Goal: Task Accomplishment & Management: Manage account settings

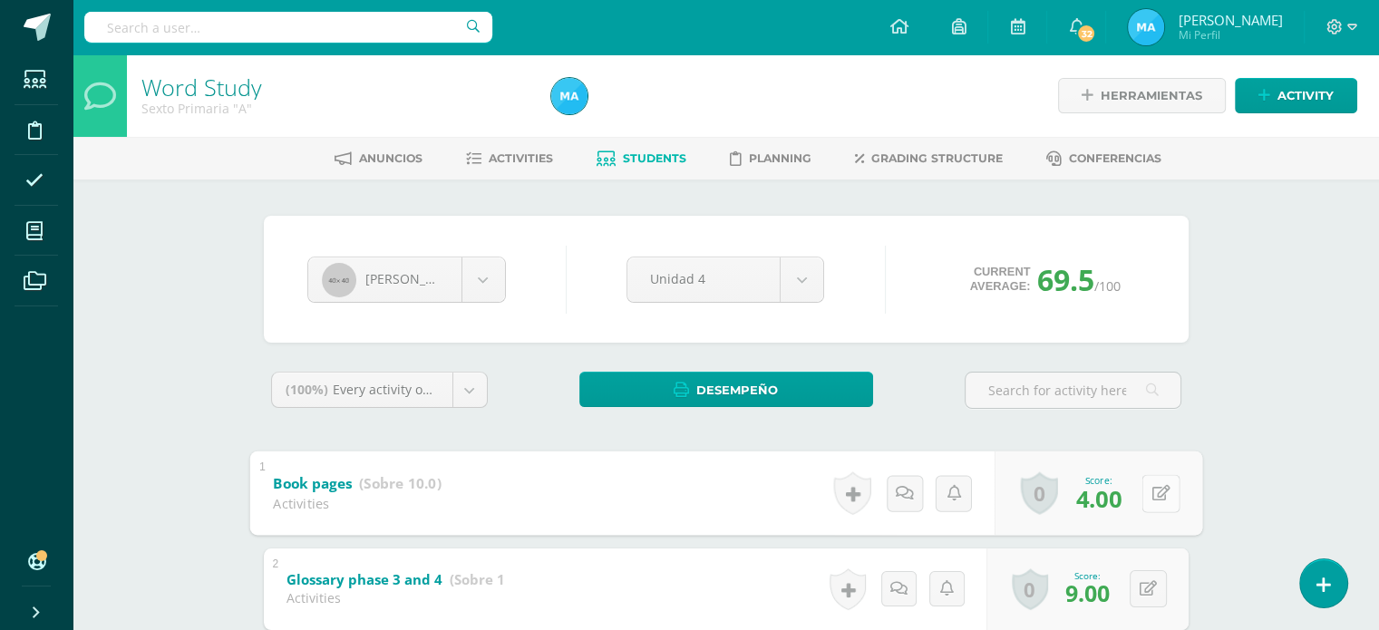
click at [1155, 477] on button at bounding box center [1160, 493] width 38 height 38
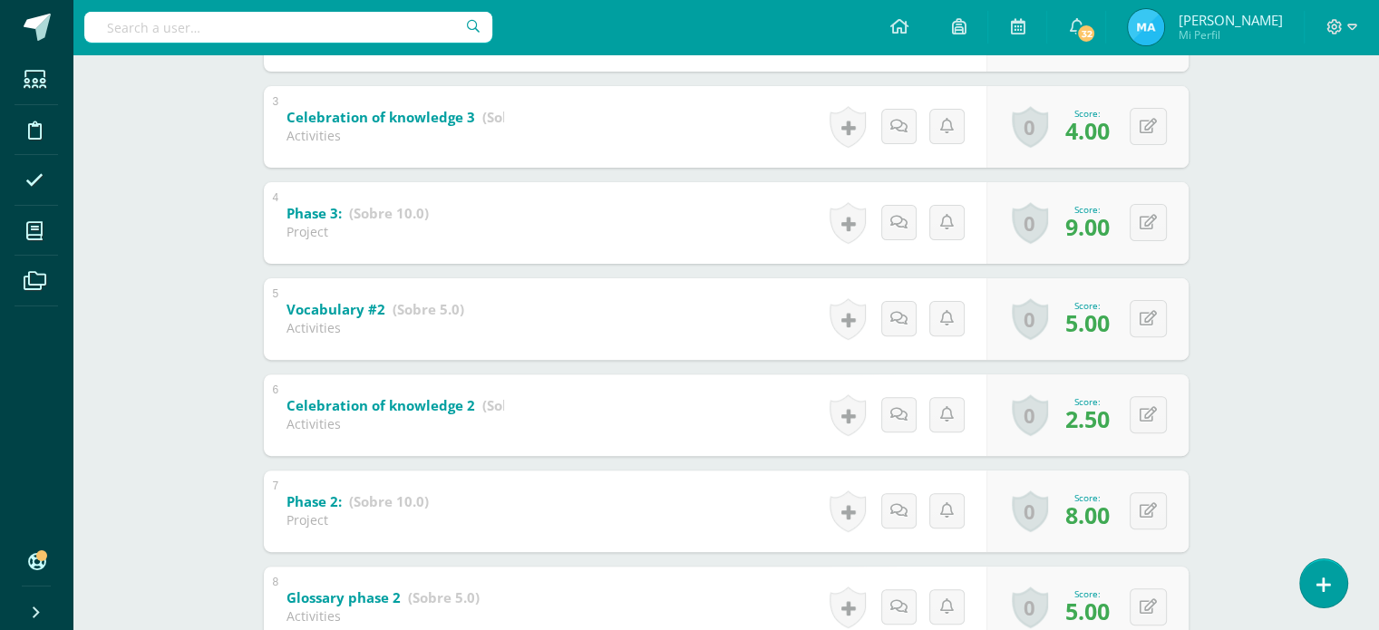
scroll to position [568, 0]
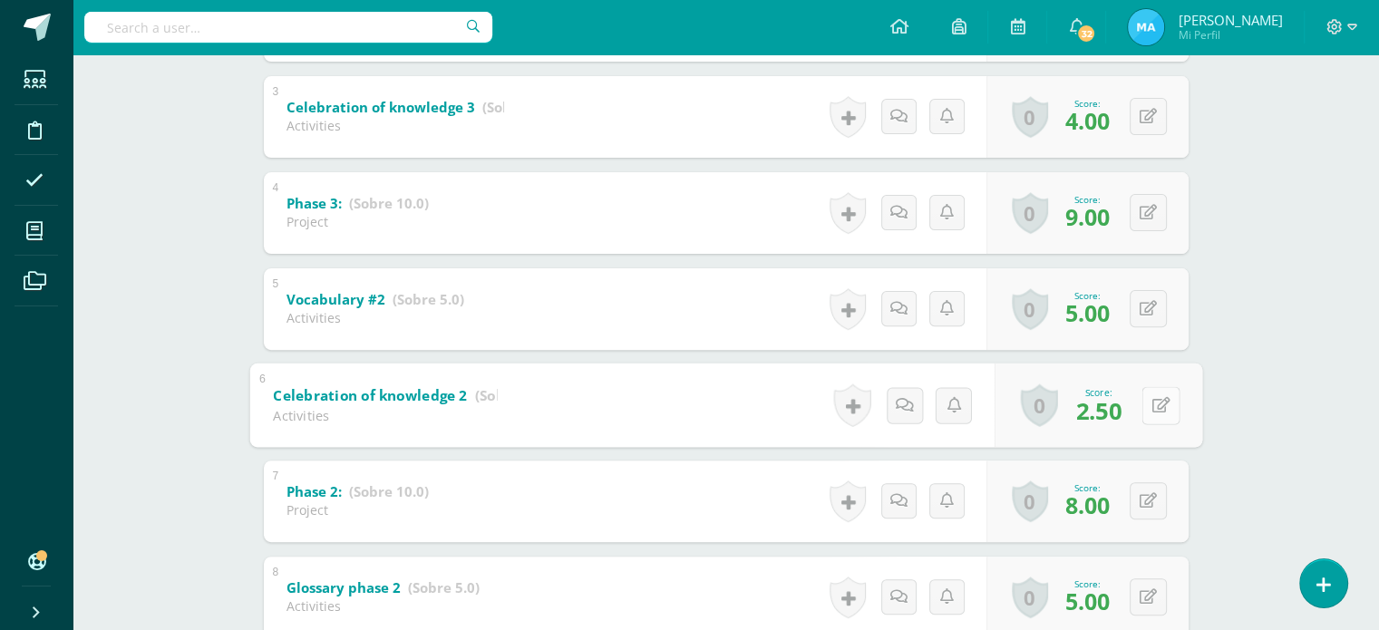
click at [1138, 416] on div "0 Badges Badges obtained Aún no hay logros agregados Score: 2.50" at bounding box center [1097, 405] width 208 height 84
click at [1161, 409] on icon at bounding box center [1160, 404] width 18 height 15
type input "3"
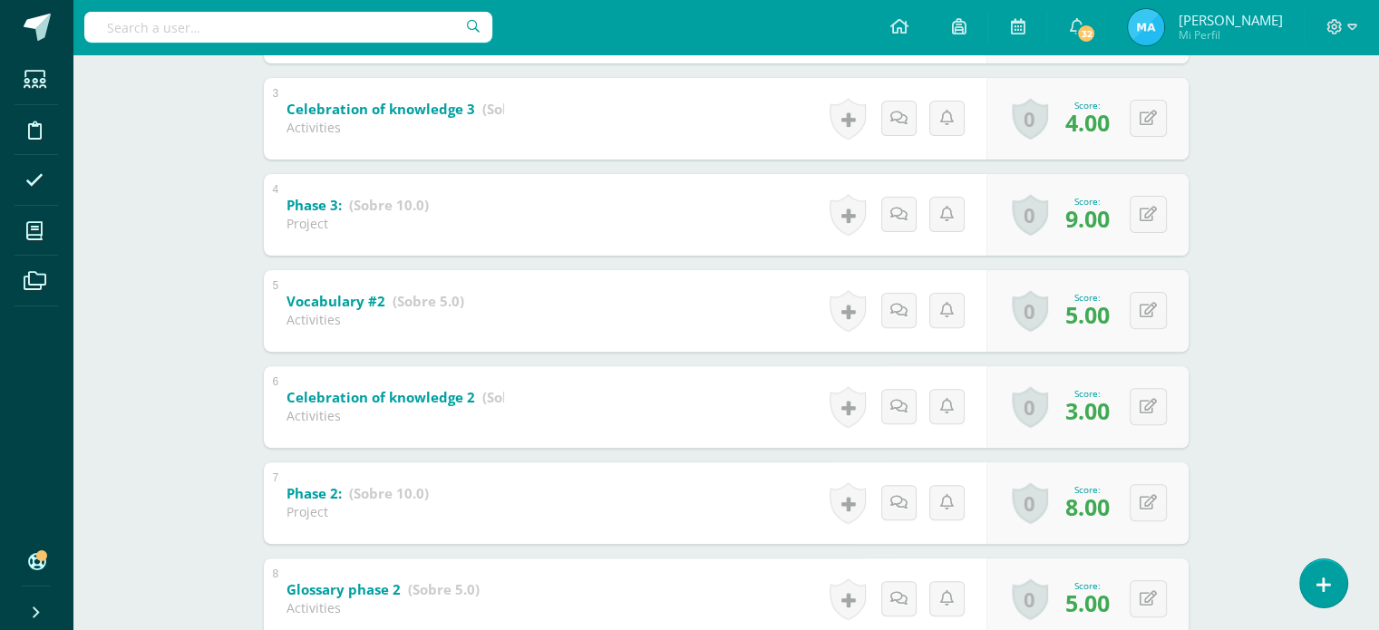
scroll to position [0, 0]
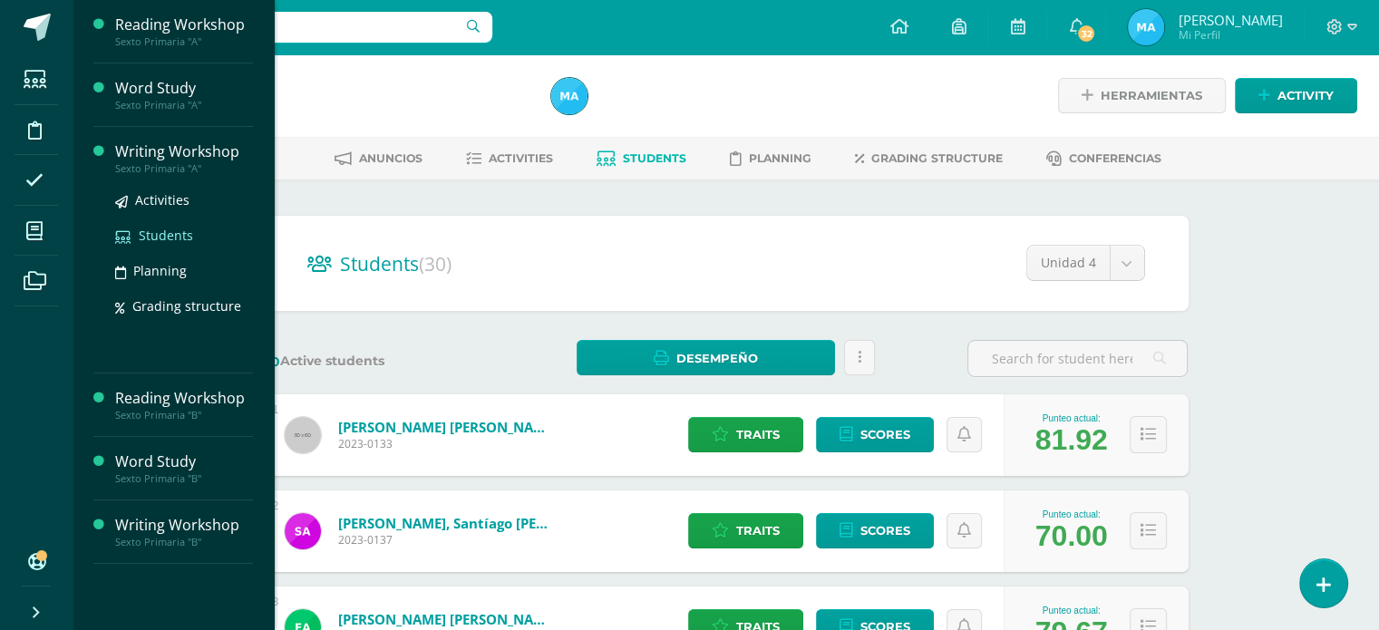
click at [144, 241] on span "Students" at bounding box center [166, 235] width 54 height 17
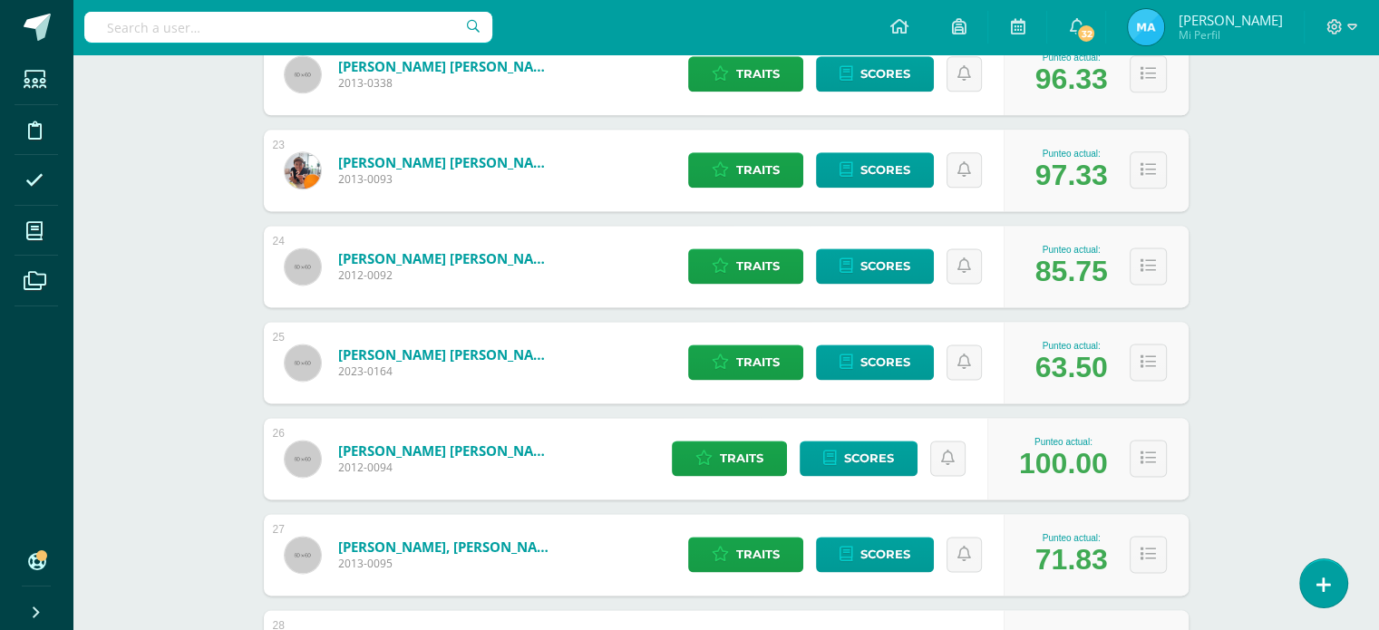
scroll to position [2395, 0]
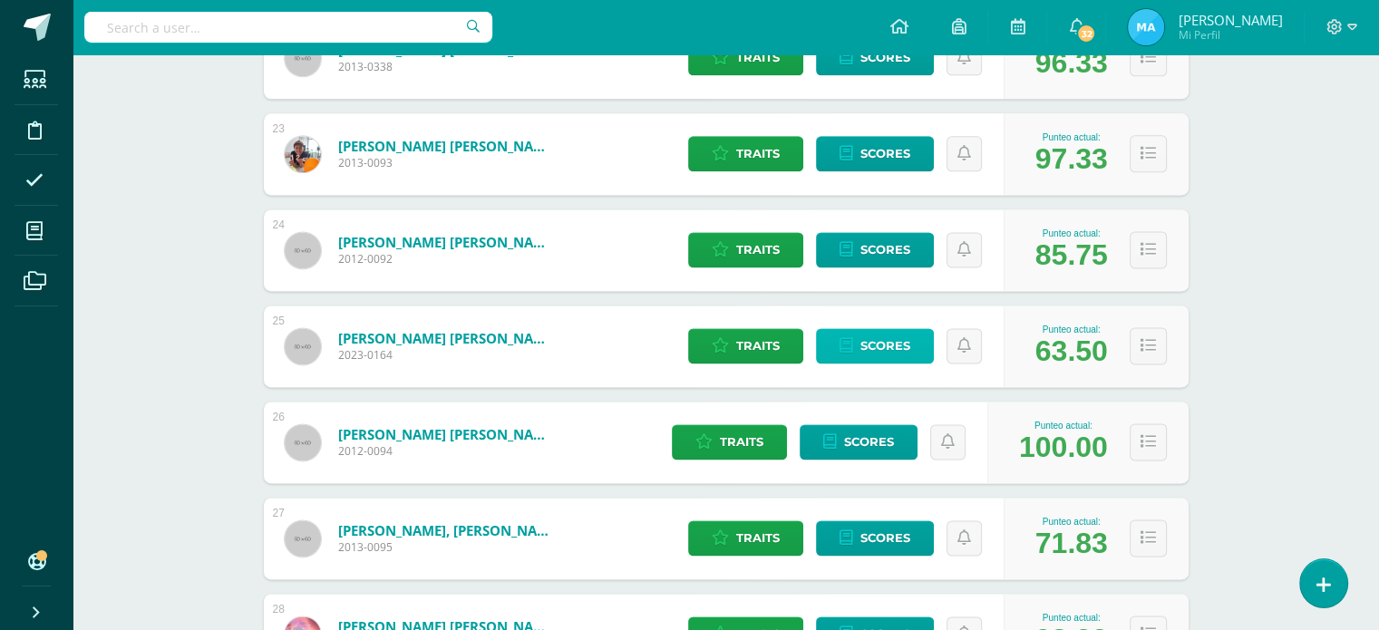
click at [869, 353] on span "Scores" at bounding box center [885, 346] width 50 height 34
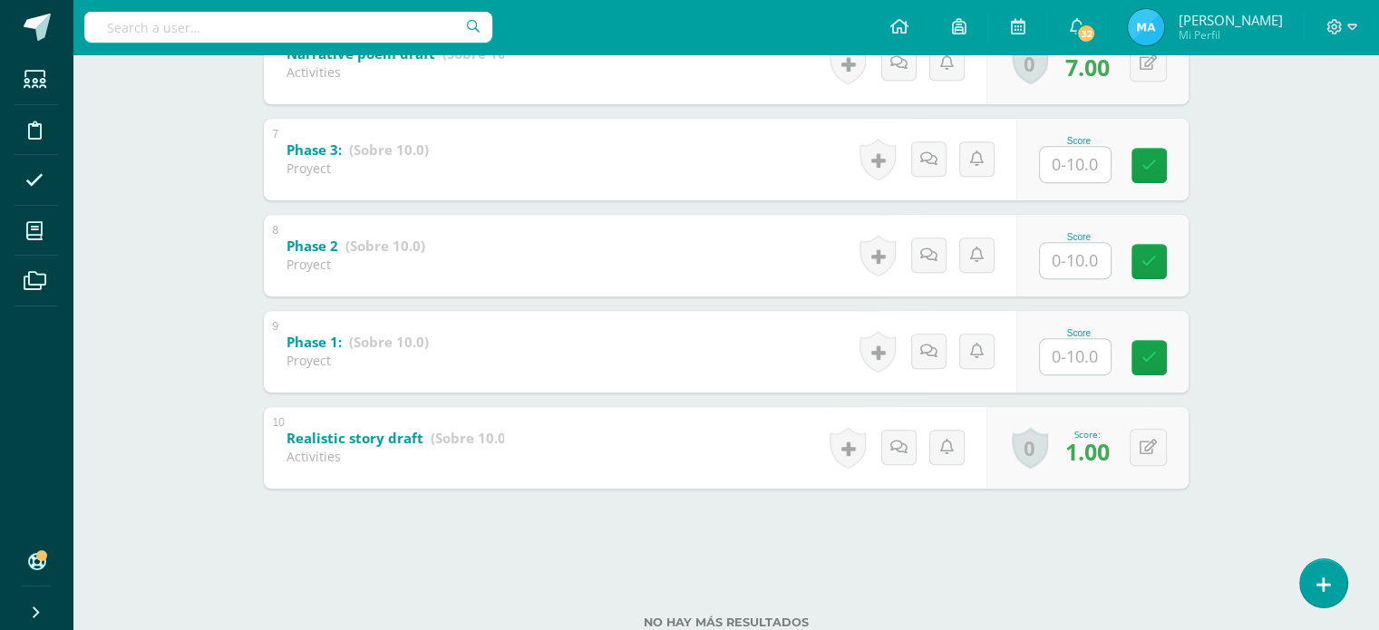
scroll to position [916, 0]
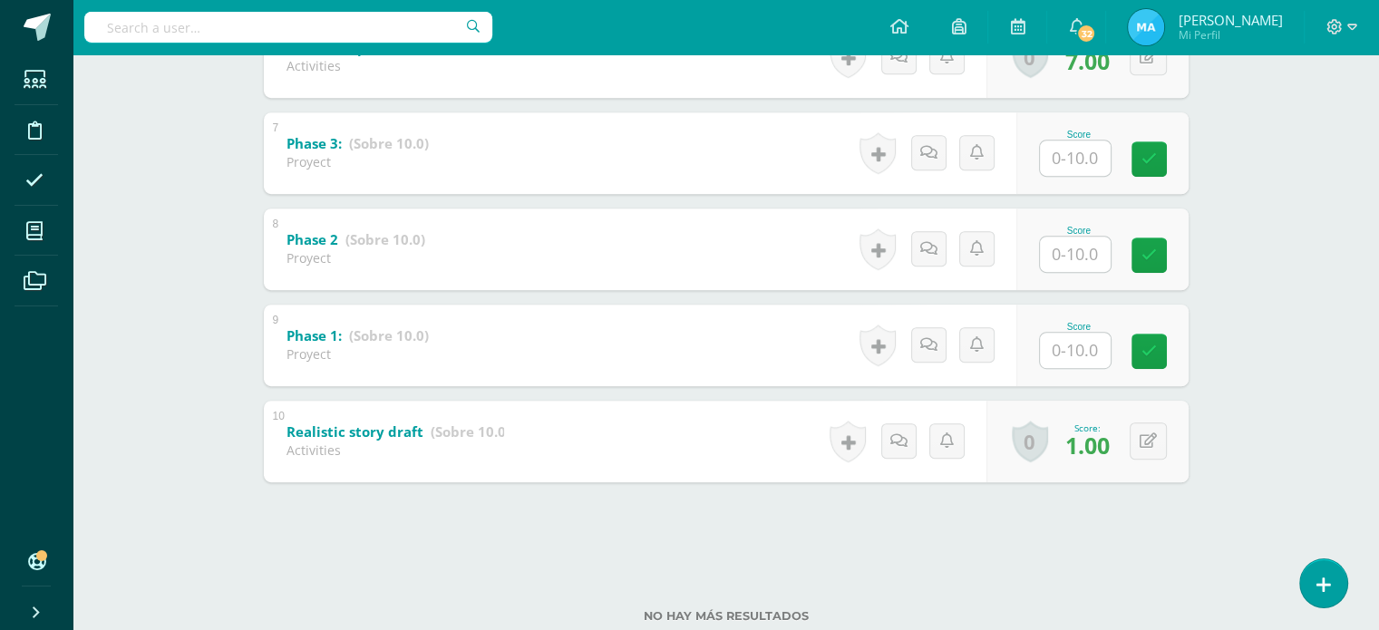
click at [1078, 458] on span "1.00" at bounding box center [1087, 445] width 44 height 31
click at [1089, 451] on span "1.00" at bounding box center [1087, 445] width 44 height 31
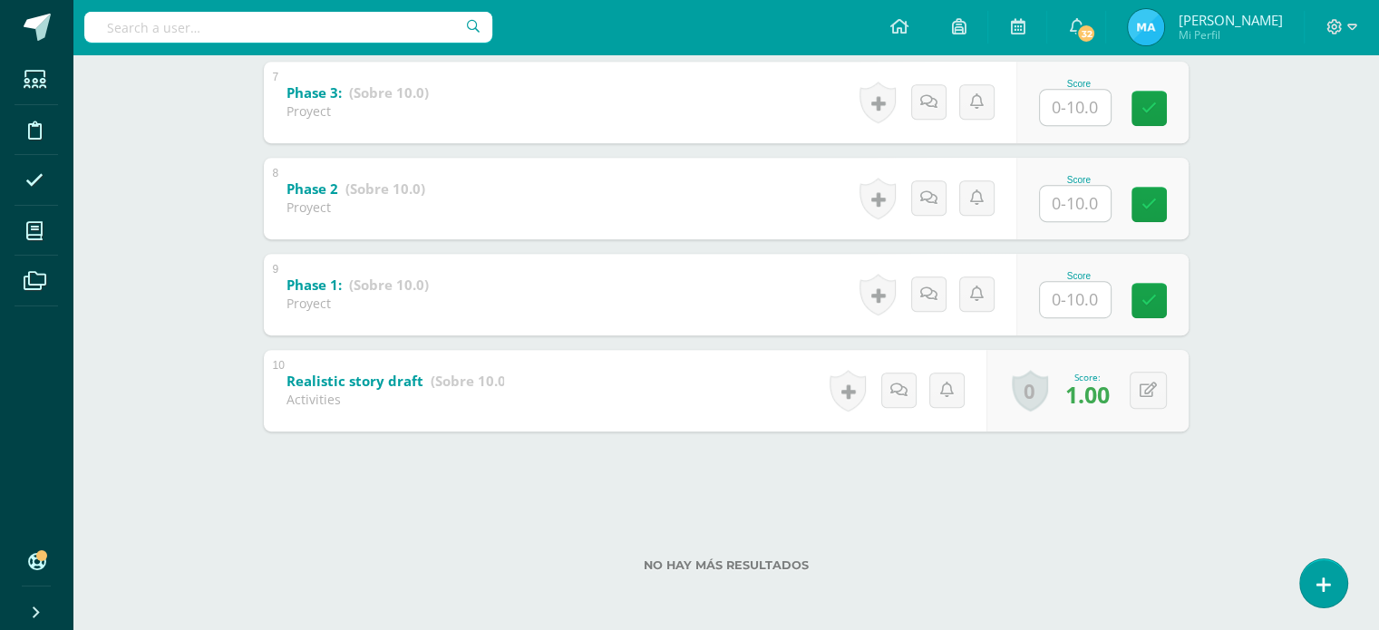
scroll to position [947, 0]
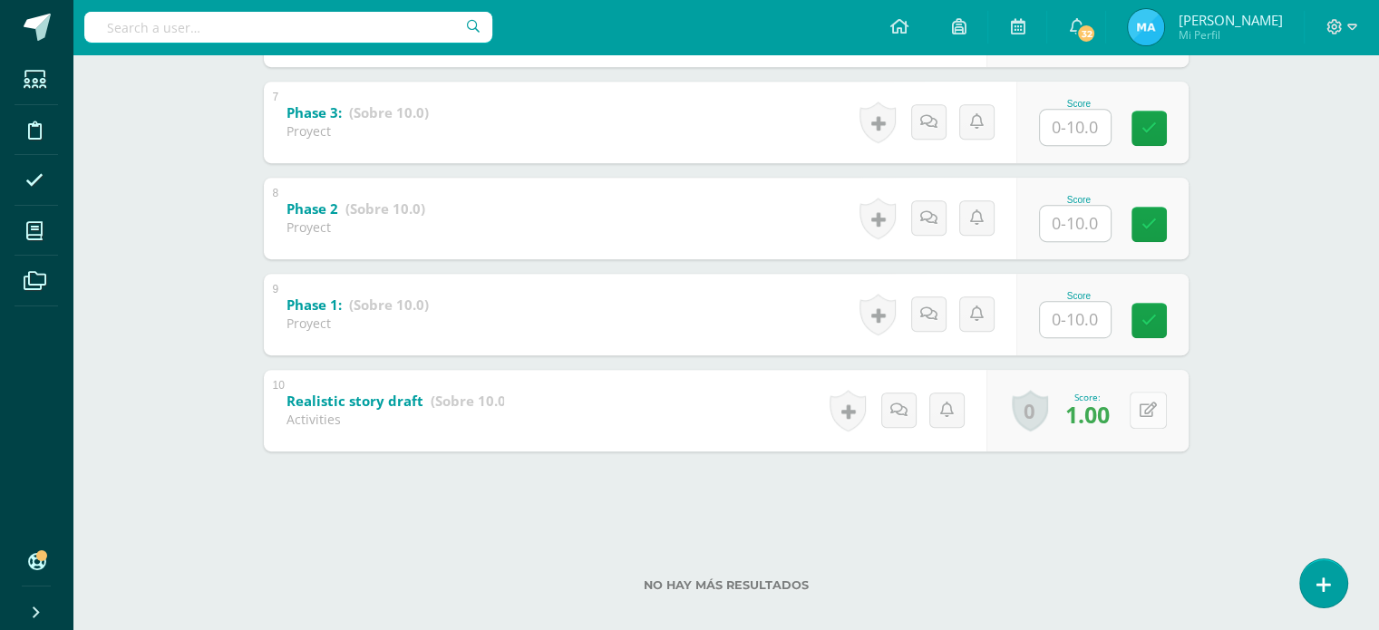
click at [1142, 409] on button at bounding box center [1147, 410] width 37 height 37
type input "7"
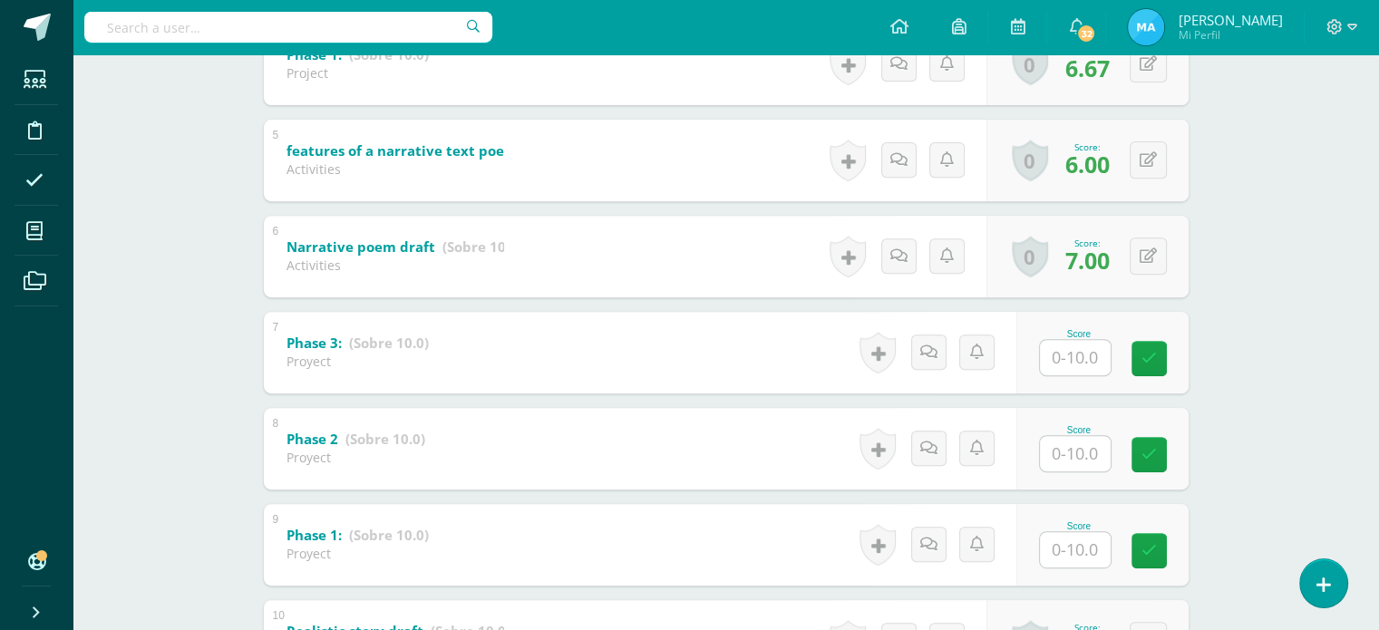
scroll to position [0, 0]
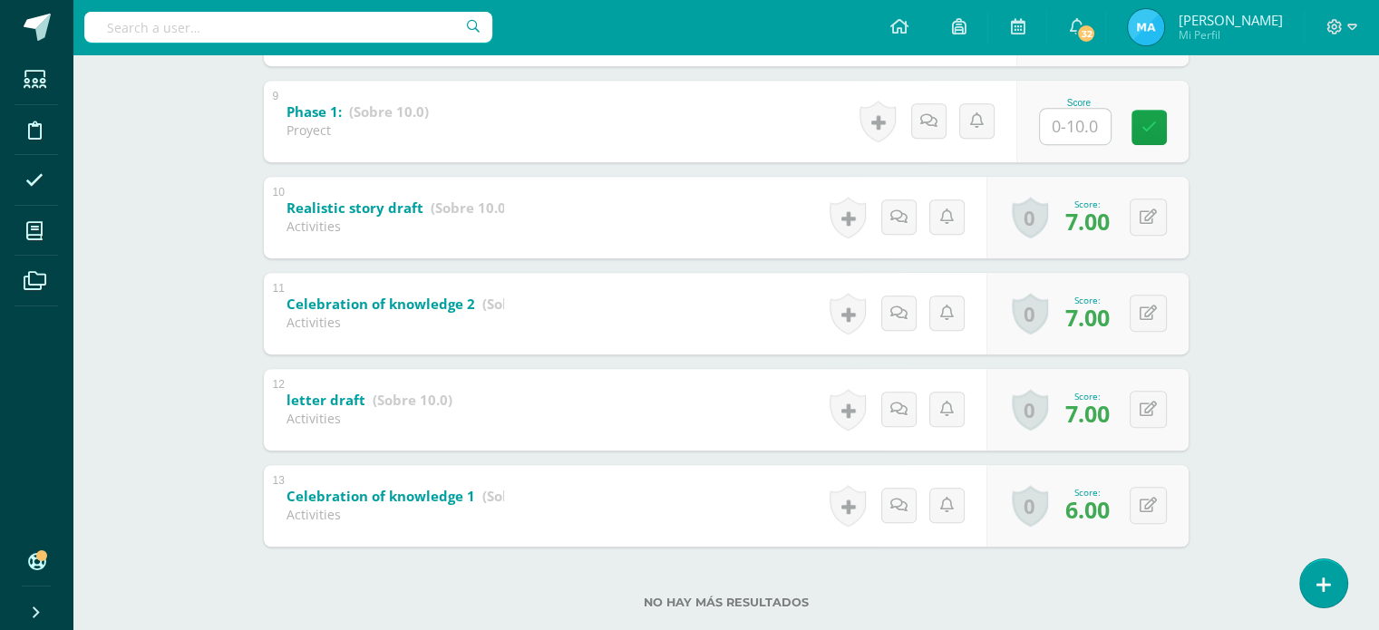
scroll to position [1142, 0]
click at [1153, 415] on button at bounding box center [1160, 408] width 38 height 38
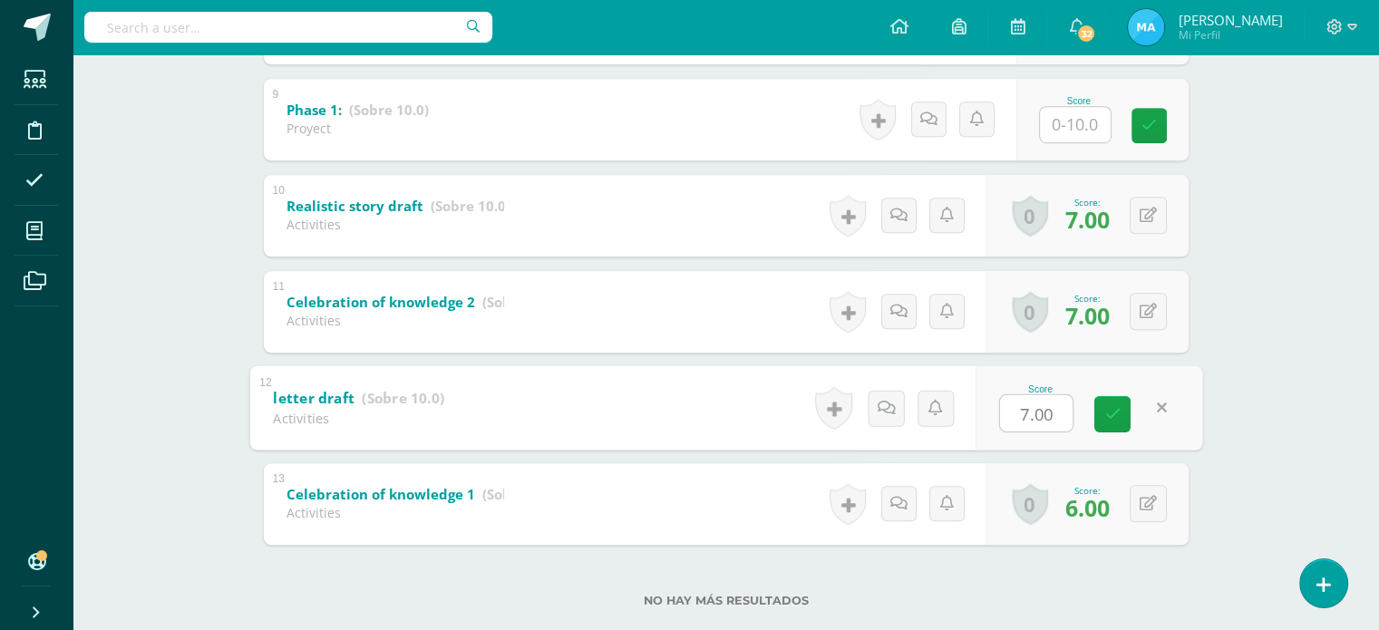
type input "8"
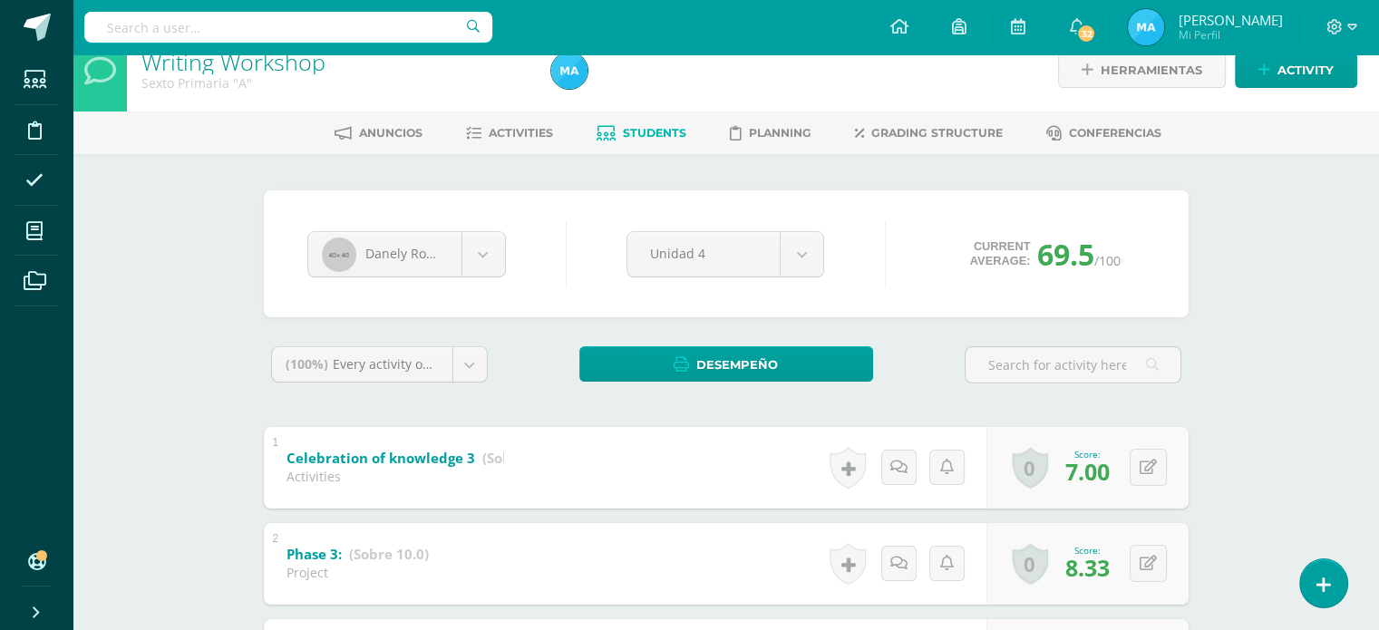
scroll to position [1, 0]
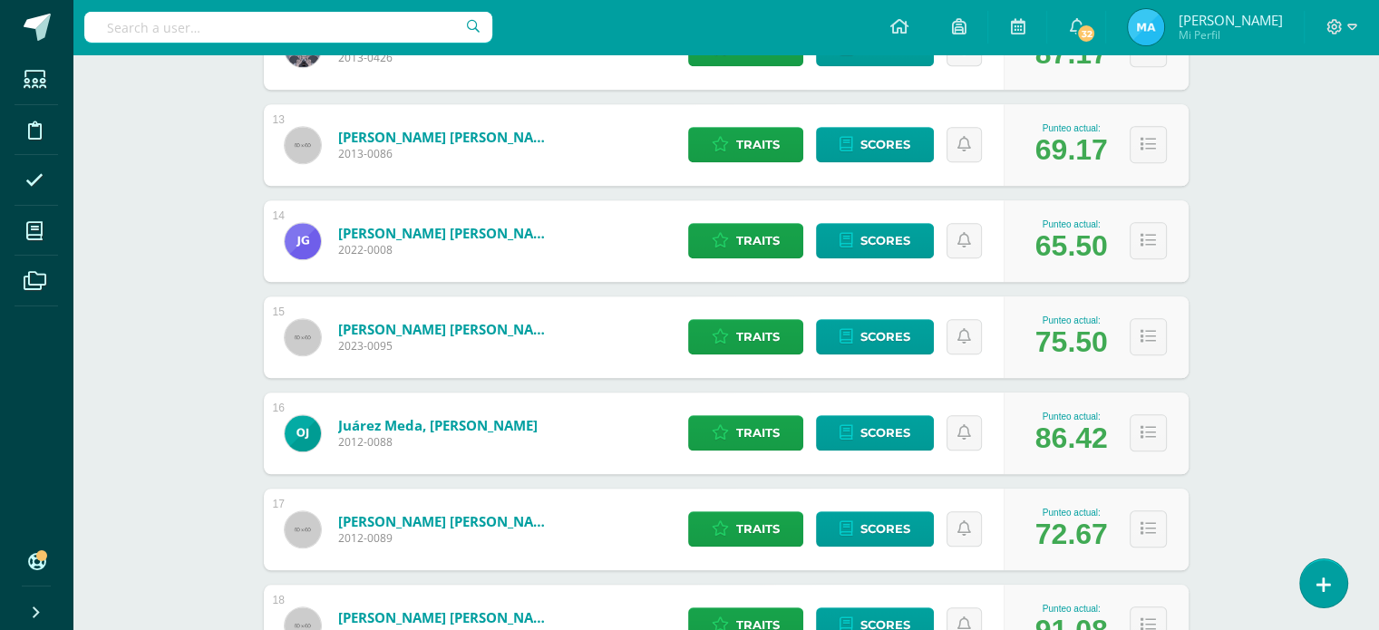
scroll to position [1448, 0]
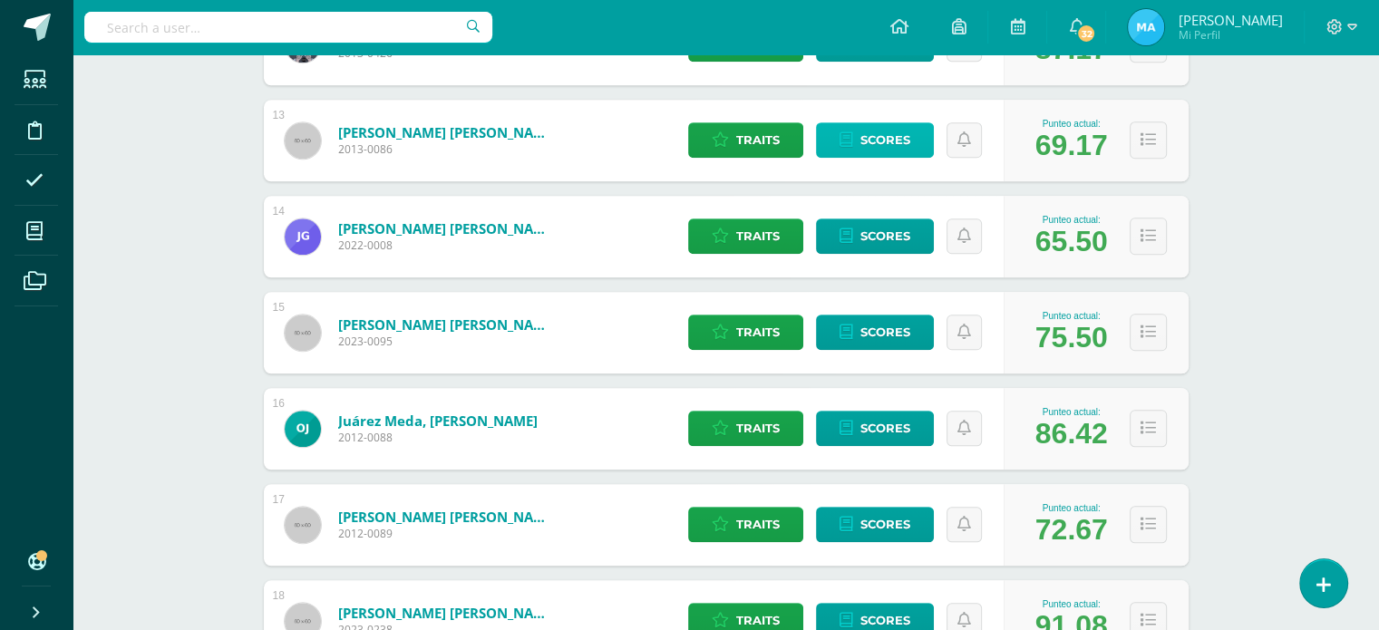
click at [897, 147] on span "Scores" at bounding box center [885, 140] width 50 height 34
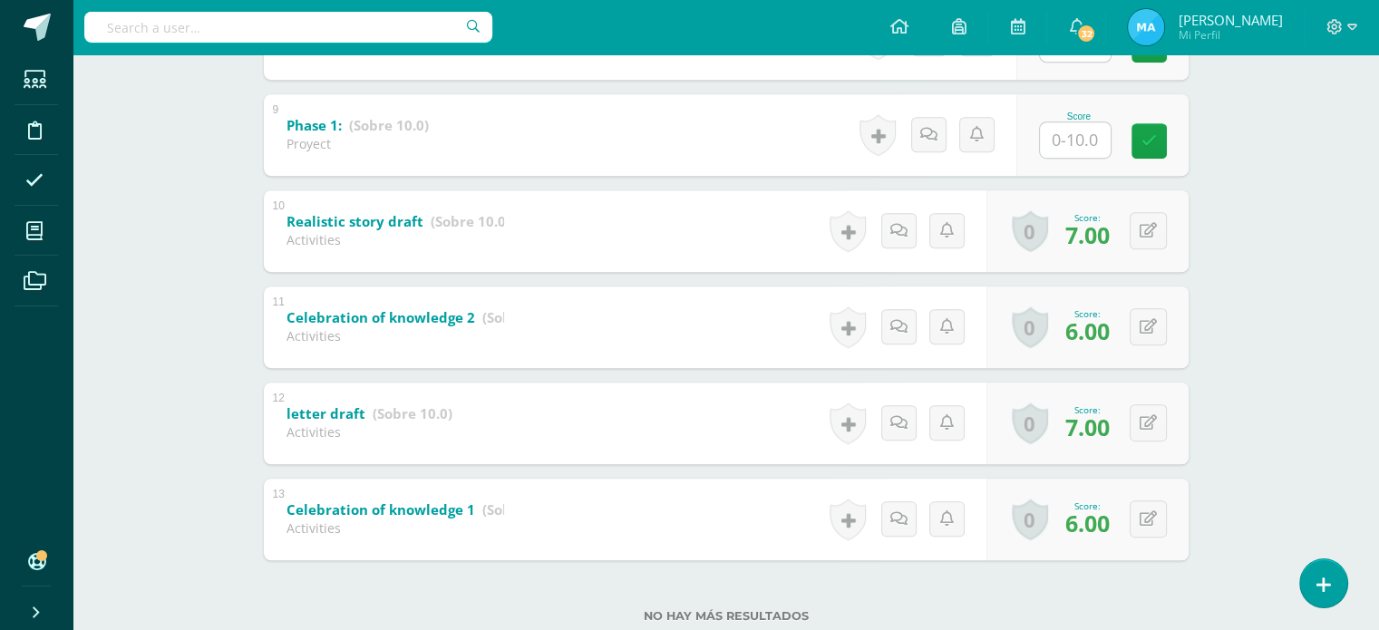
scroll to position [1135, 0]
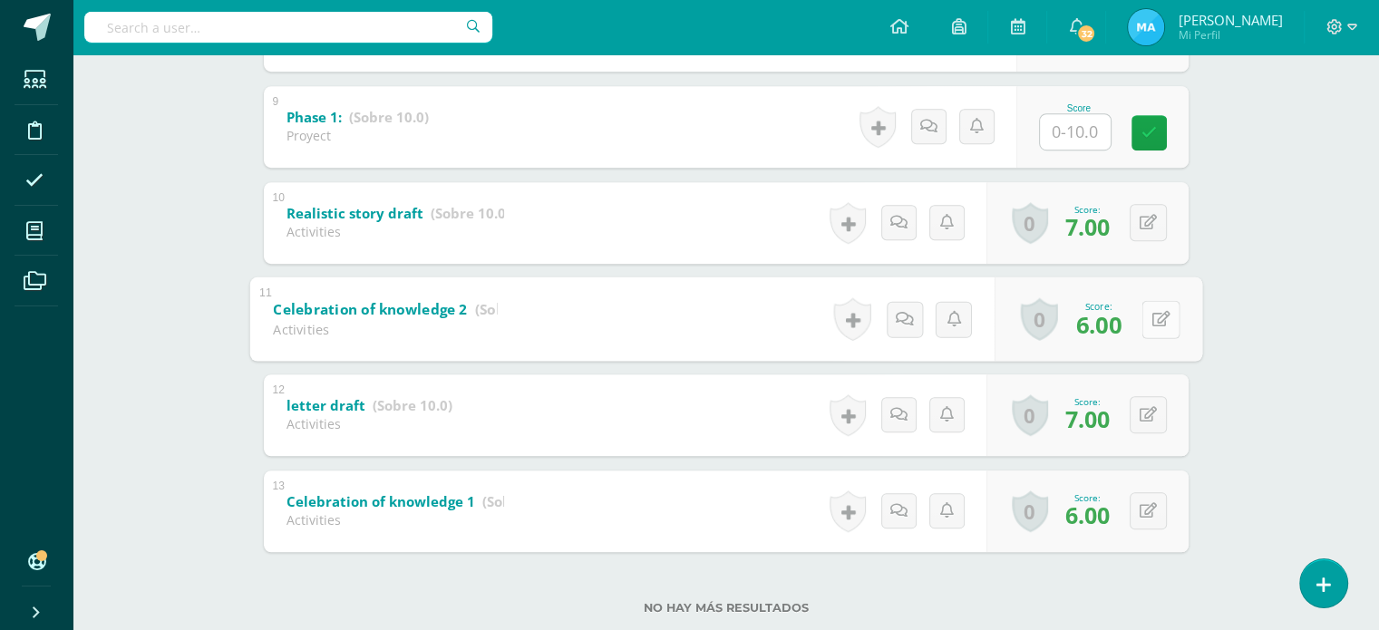
click at [1138, 314] on div "0 Badges Badges obtained Aún no hay logros agregados Score: 6.00" at bounding box center [1097, 318] width 208 height 84
click at [1163, 317] on icon at bounding box center [1160, 318] width 18 height 15
type input "7"
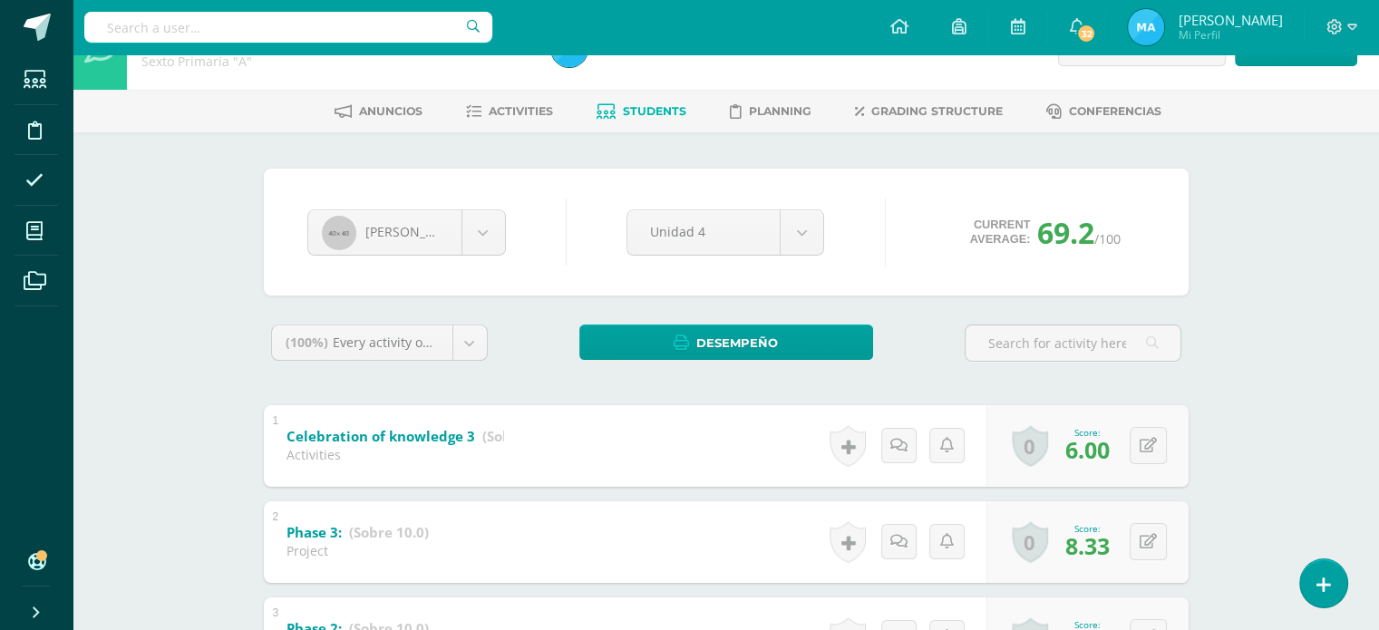
scroll to position [0, 0]
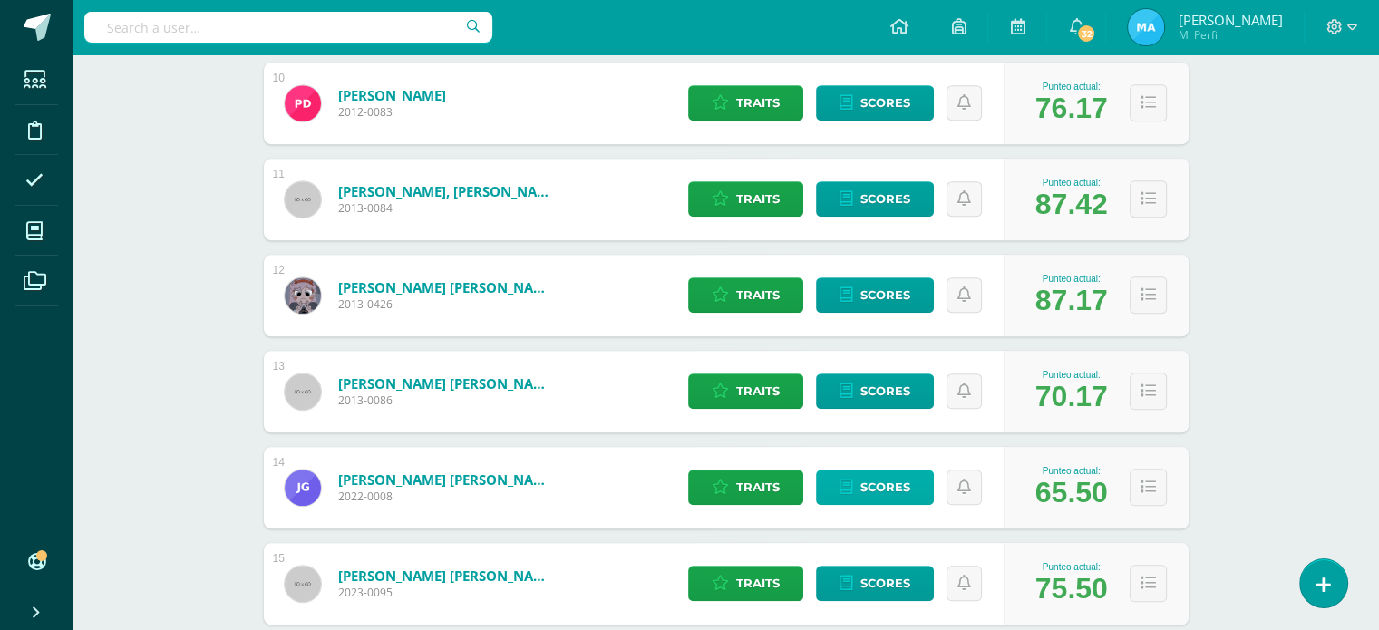
scroll to position [1200, 0]
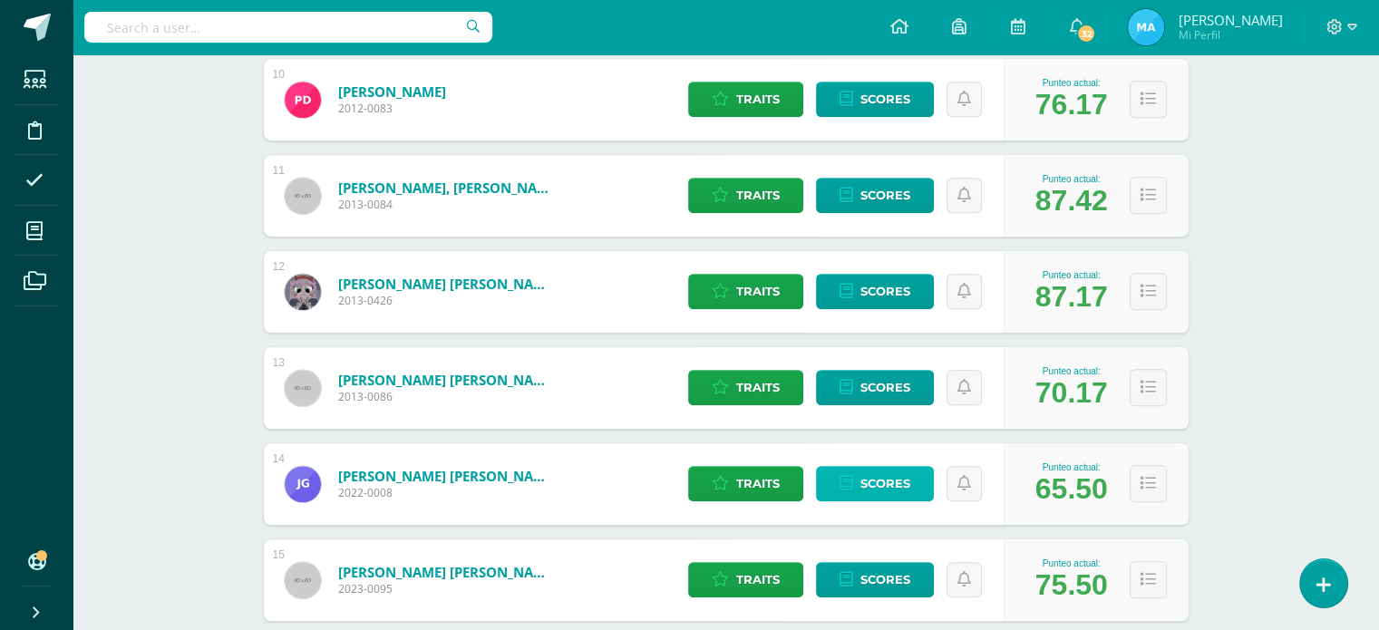
click at [855, 487] on link "Scores" at bounding box center [875, 483] width 118 height 35
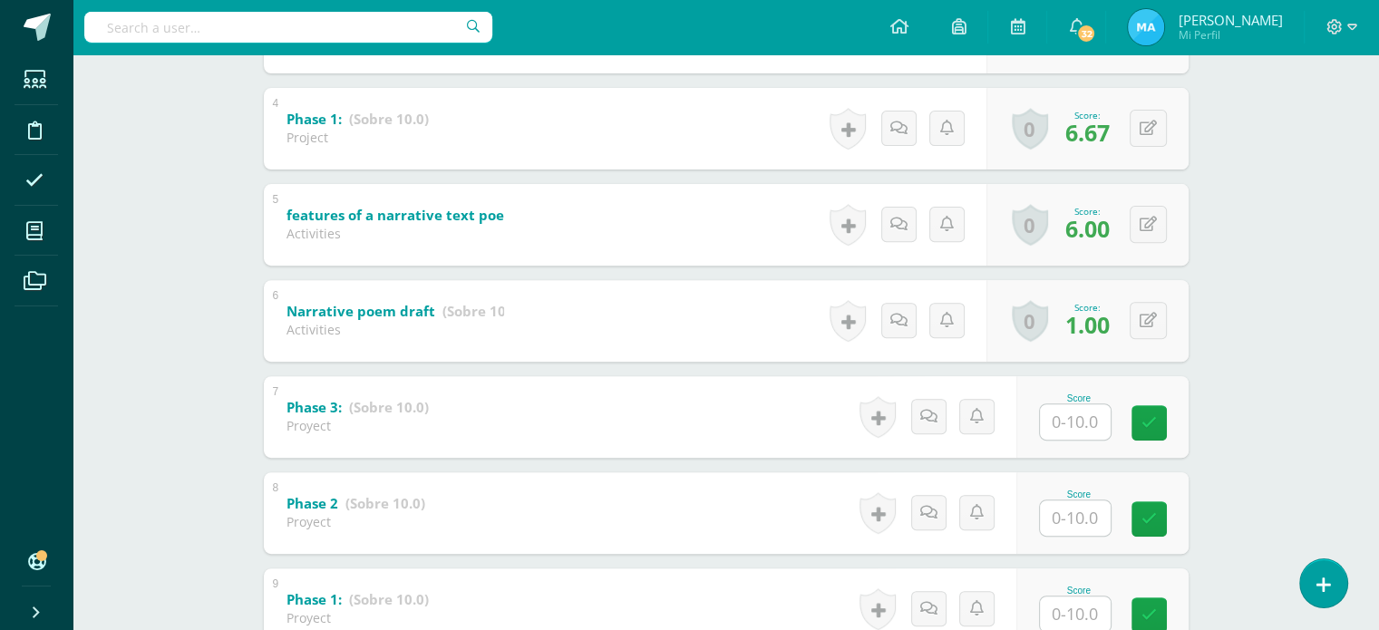
scroll to position [660, 0]
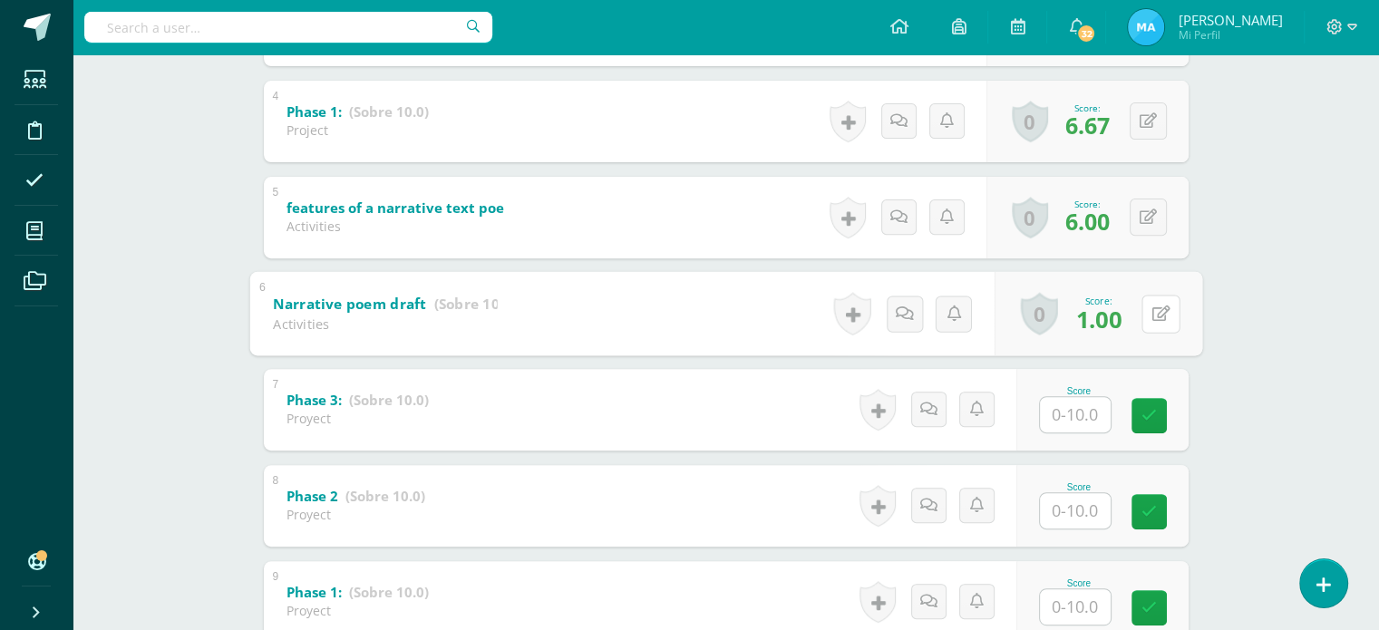
click at [1136, 315] on div "0 Badges Badges obtained Aún no hay logros agregados Score: 1.00" at bounding box center [1097, 313] width 208 height 84
click at [1165, 308] on icon at bounding box center [1160, 312] width 18 height 15
type input "6"
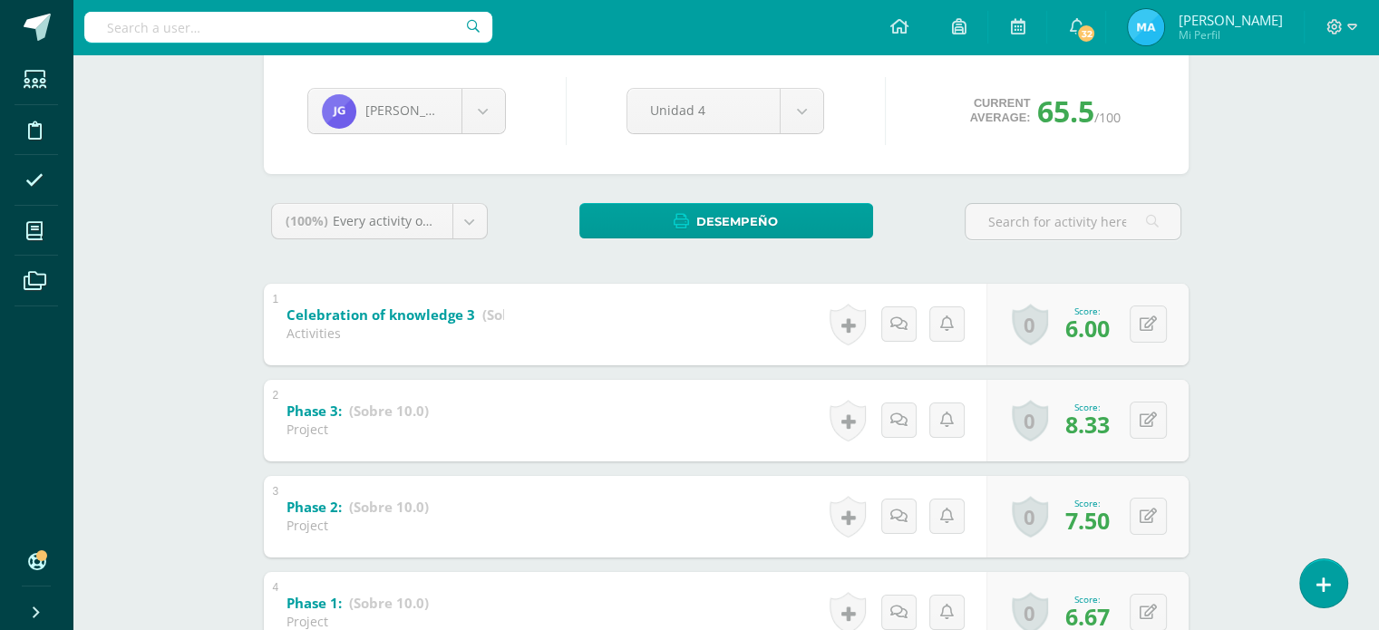
scroll to position [0, 0]
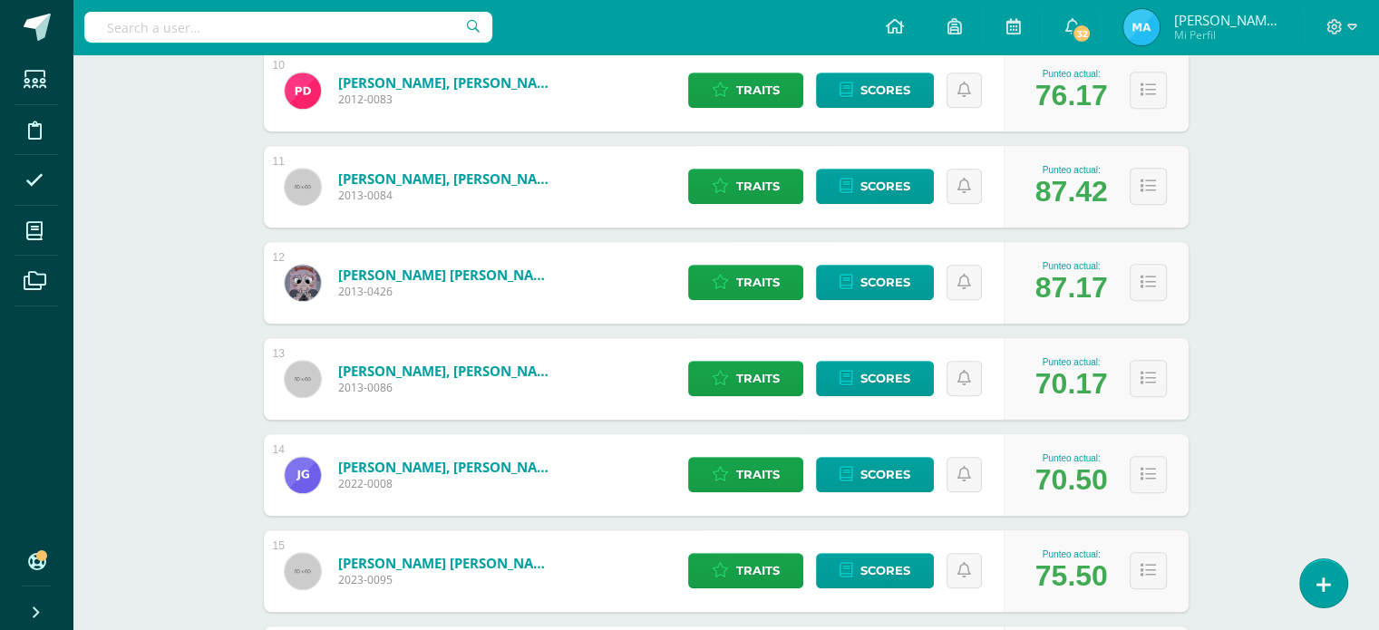
scroll to position [1242, 0]
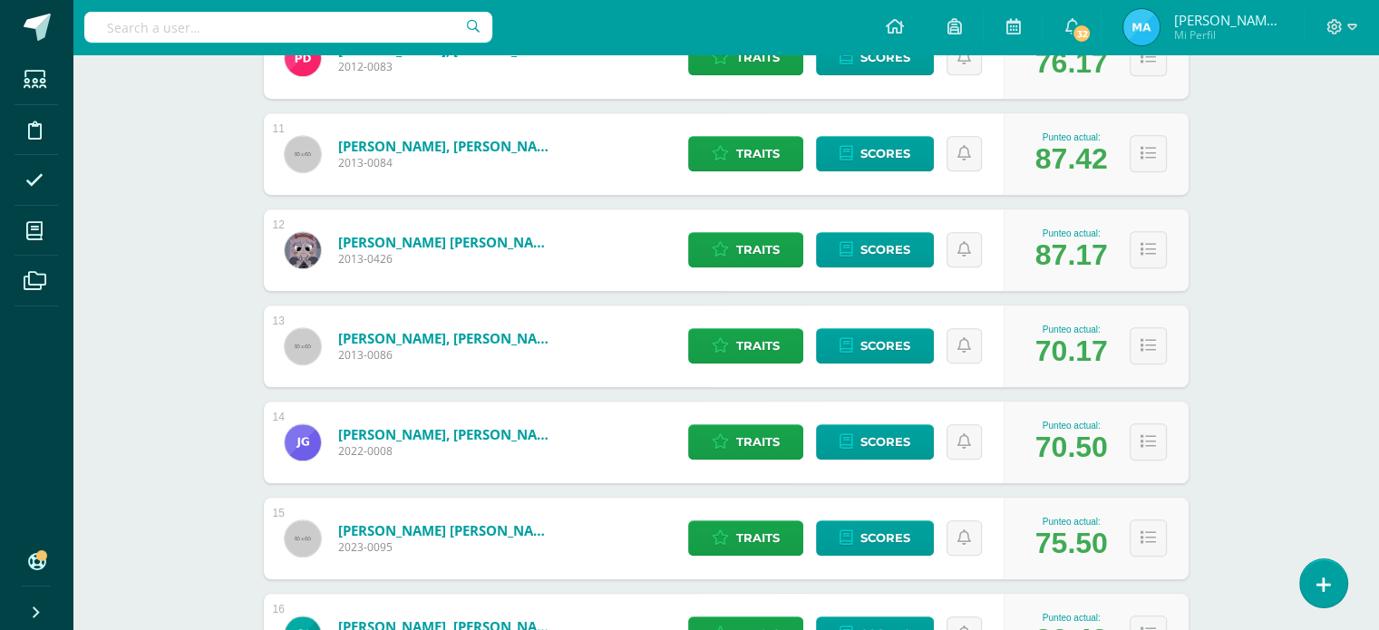
drag, startPoint x: 1367, startPoint y: 412, endPoint x: 1391, endPoint y: 398, distance: 28.4
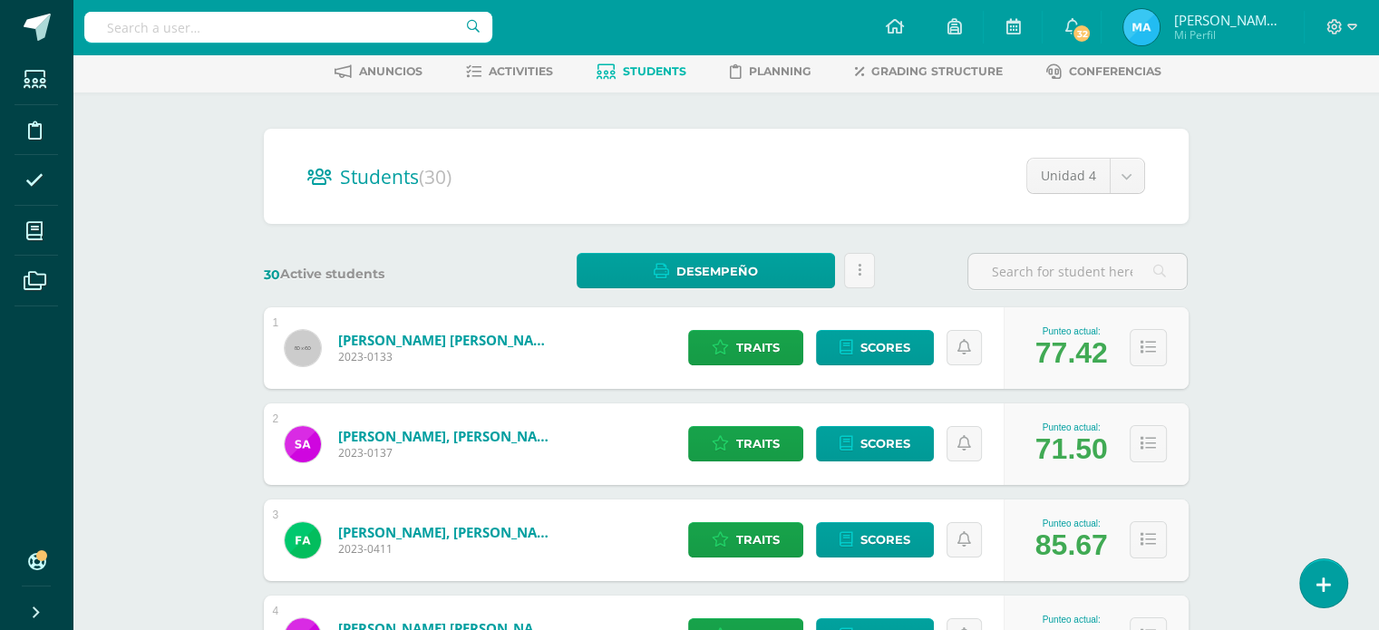
scroll to position [0, 0]
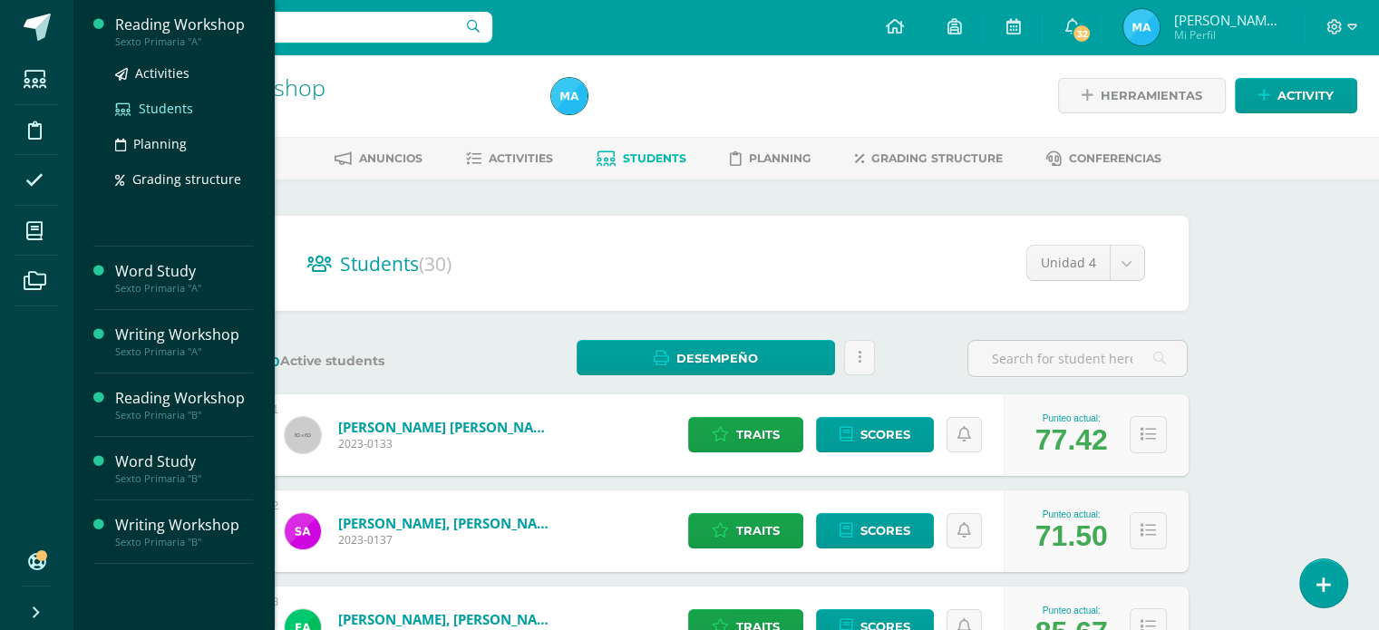
click at [156, 108] on span "Students" at bounding box center [166, 108] width 54 height 17
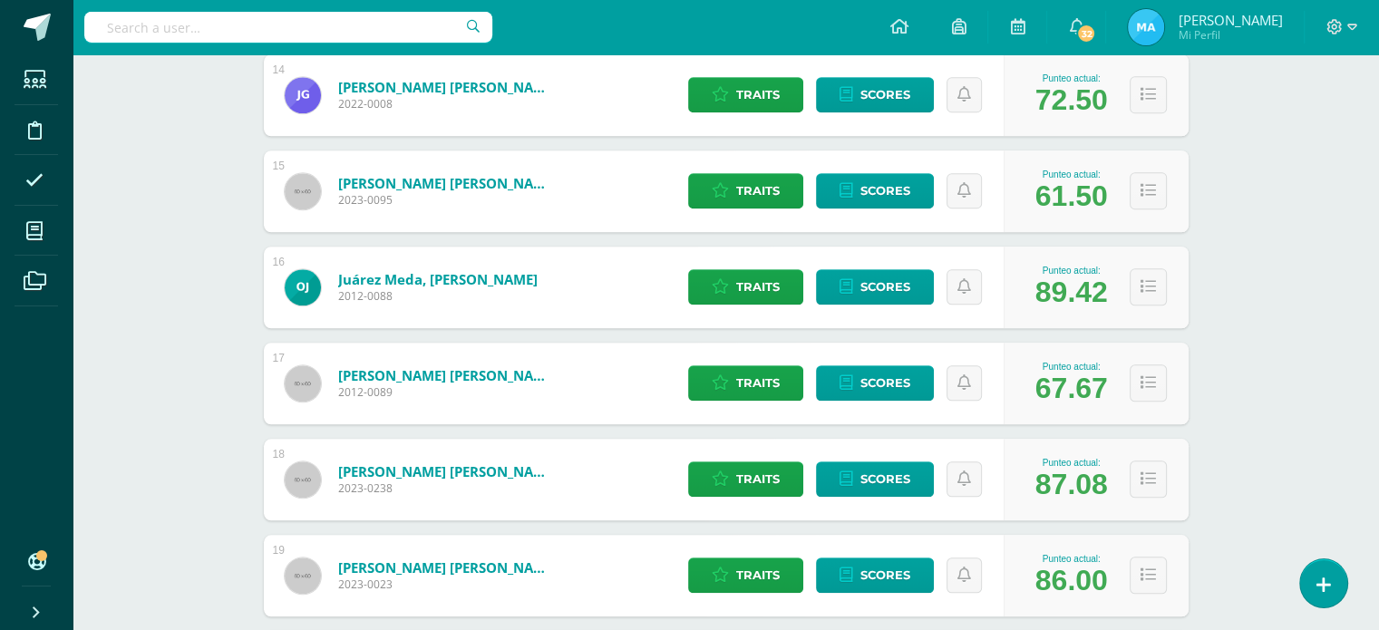
scroll to position [1618, 0]
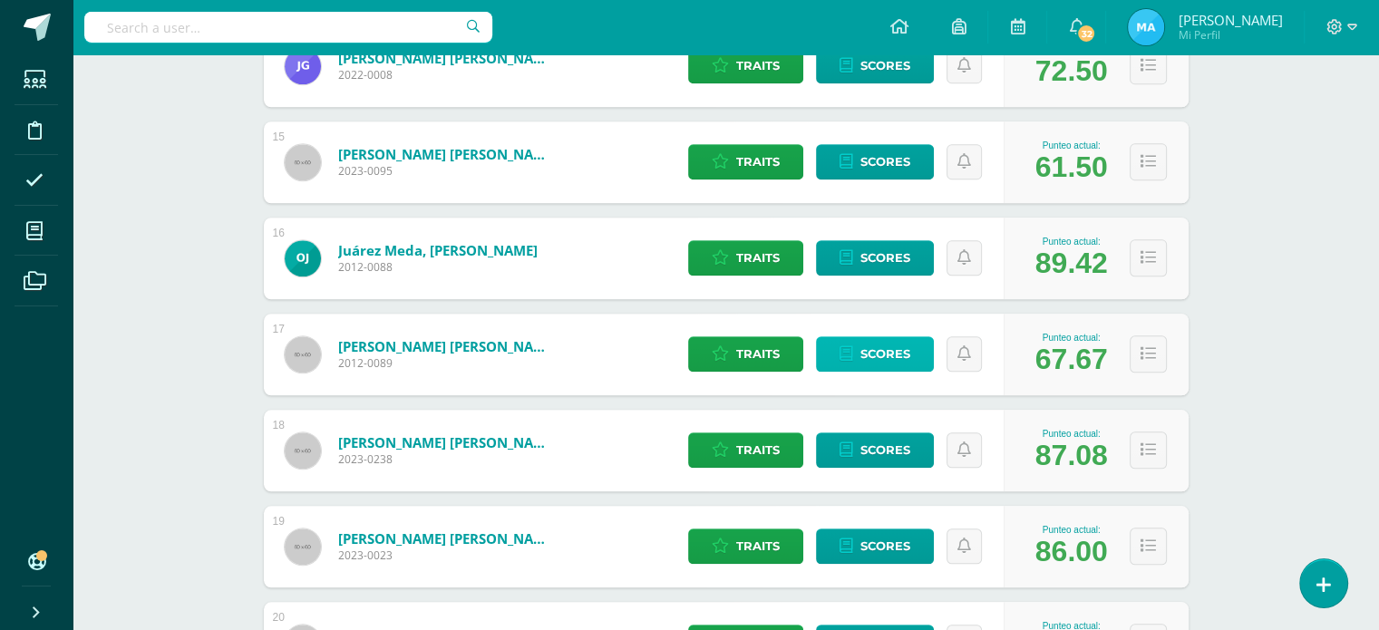
click at [867, 347] on span "Scores" at bounding box center [885, 354] width 50 height 34
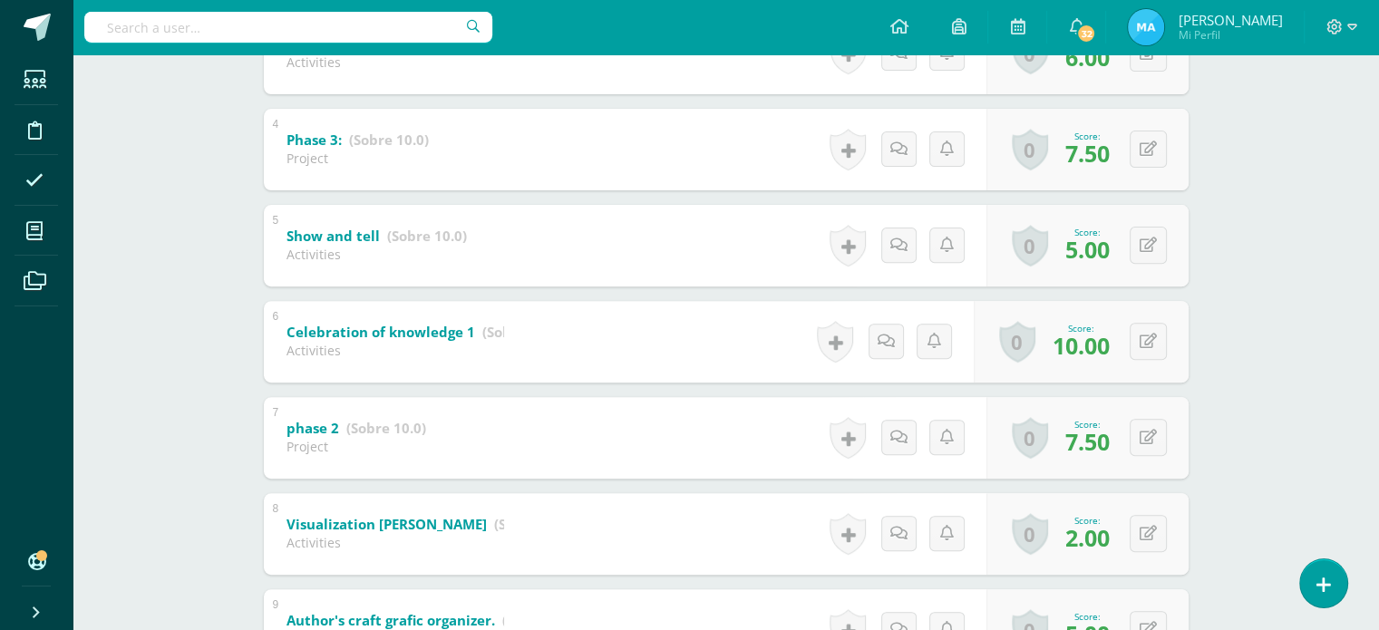
scroll to position [635, 0]
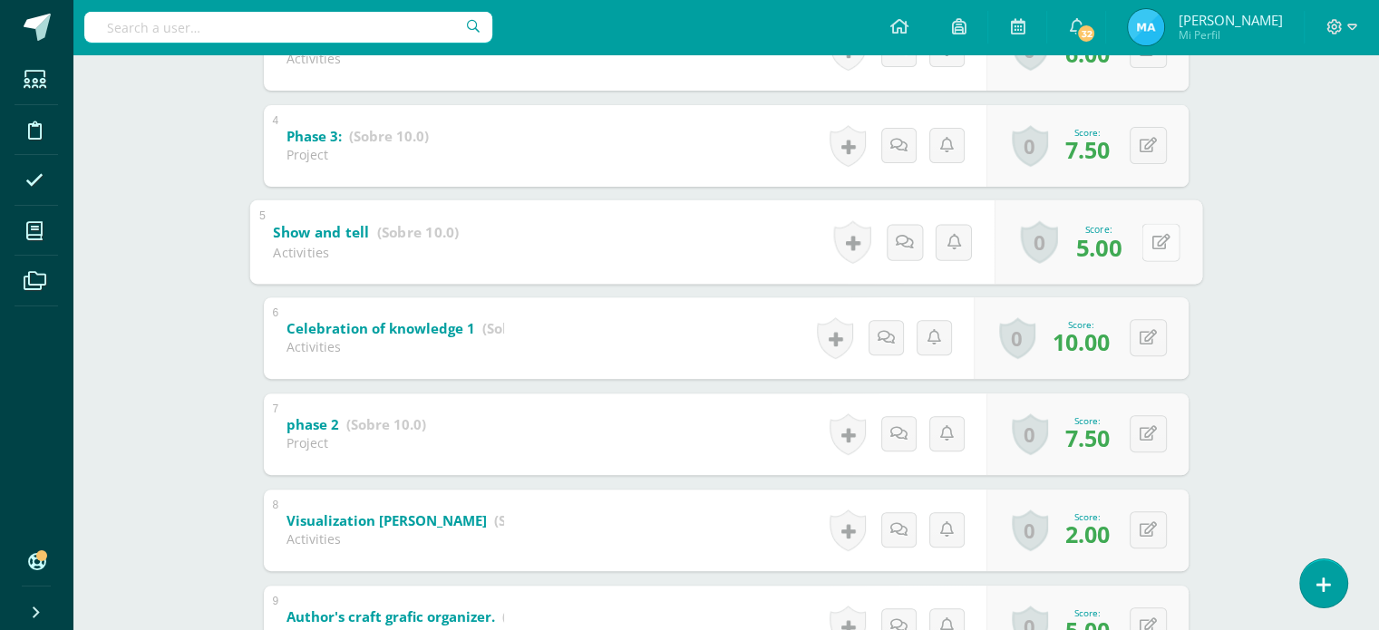
click at [1154, 250] on button at bounding box center [1160, 242] width 38 height 38
type input "3"
type input "8"
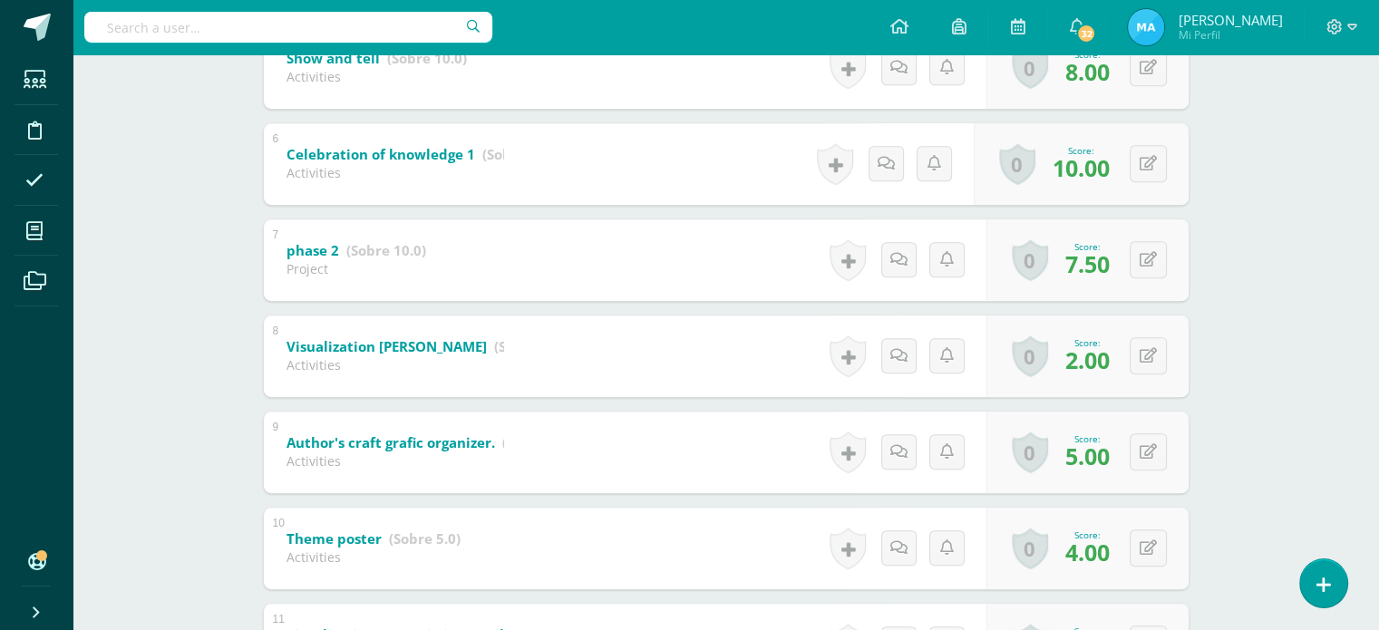
scroll to position [813, 0]
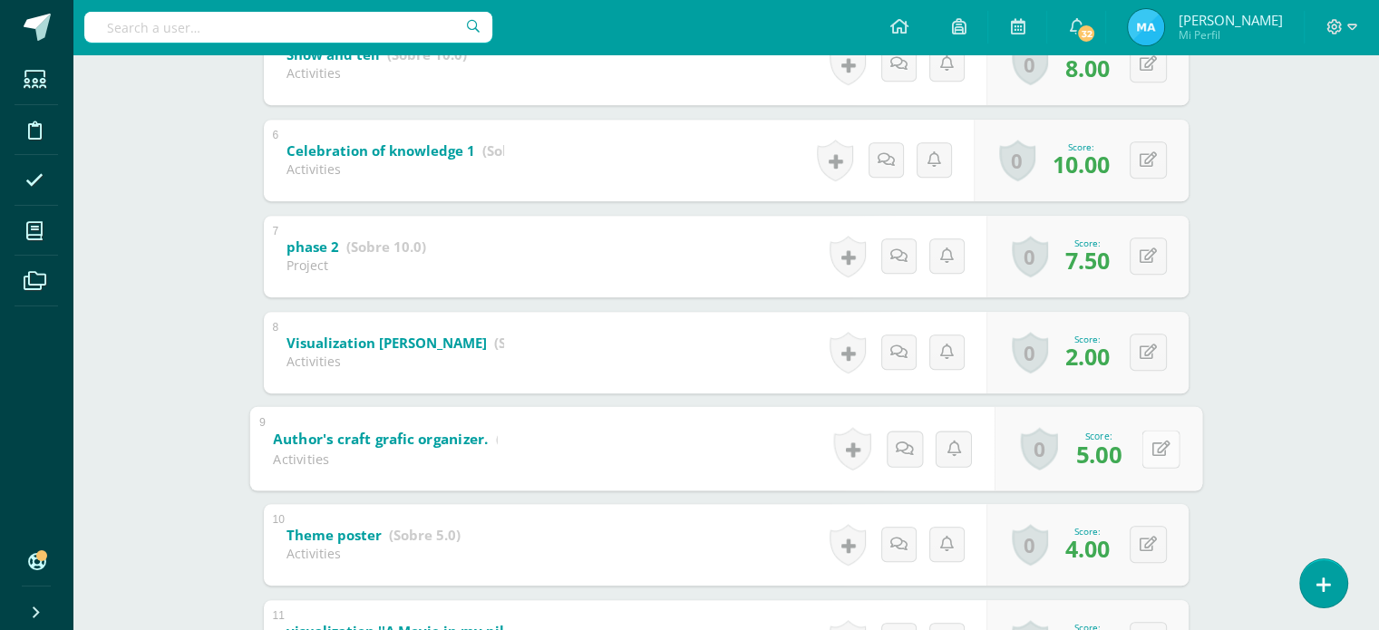
click at [1154, 456] on button at bounding box center [1160, 449] width 38 height 38
type input "6"
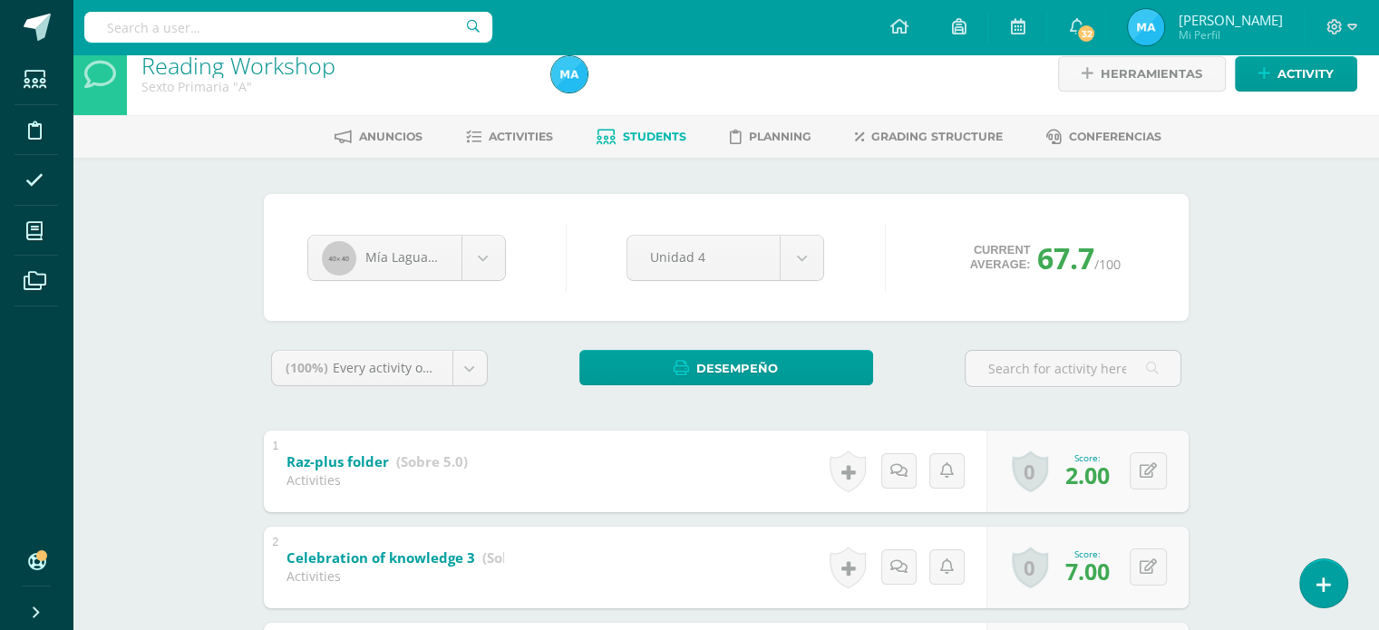
scroll to position [0, 0]
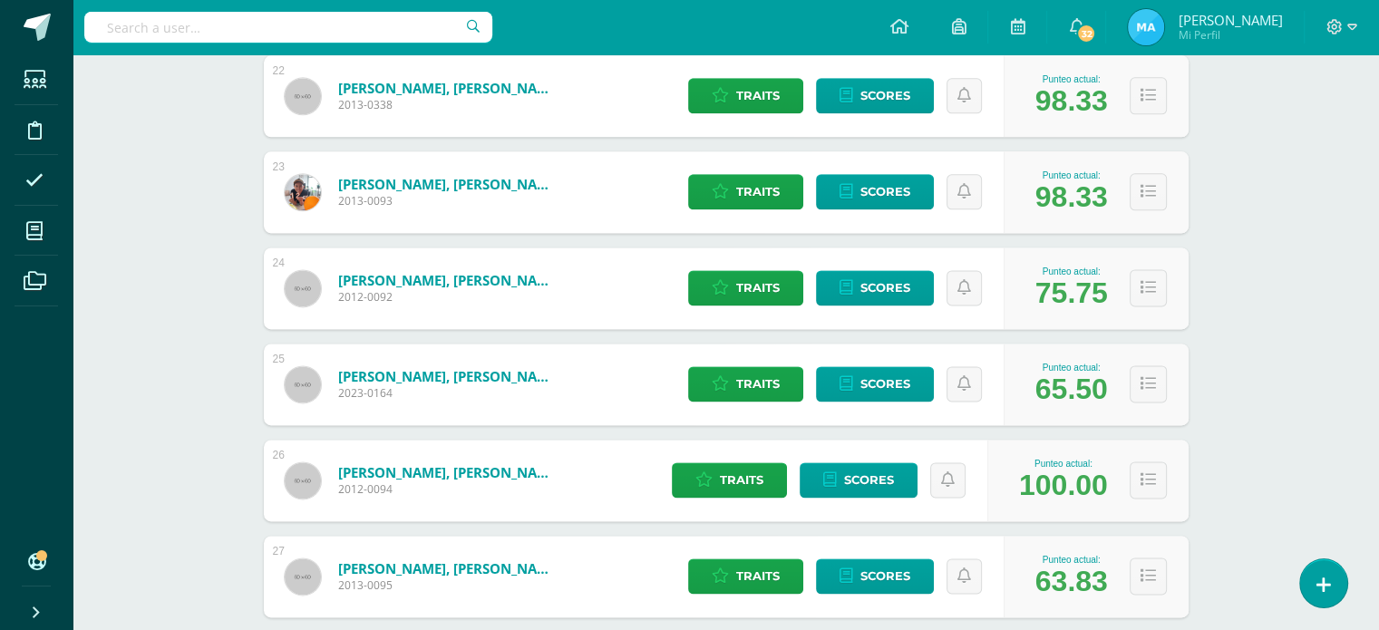
scroll to position [2360, 0]
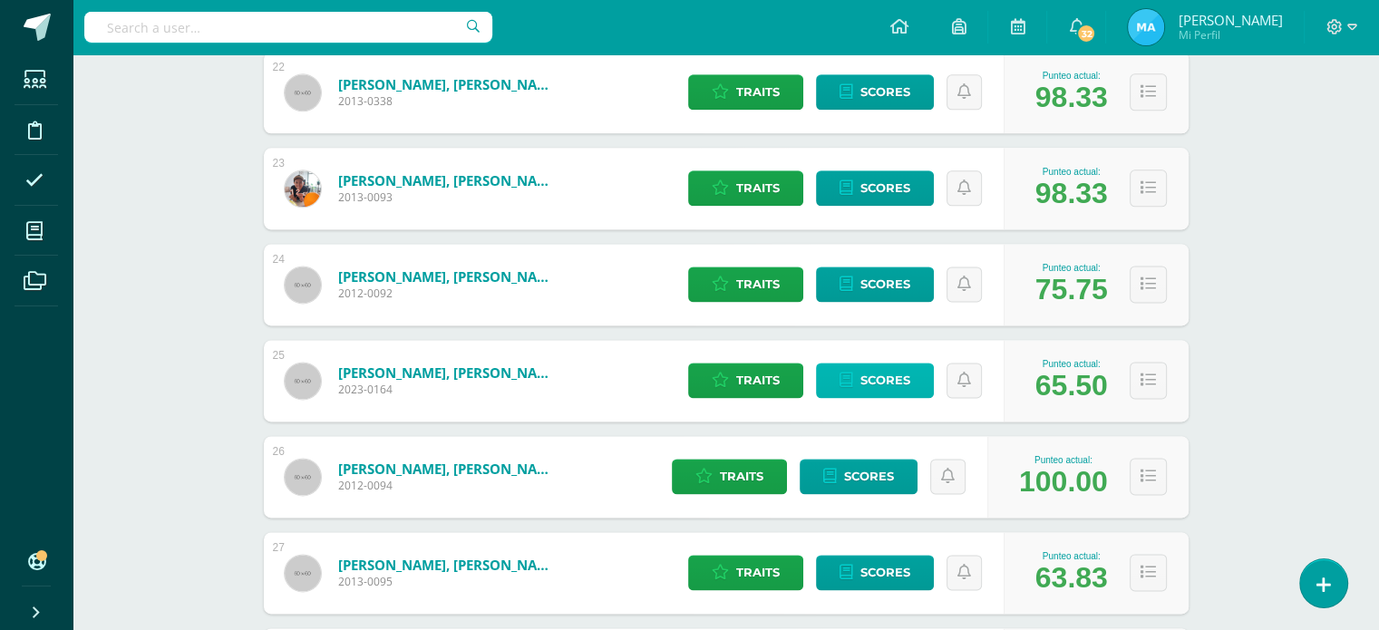
click at [867, 374] on span "Scores" at bounding box center [885, 380] width 50 height 34
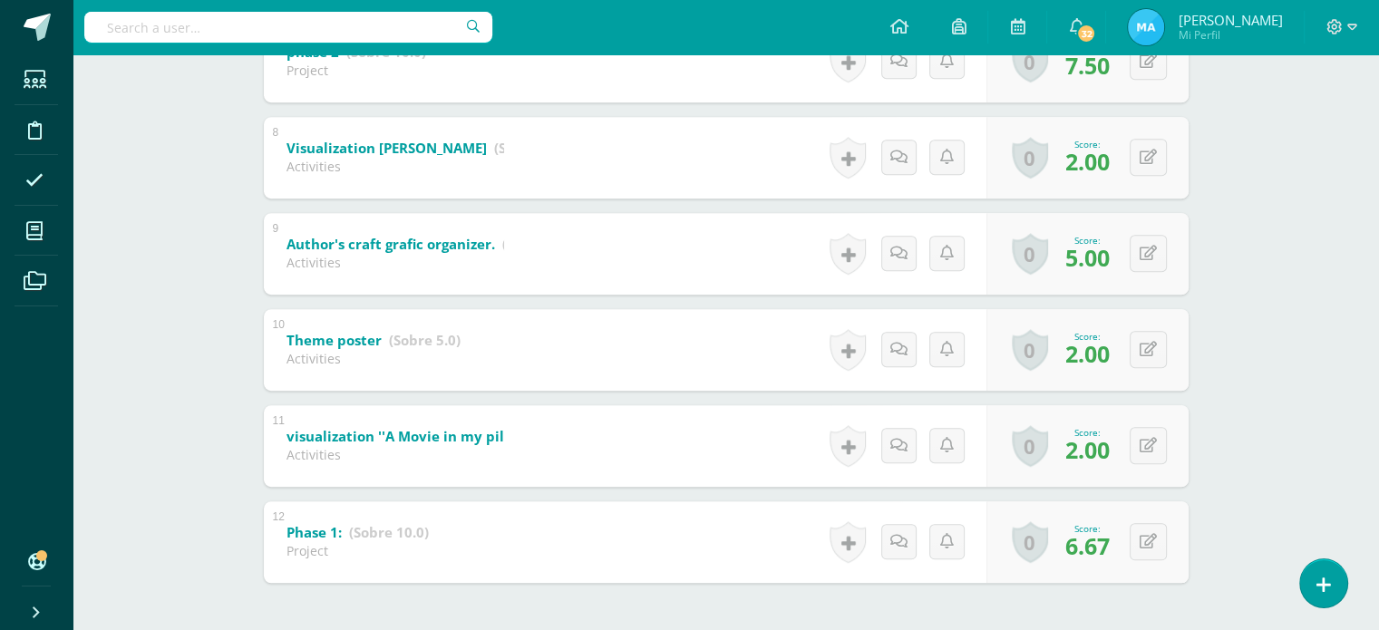
scroll to position [997, 0]
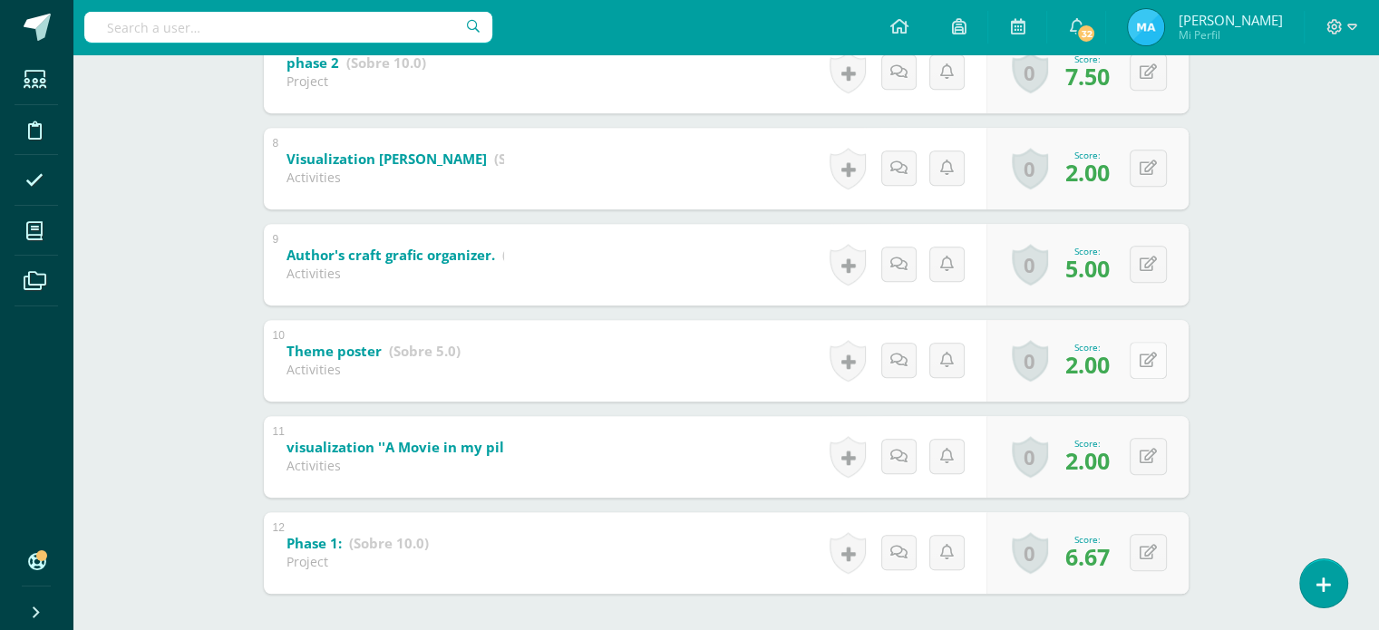
click at [1152, 355] on icon at bounding box center [1147, 360] width 17 height 15
drag, startPoint x: 1374, startPoint y: 452, endPoint x: 1372, endPoint y: 423, distance: 29.1
click at [1147, 262] on button at bounding box center [1160, 265] width 38 height 38
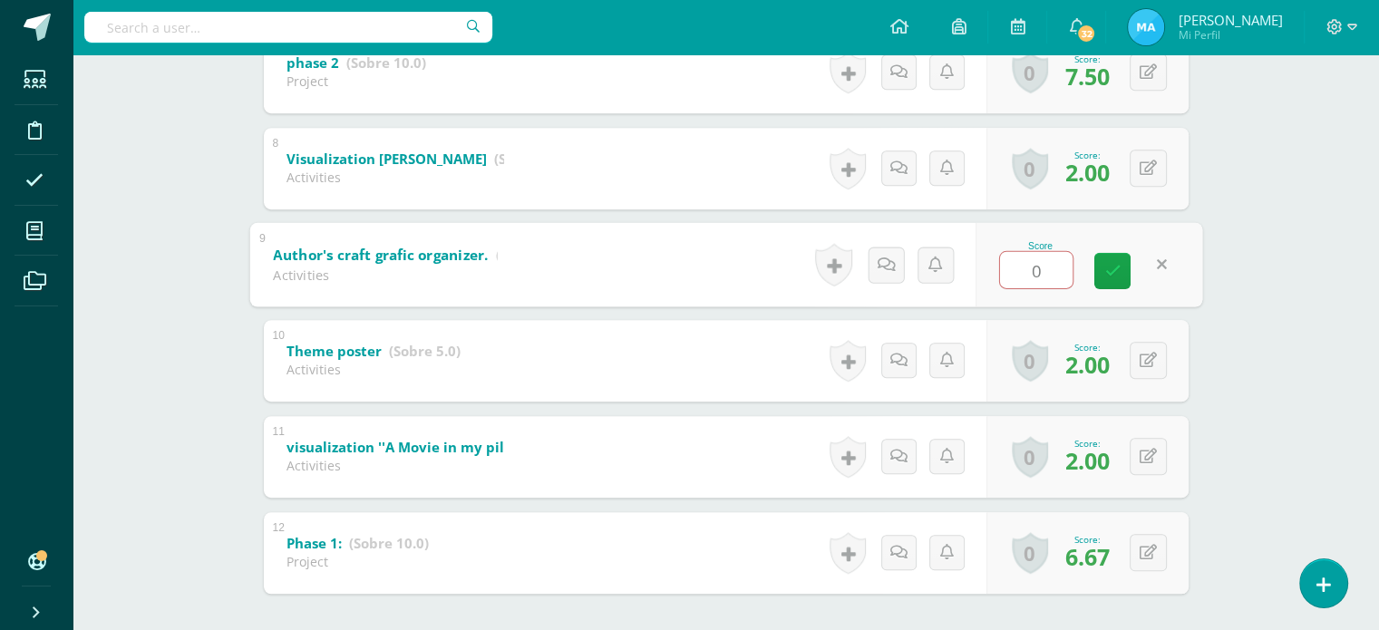
type input "3"
click at [1169, 262] on div "Score" at bounding box center [1078, 265] width 220 height 82
click at [1043, 263] on input "text" at bounding box center [1036, 269] width 73 height 36
type input "8"
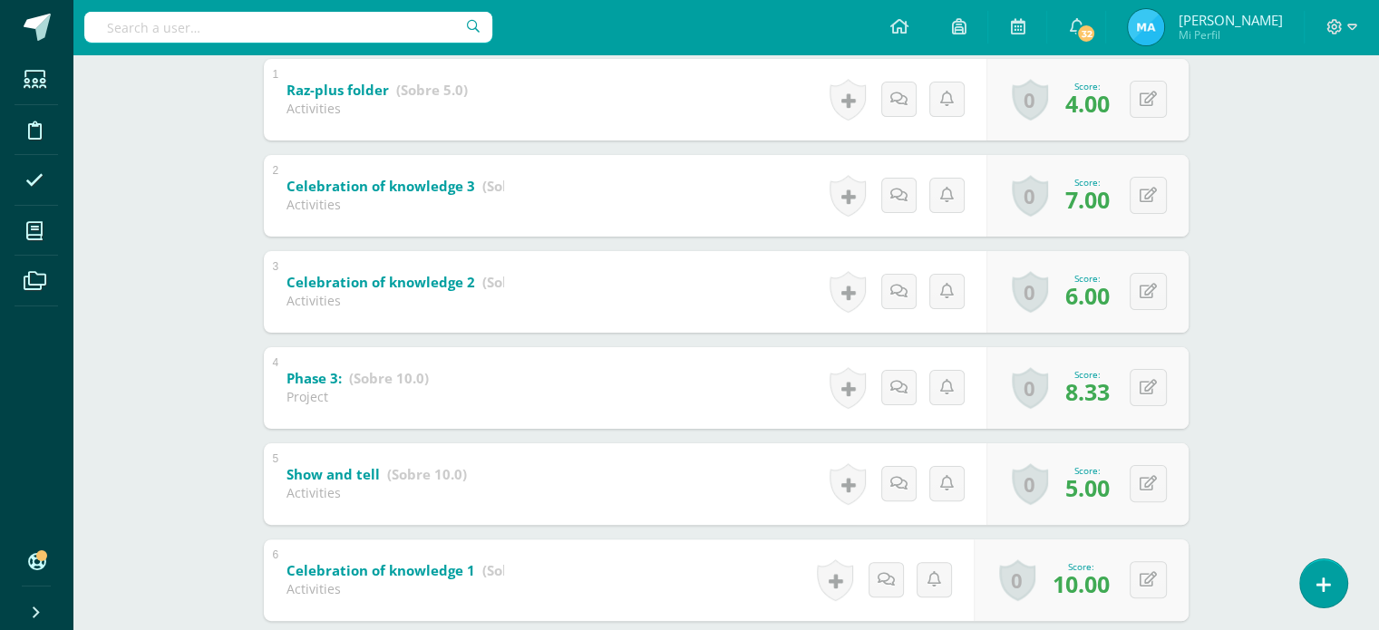
scroll to position [398, 0]
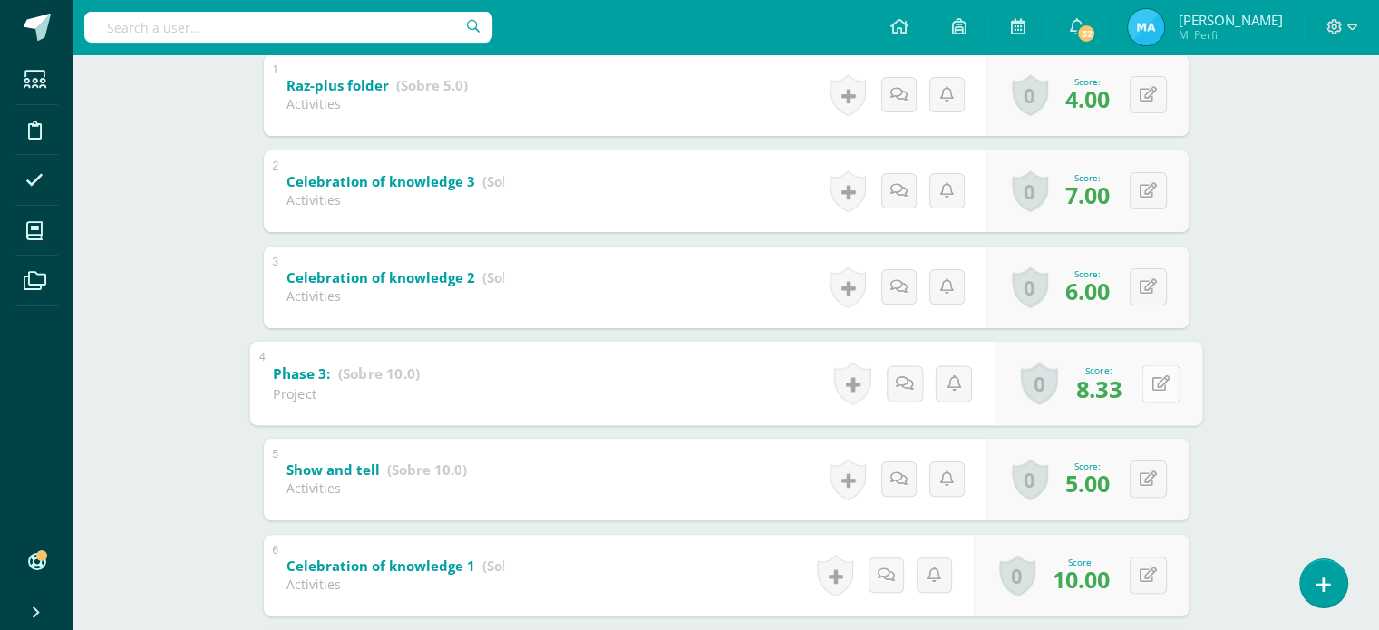
click at [1156, 373] on button at bounding box center [1160, 383] width 38 height 38
type input "9"
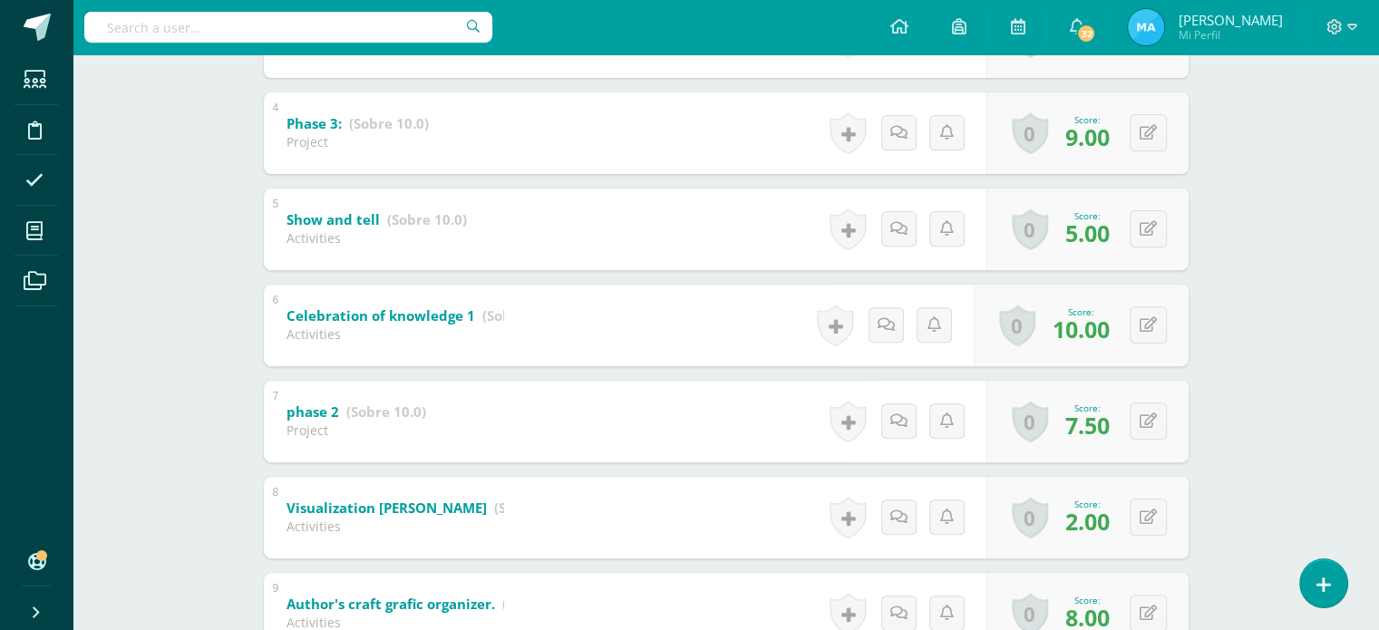
scroll to position [652, 0]
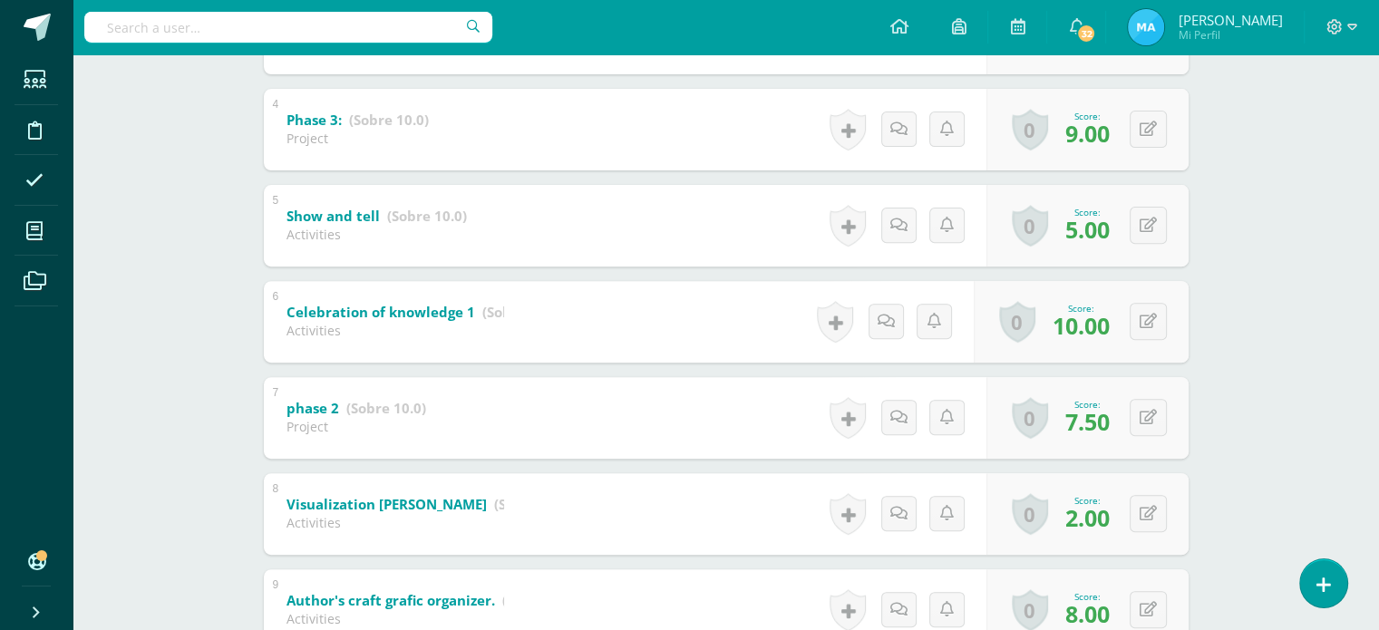
click at [1167, 505] on div "0 Badges Badges obtained Aún no hay logros agregados Score: 2.00" at bounding box center [1087, 514] width 202 height 82
click at [1151, 508] on icon at bounding box center [1160, 513] width 18 height 15
type input "3"
drag, startPoint x: 1376, startPoint y: 395, endPoint x: 1391, endPoint y: 388, distance: 17.0
click at [1379, 388] on html "Students Discipline Attendance My courses Archivos Soporte Help Reportar un pro…" at bounding box center [689, 203] width 1379 height 1711
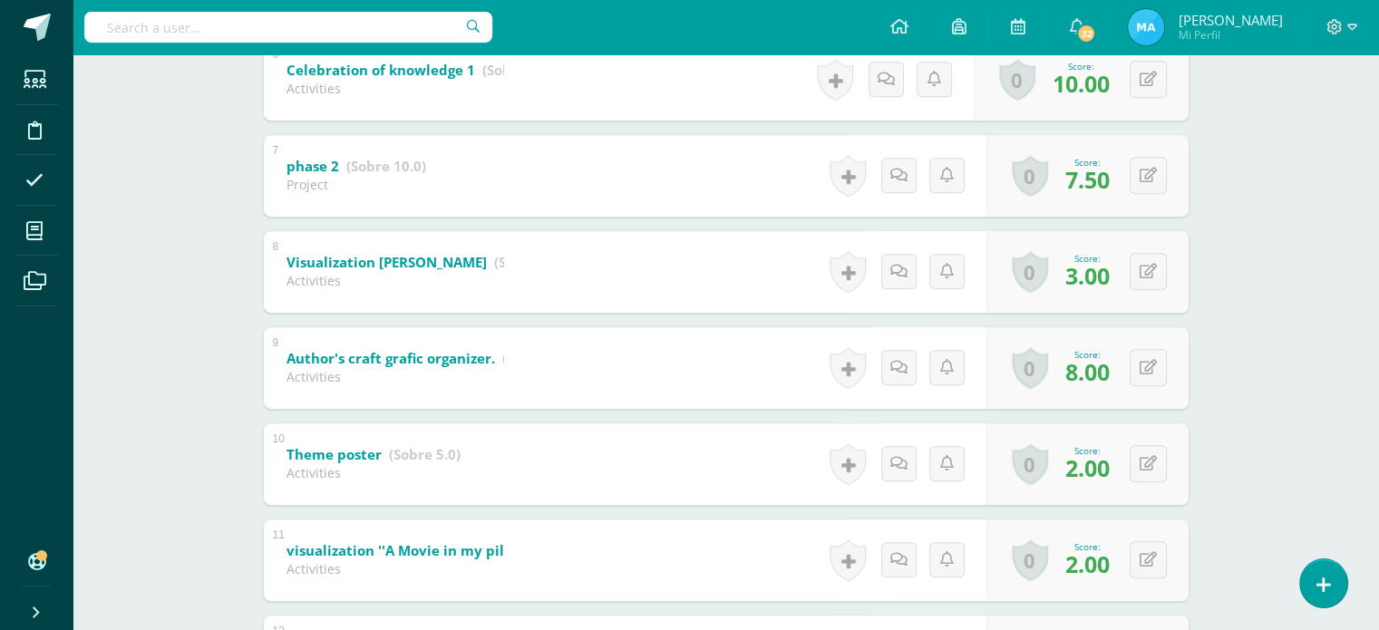
scroll to position [899, 0]
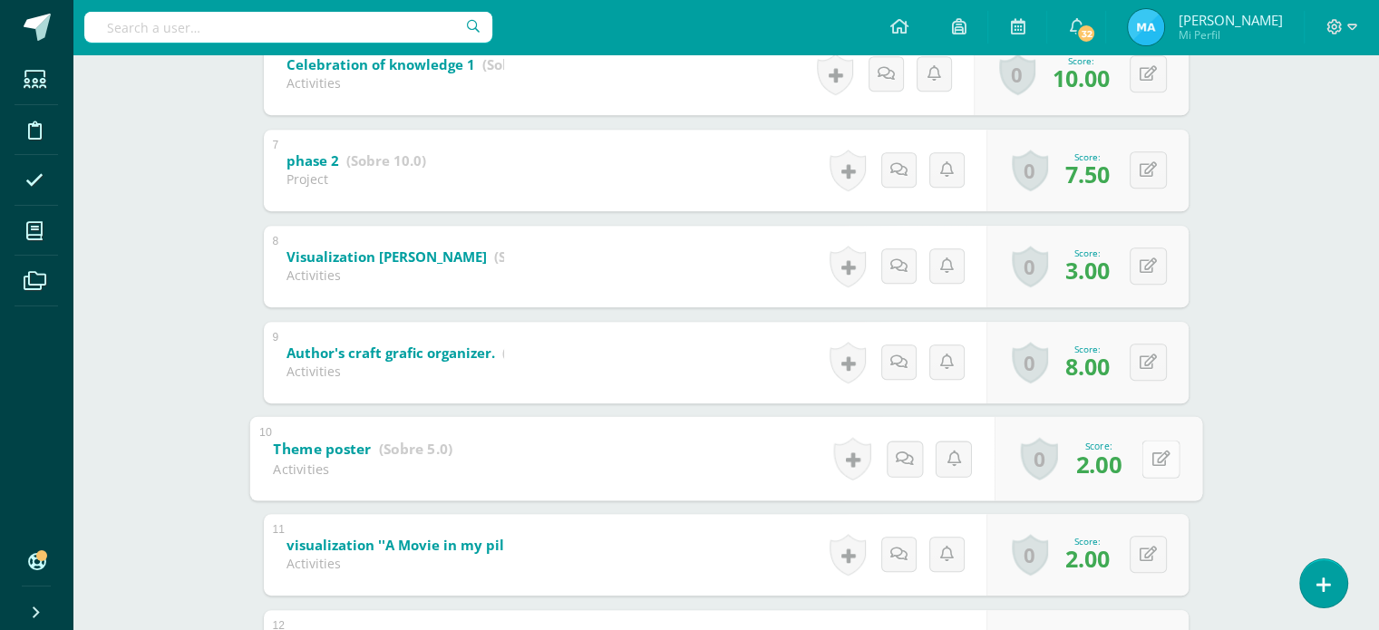
click at [1147, 467] on button at bounding box center [1160, 459] width 38 height 38
type input "3"
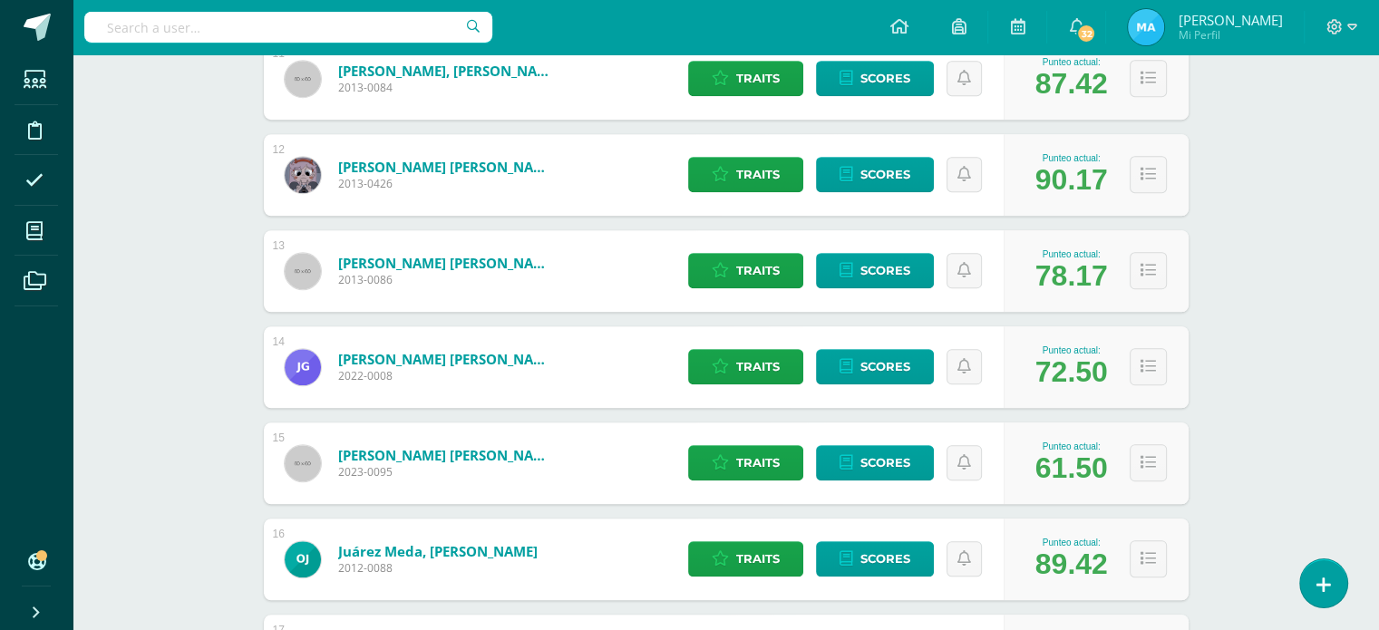
scroll to position [1374, 0]
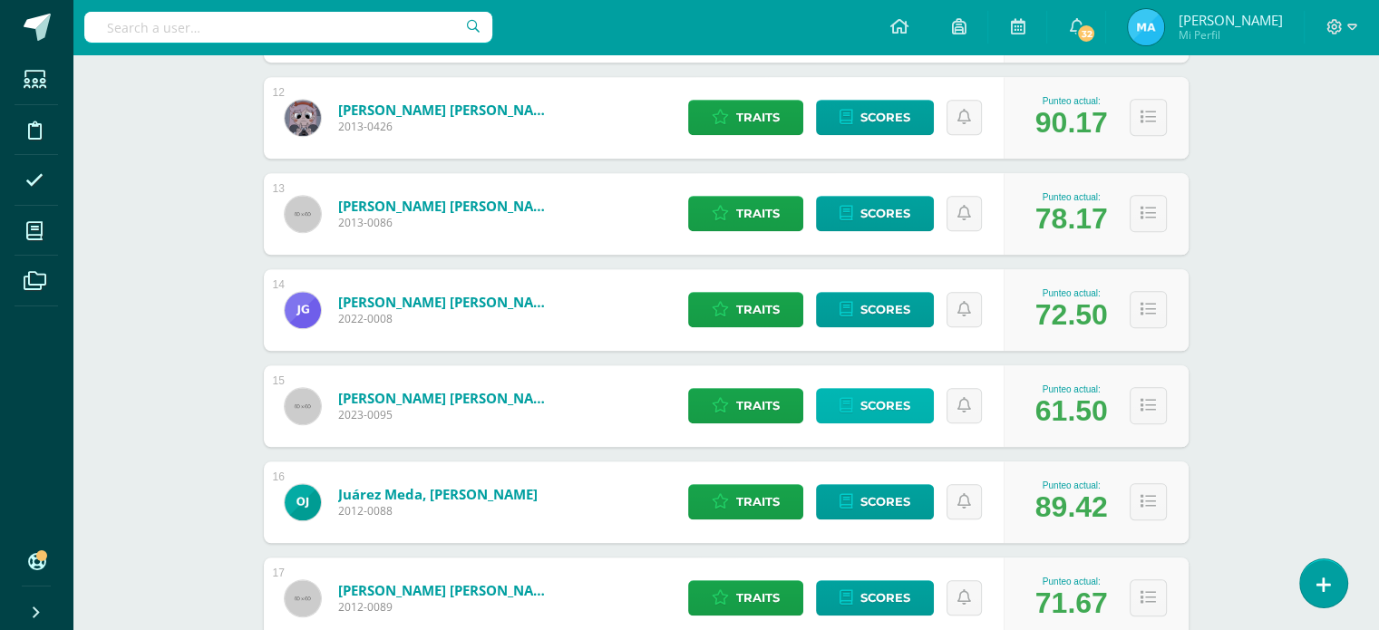
click at [873, 405] on span "Scores" at bounding box center [885, 406] width 50 height 34
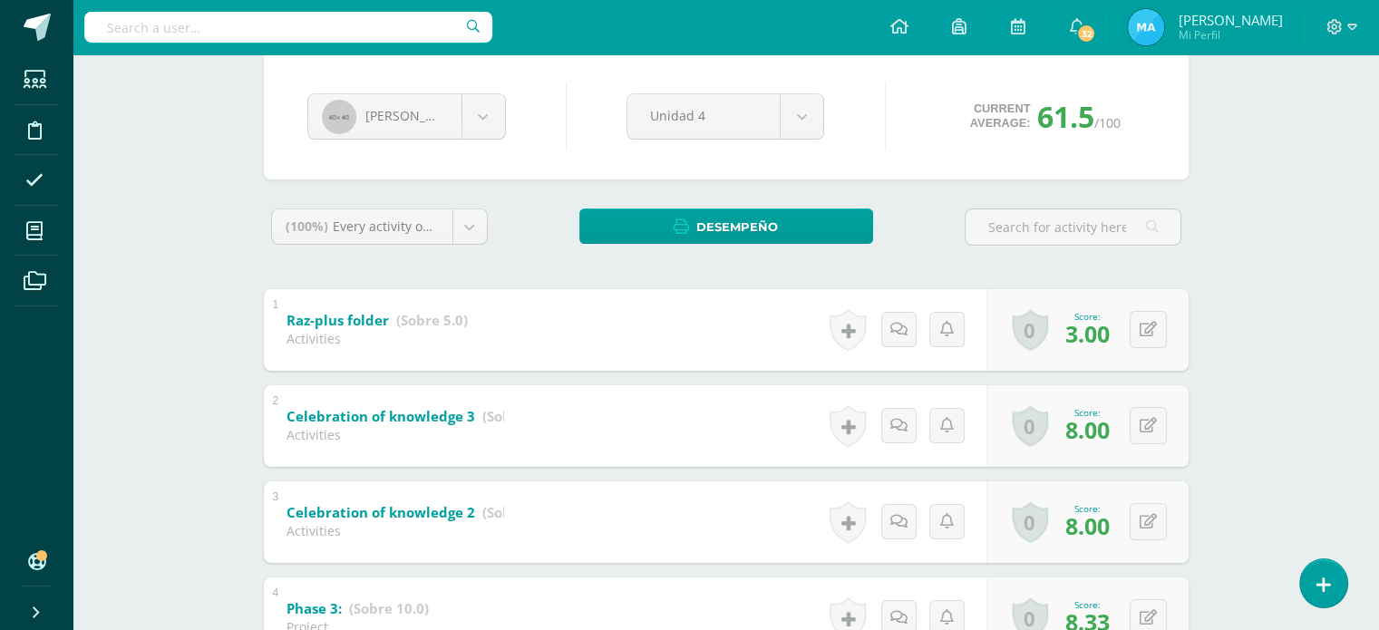
drag, startPoint x: 1391, startPoint y: 193, endPoint x: 1381, endPoint y: 336, distance: 143.6
click at [1379, 336] on html "Students Discipline Attendance My courses Archivos Soporte Help Reportar un pro…" at bounding box center [689, 635] width 1379 height 1597
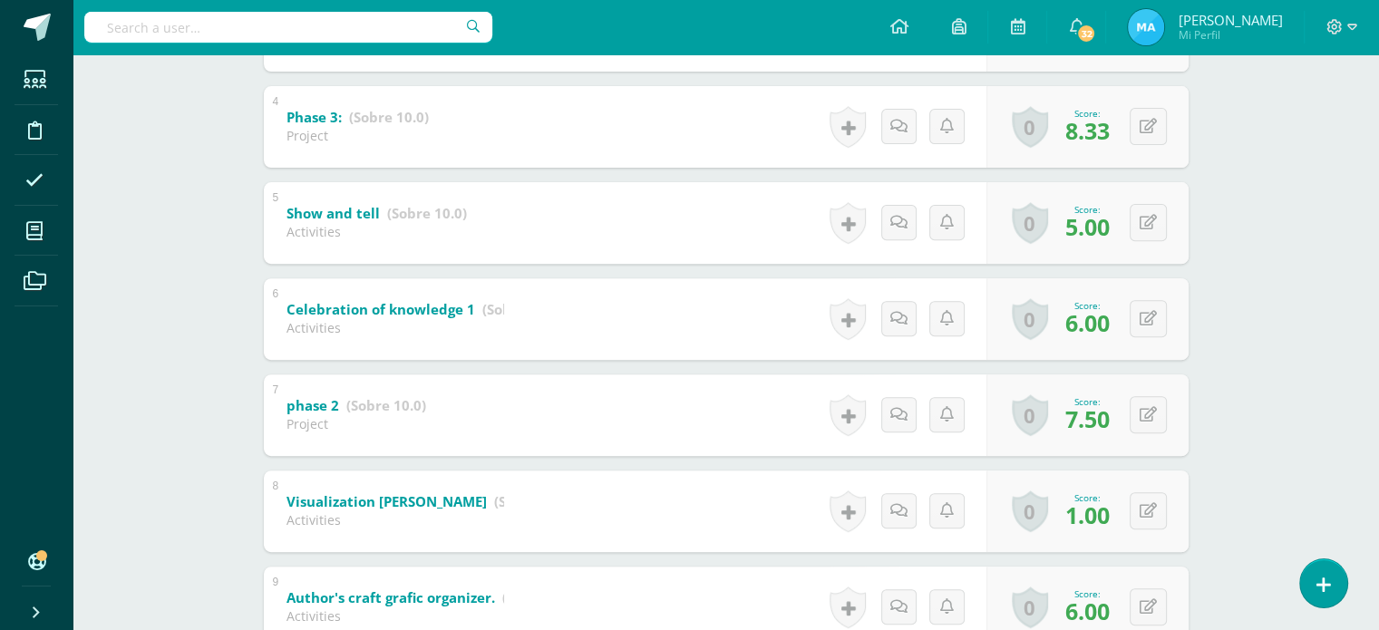
scroll to position [683, 0]
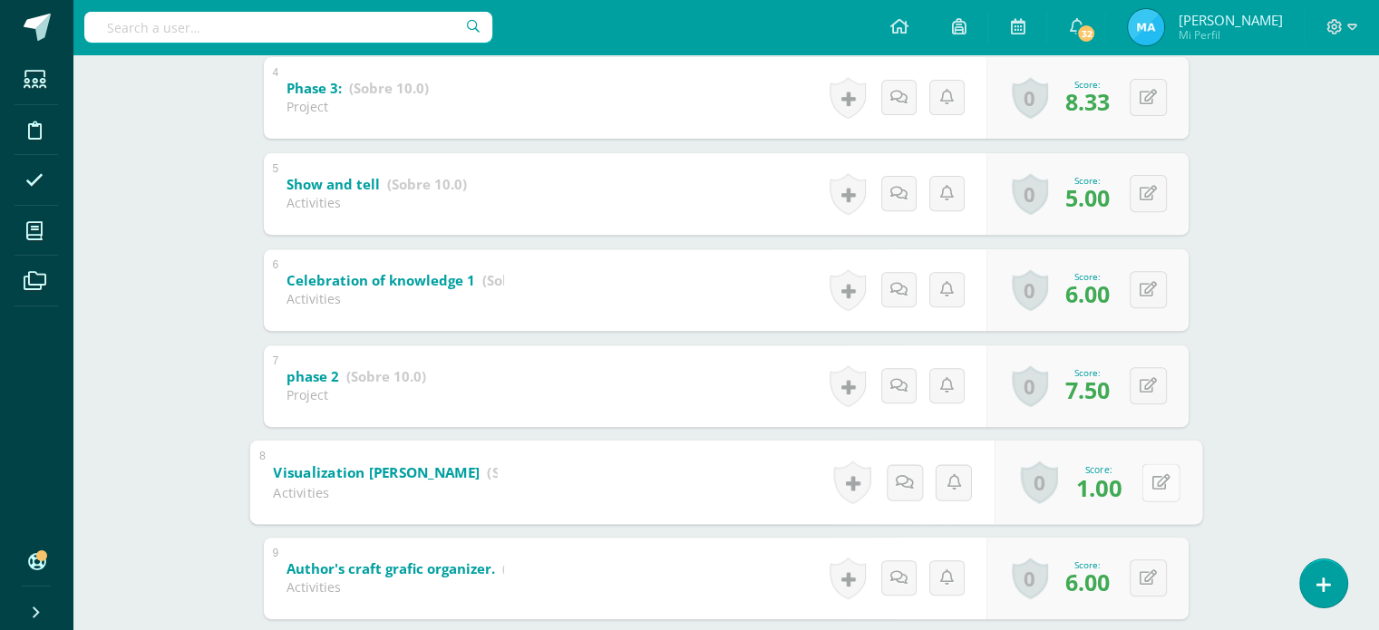
click at [1155, 496] on button at bounding box center [1160, 482] width 38 height 38
type input "3"
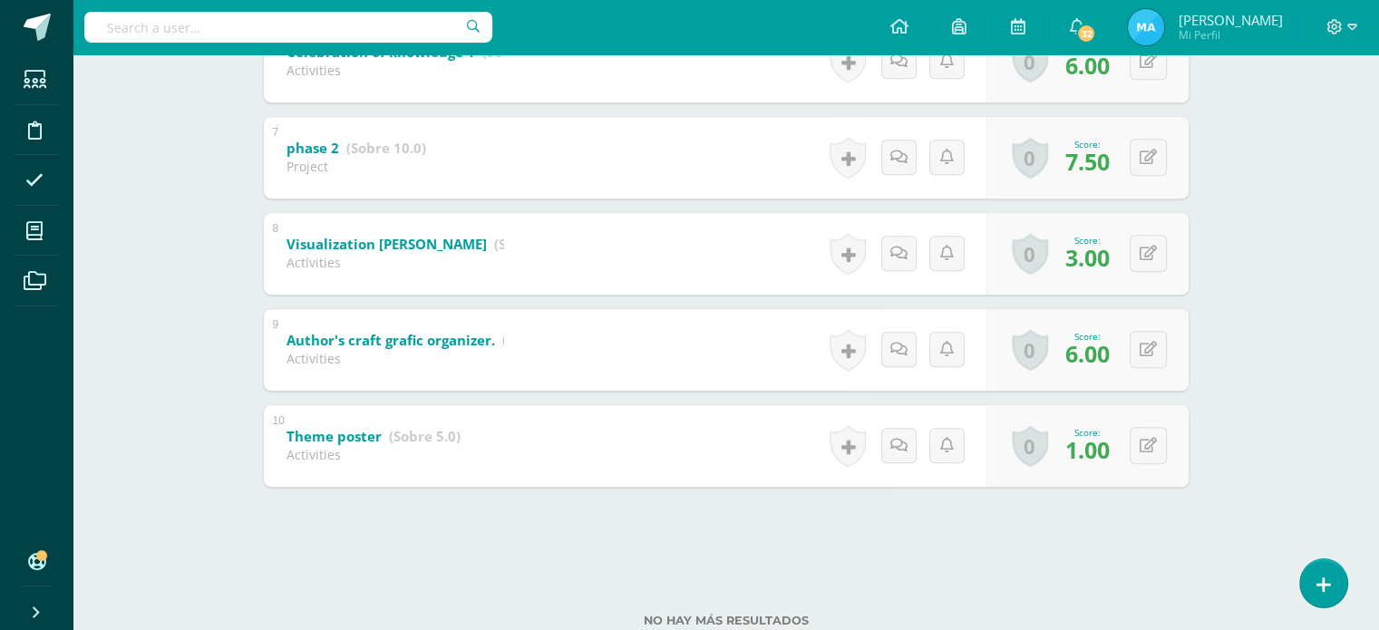
scroll to position [914, 0]
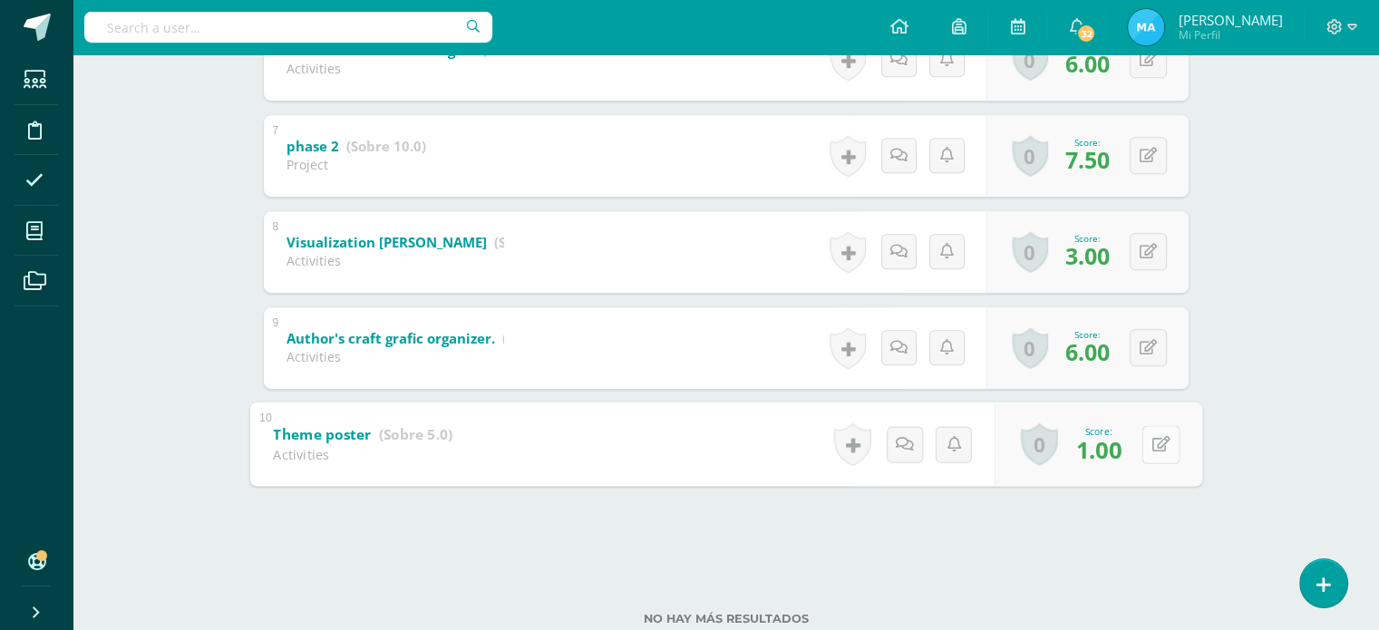
click at [1158, 433] on button at bounding box center [1160, 444] width 38 height 38
type input "3"
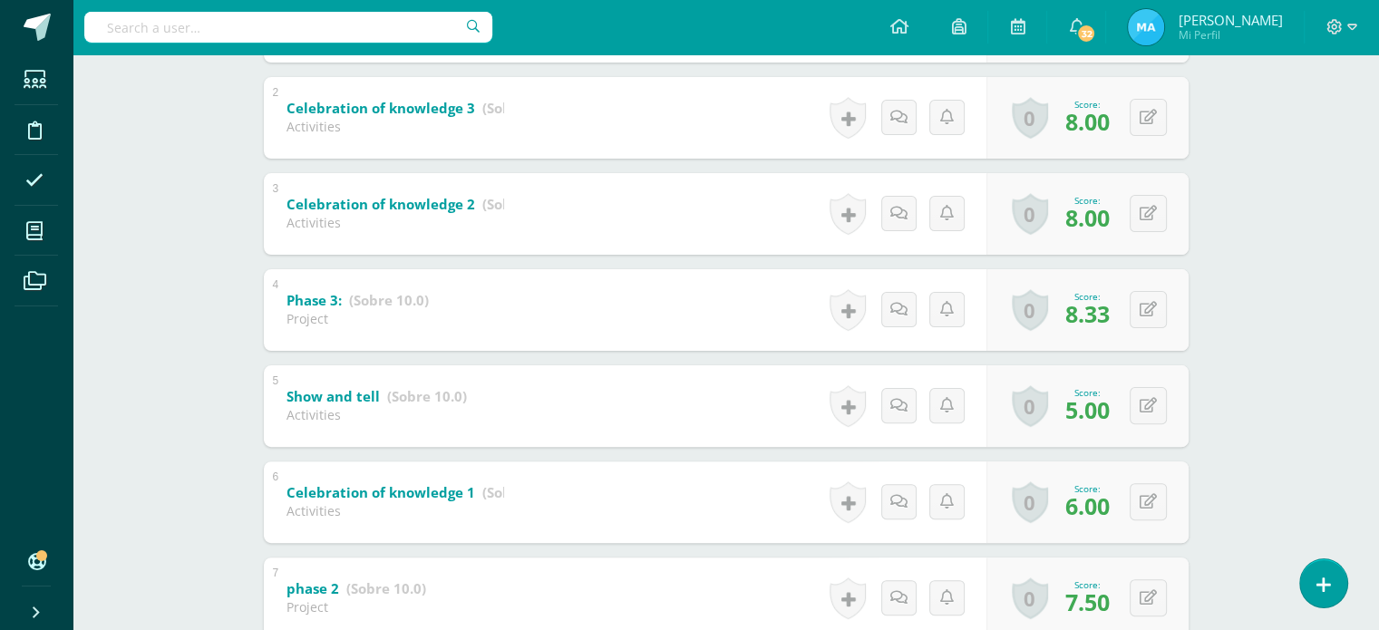
scroll to position [448, 0]
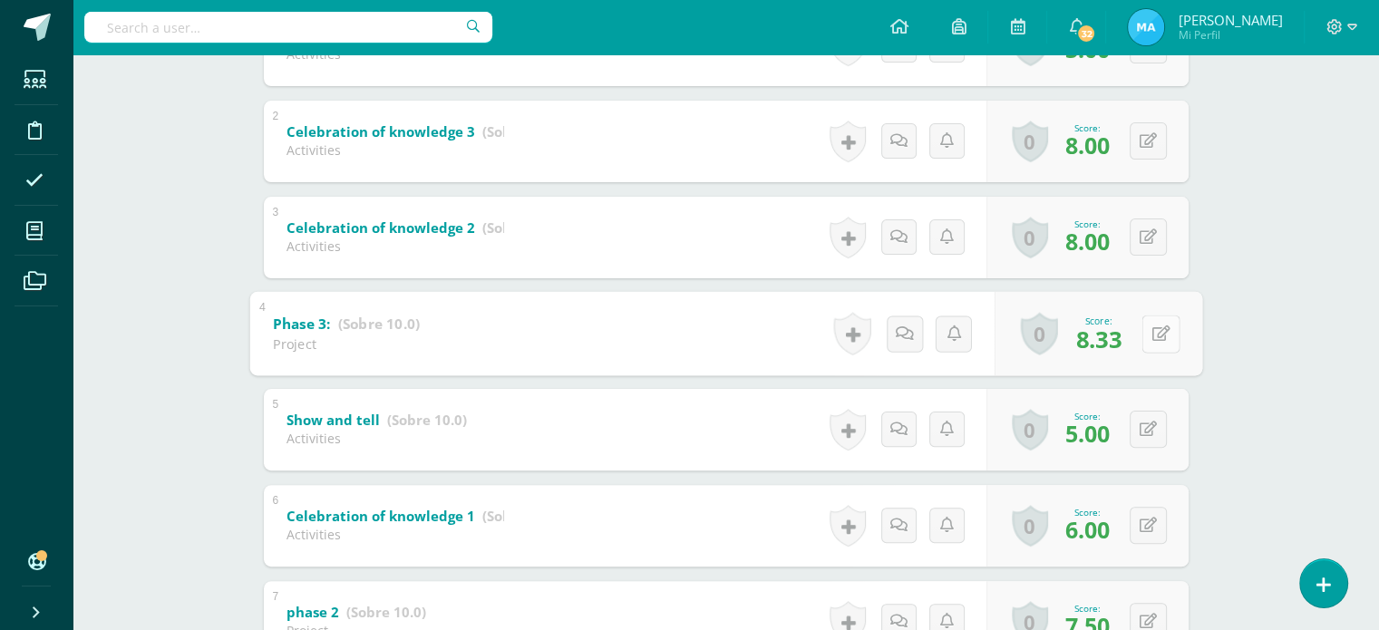
click at [1156, 321] on button at bounding box center [1160, 334] width 38 height 38
type input "9"
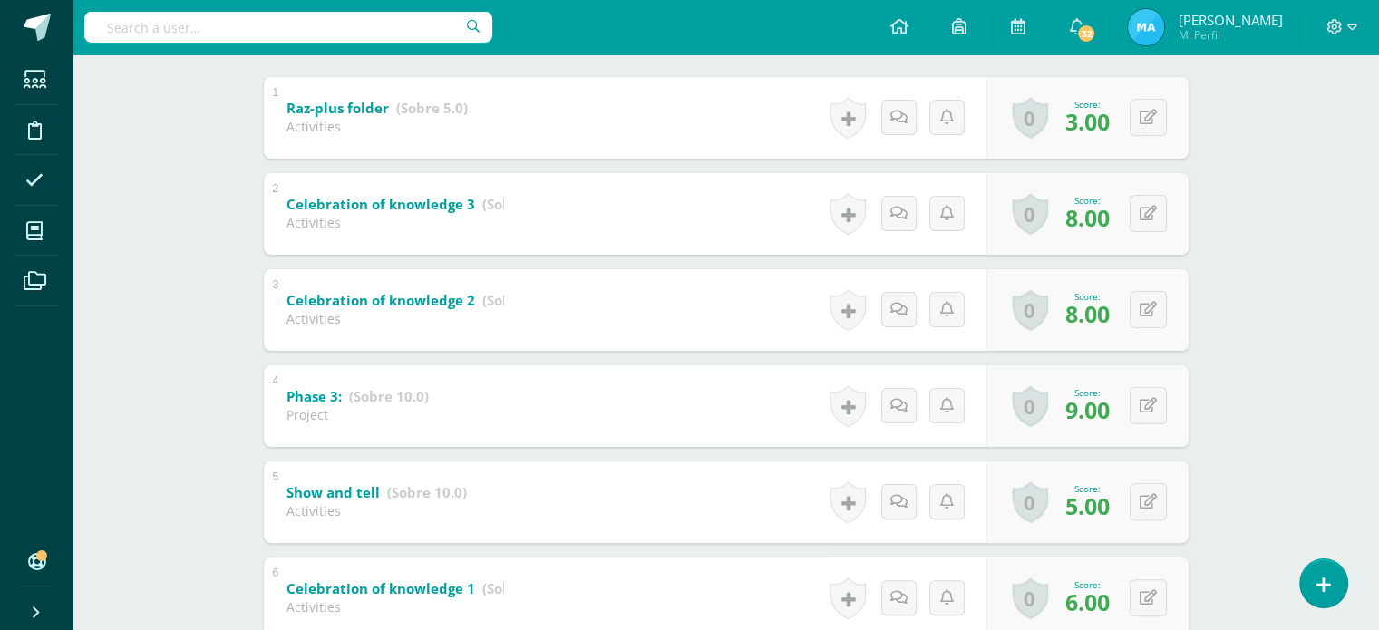
scroll to position [377, 0]
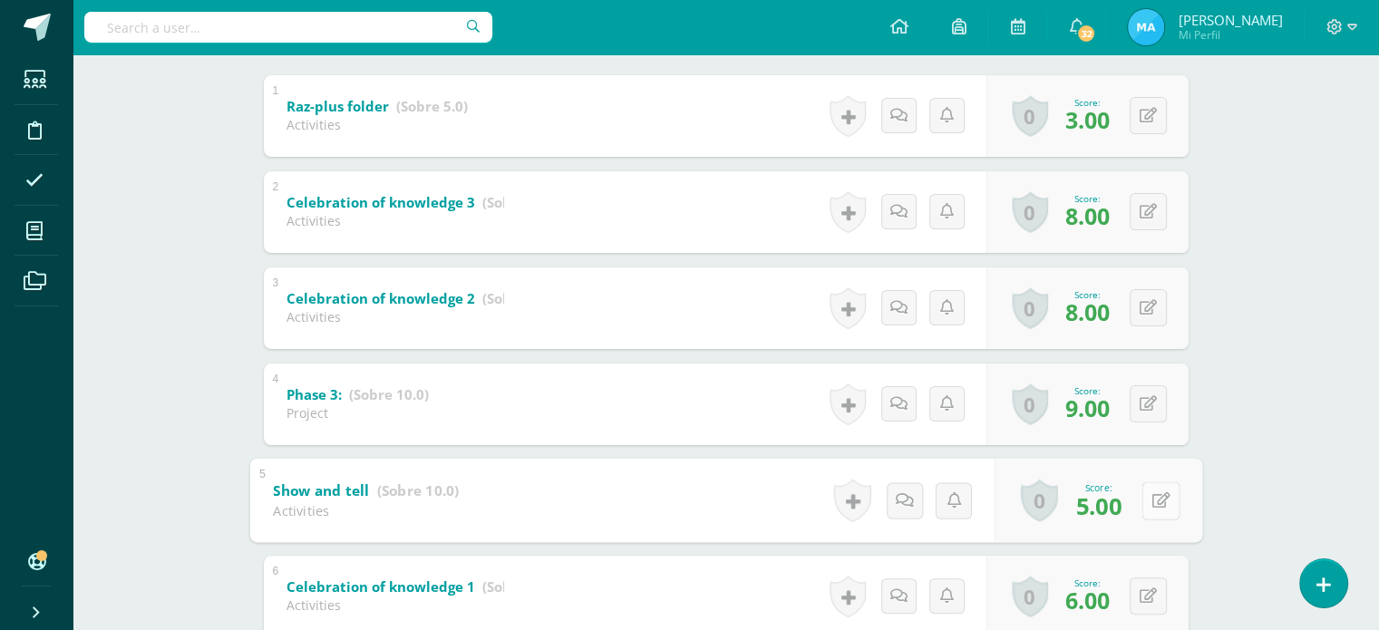
click at [1144, 492] on button at bounding box center [1160, 500] width 38 height 38
type input "6"
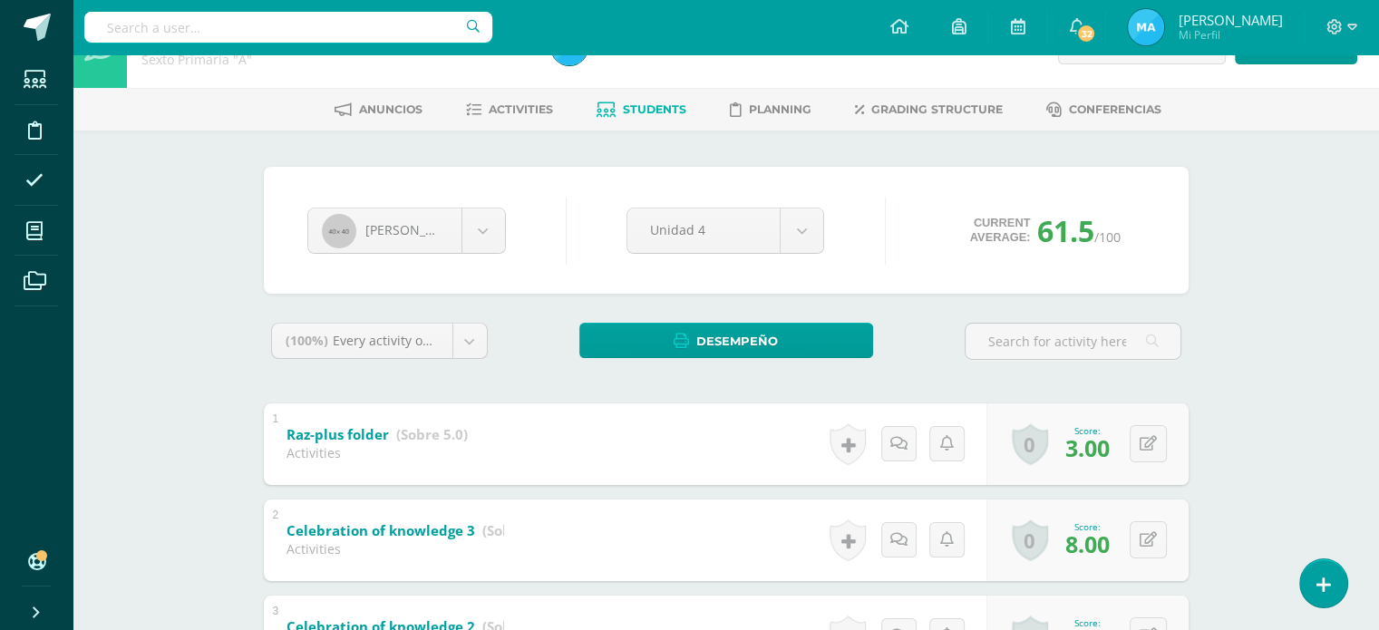
scroll to position [0, 0]
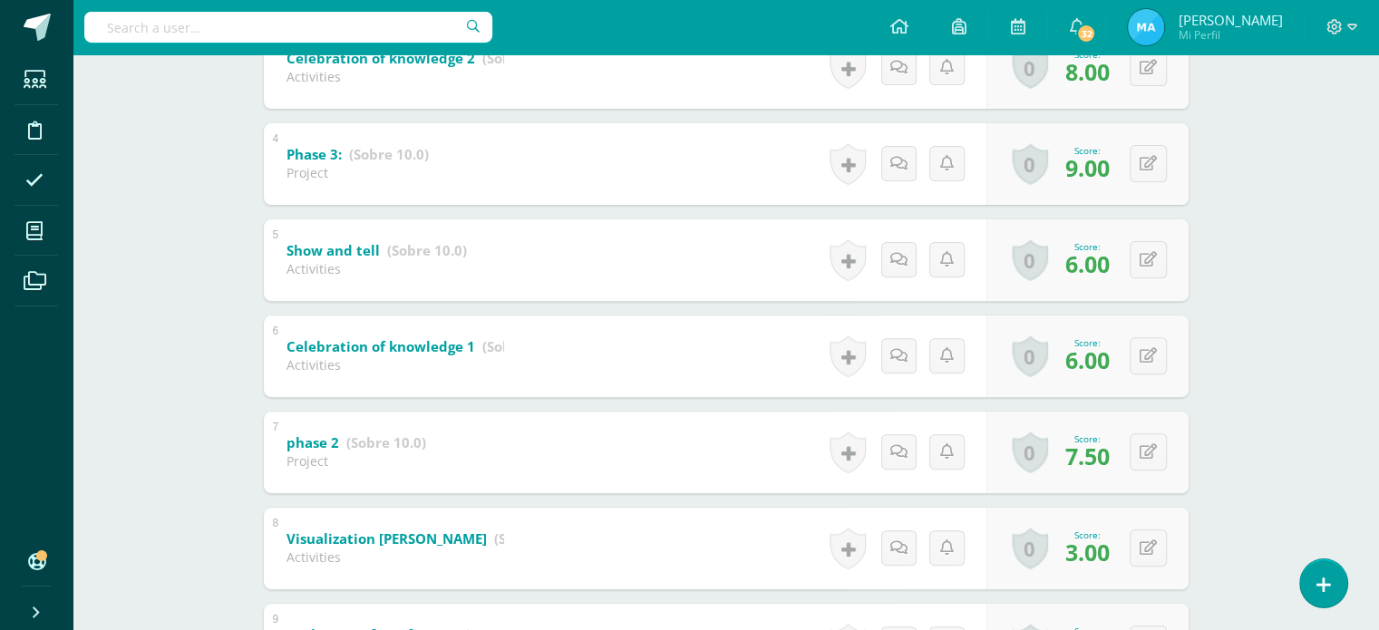
scroll to position [619, 0]
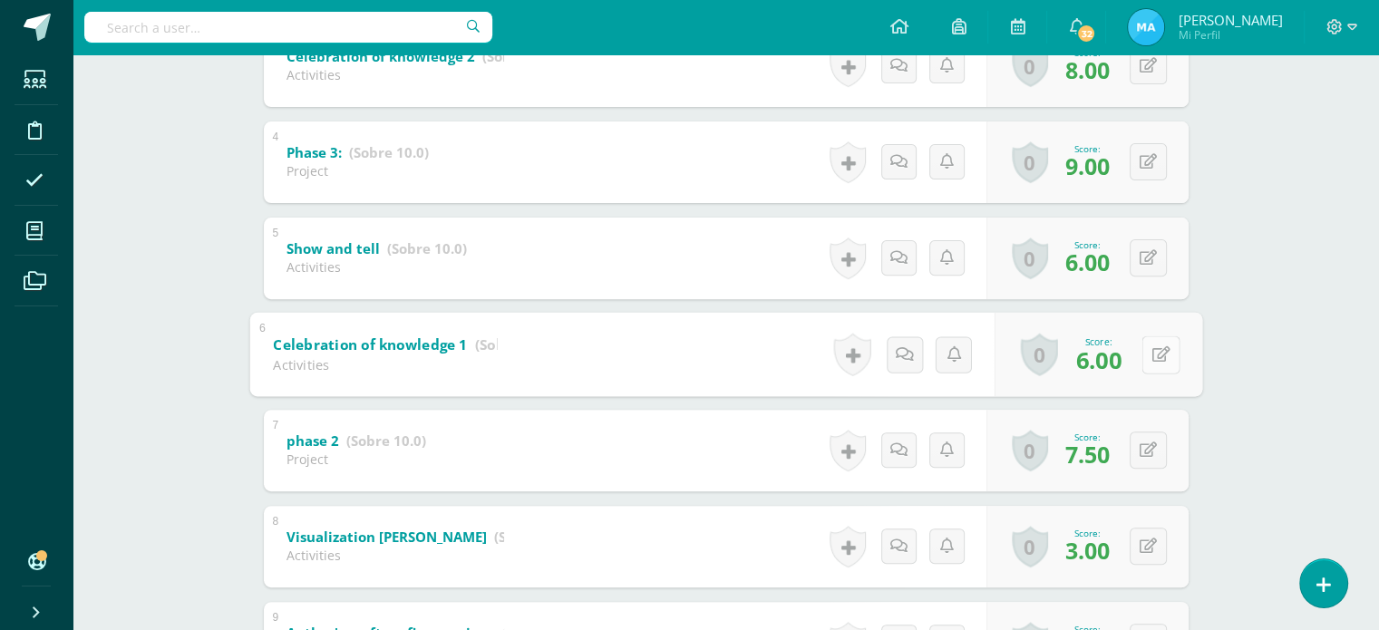
click at [1152, 362] on button at bounding box center [1160, 354] width 38 height 38
type input "7"
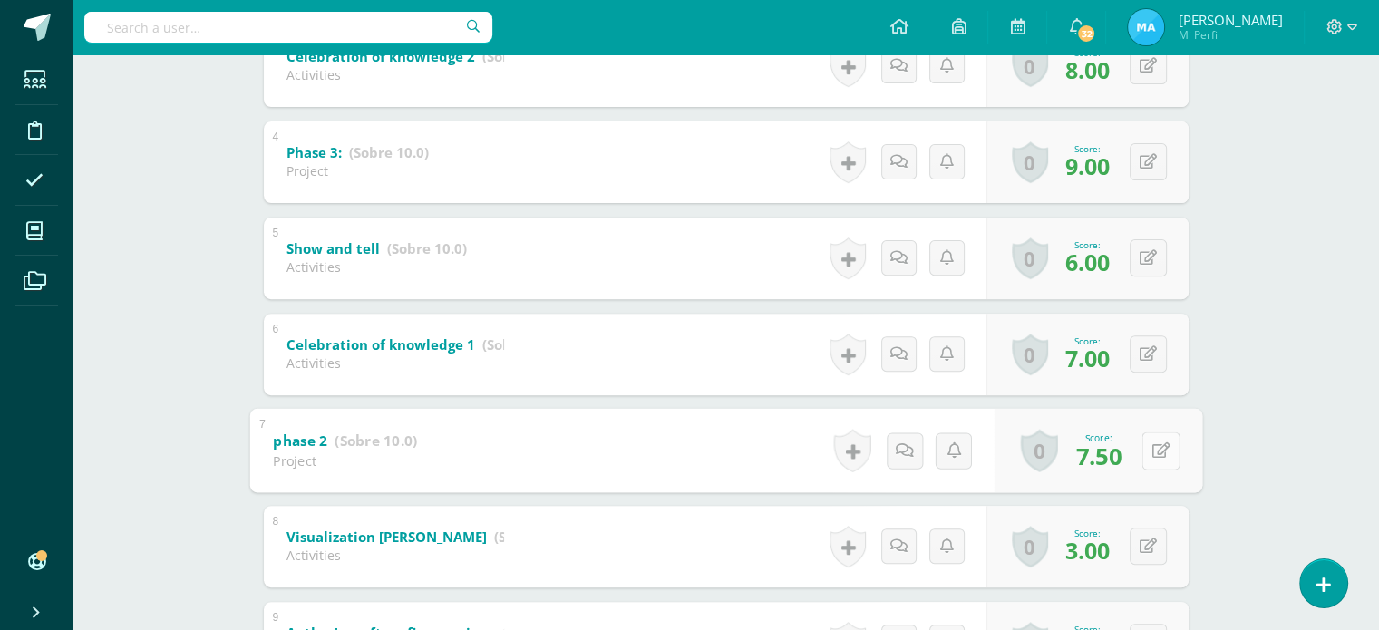
click at [1152, 456] on icon at bounding box center [1160, 449] width 18 height 15
click at [1152, 456] on link at bounding box center [1148, 449] width 35 height 35
click at [1150, 536] on button at bounding box center [1147, 546] width 37 height 37
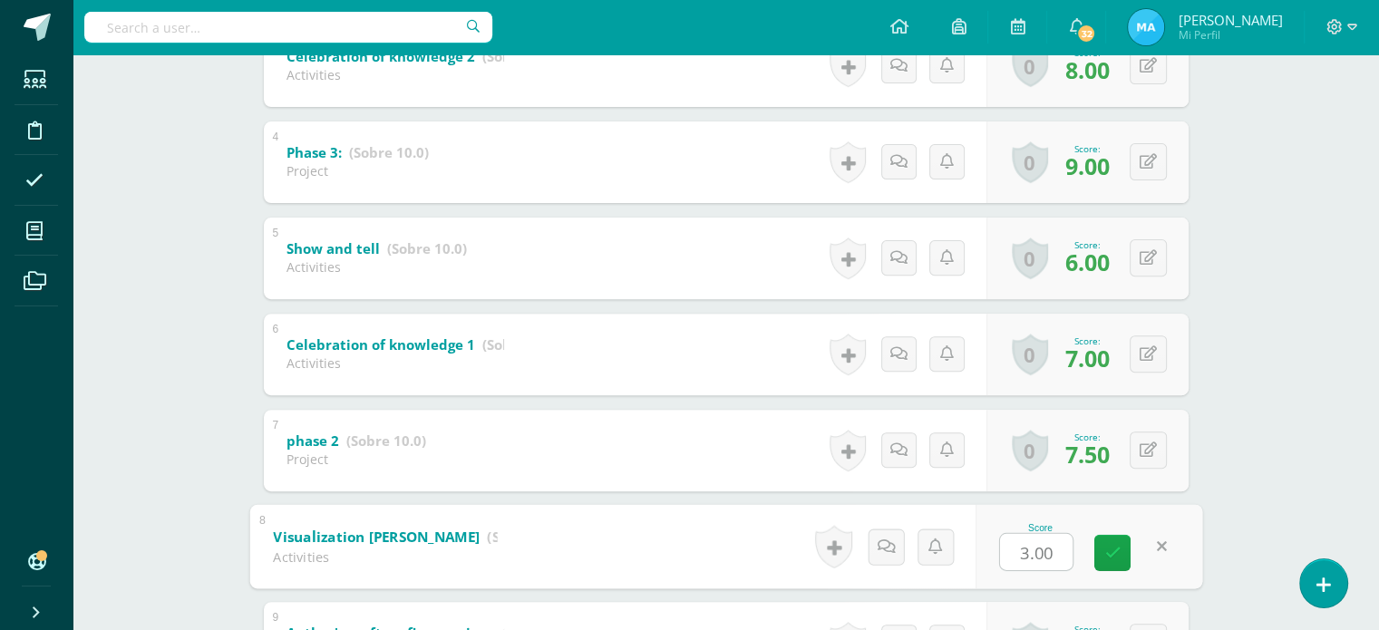
type input "4"
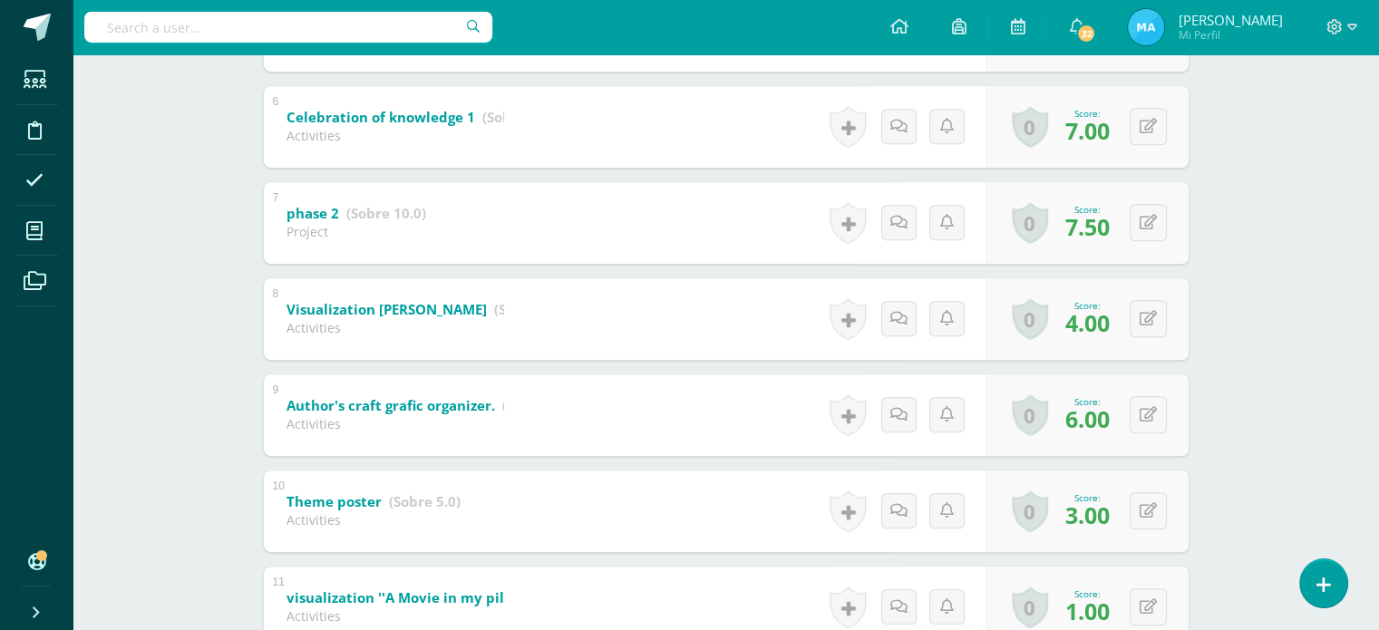
scroll to position [867, 0]
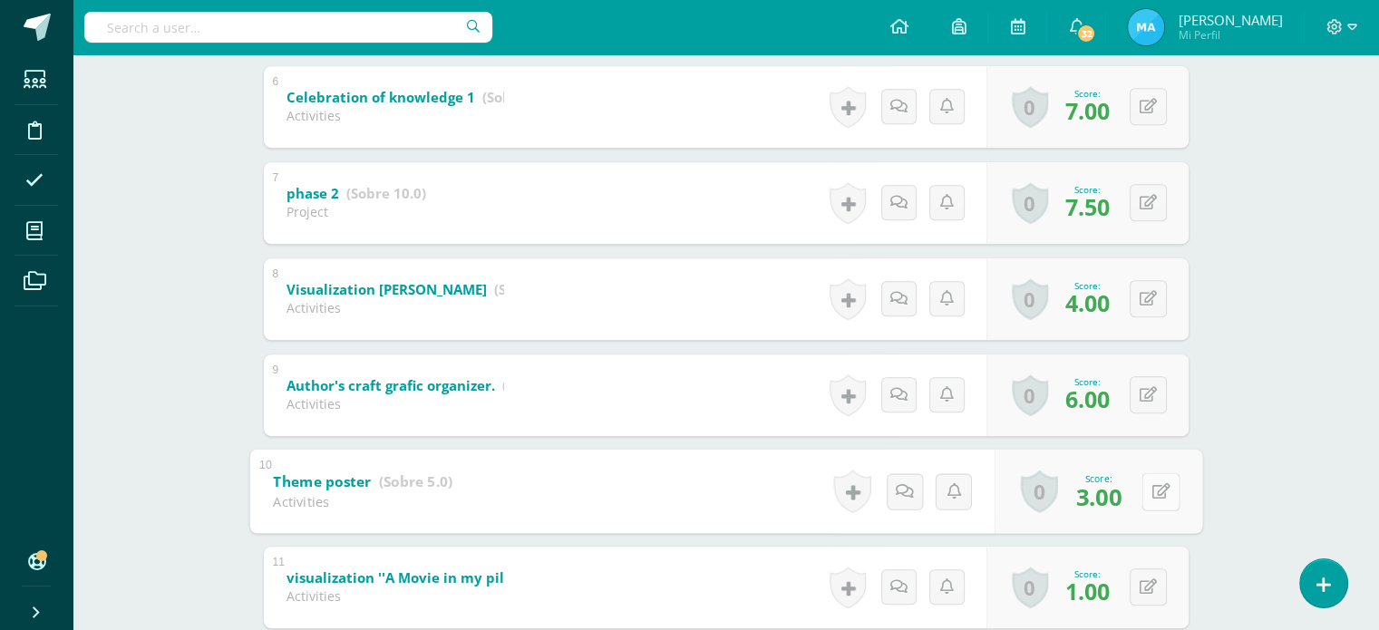
click at [1146, 494] on button at bounding box center [1160, 491] width 38 height 38
click at [1244, 514] on div "Reading Workshop Sexto Primaria "A" Herramientas Detalle de asistencias Activit…" at bounding box center [726, 16] width 1306 height 1657
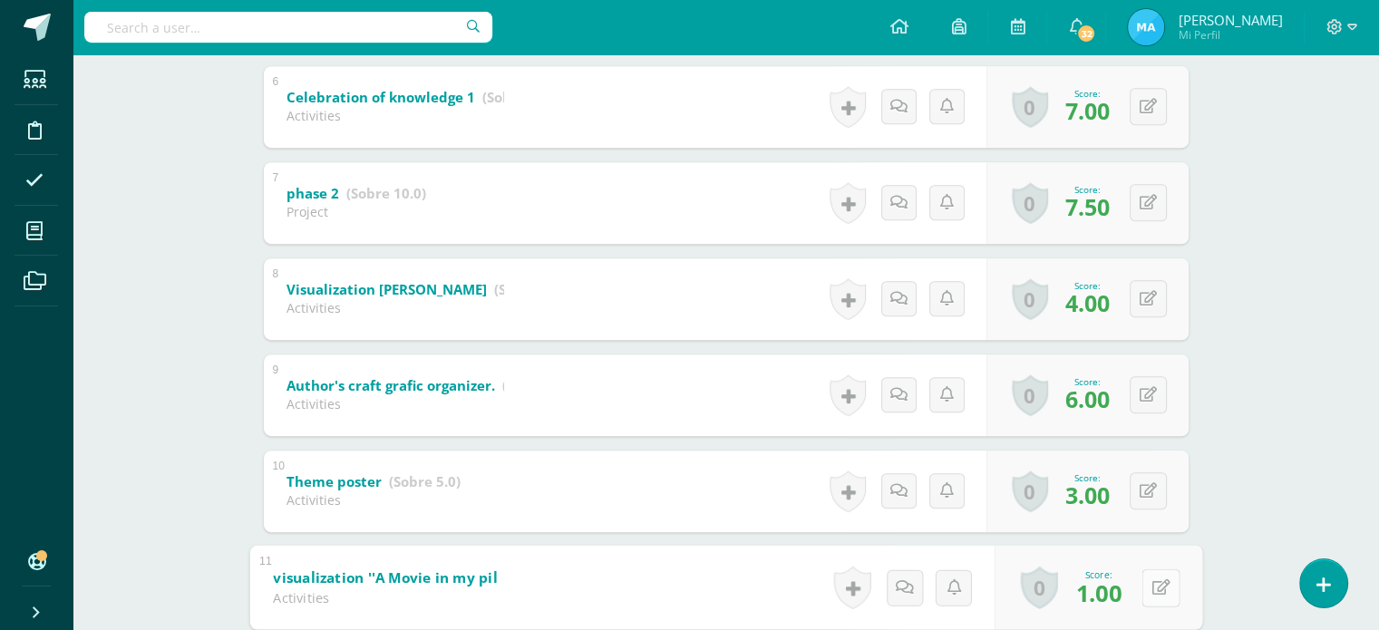
click at [1157, 581] on button at bounding box center [1160, 587] width 38 height 38
type input "2"
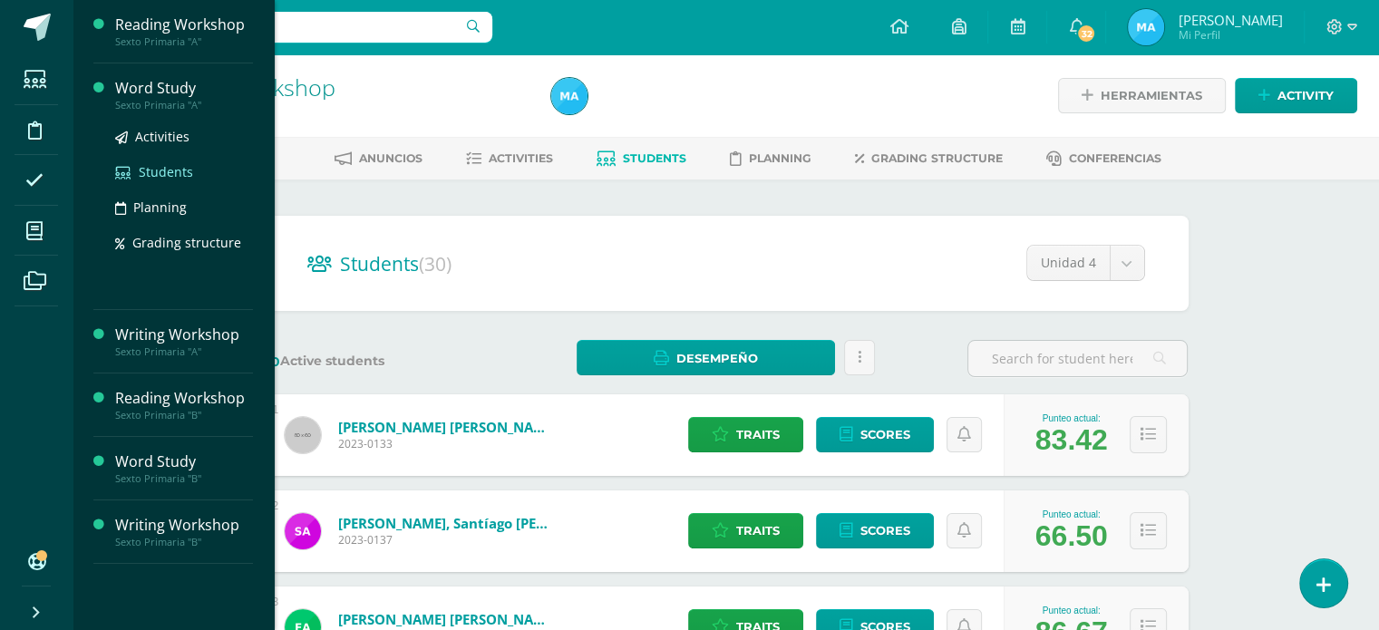
click at [160, 179] on span "Students" at bounding box center [166, 171] width 54 height 17
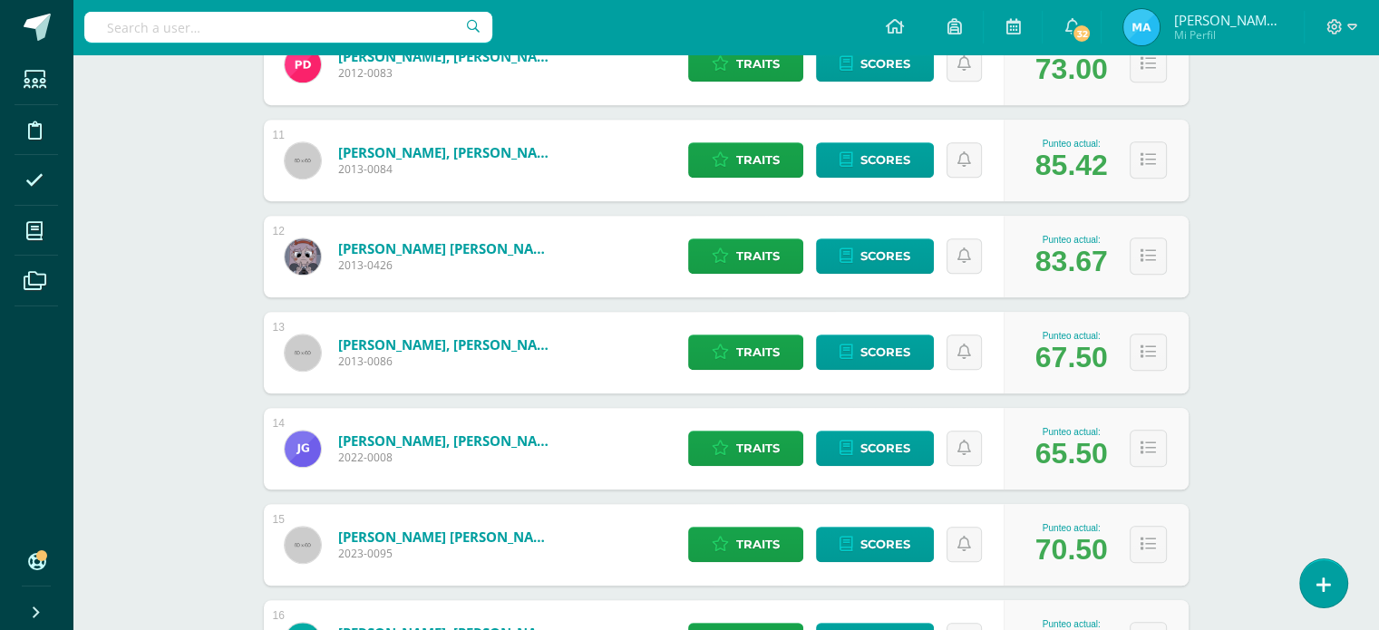
scroll to position [1239, 0]
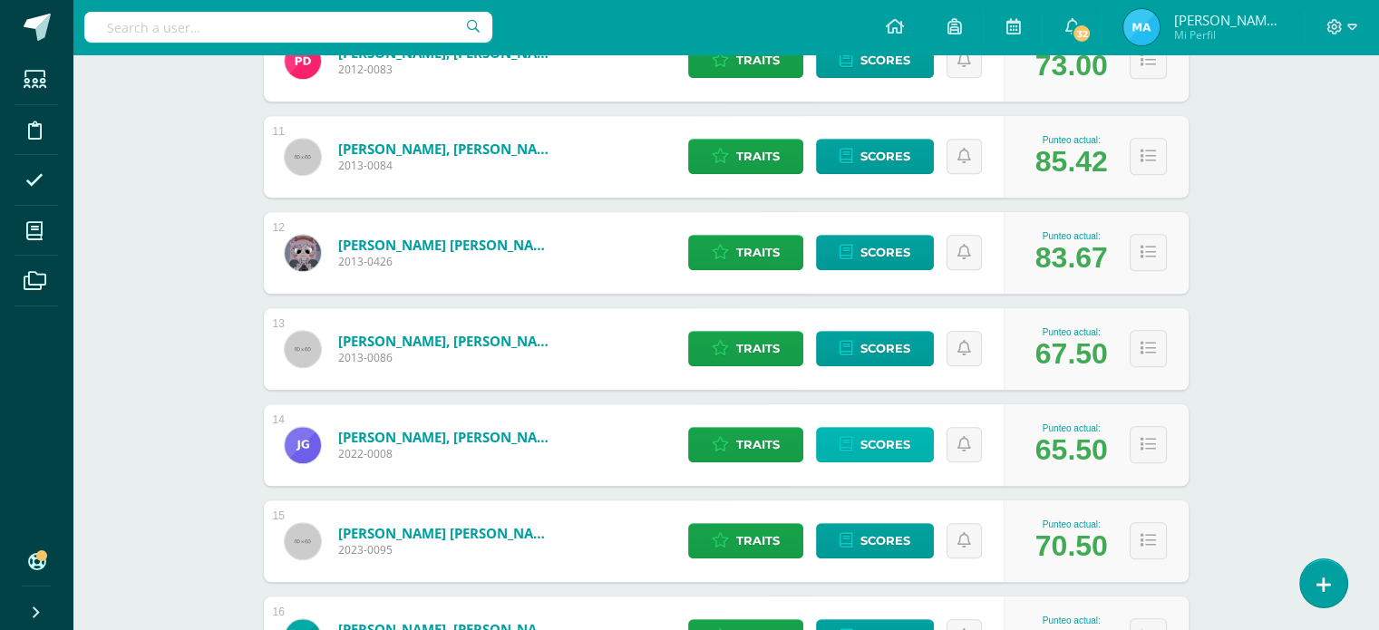
click at [847, 448] on icon at bounding box center [846, 444] width 14 height 15
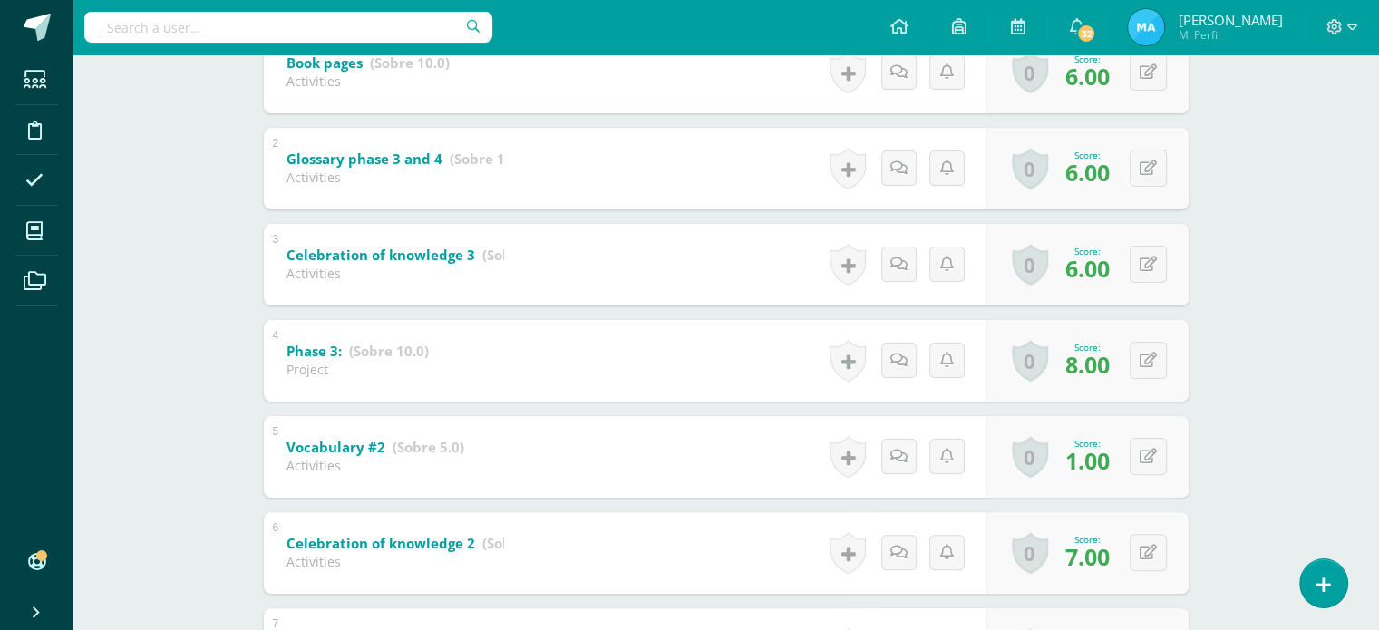
scroll to position [423, 0]
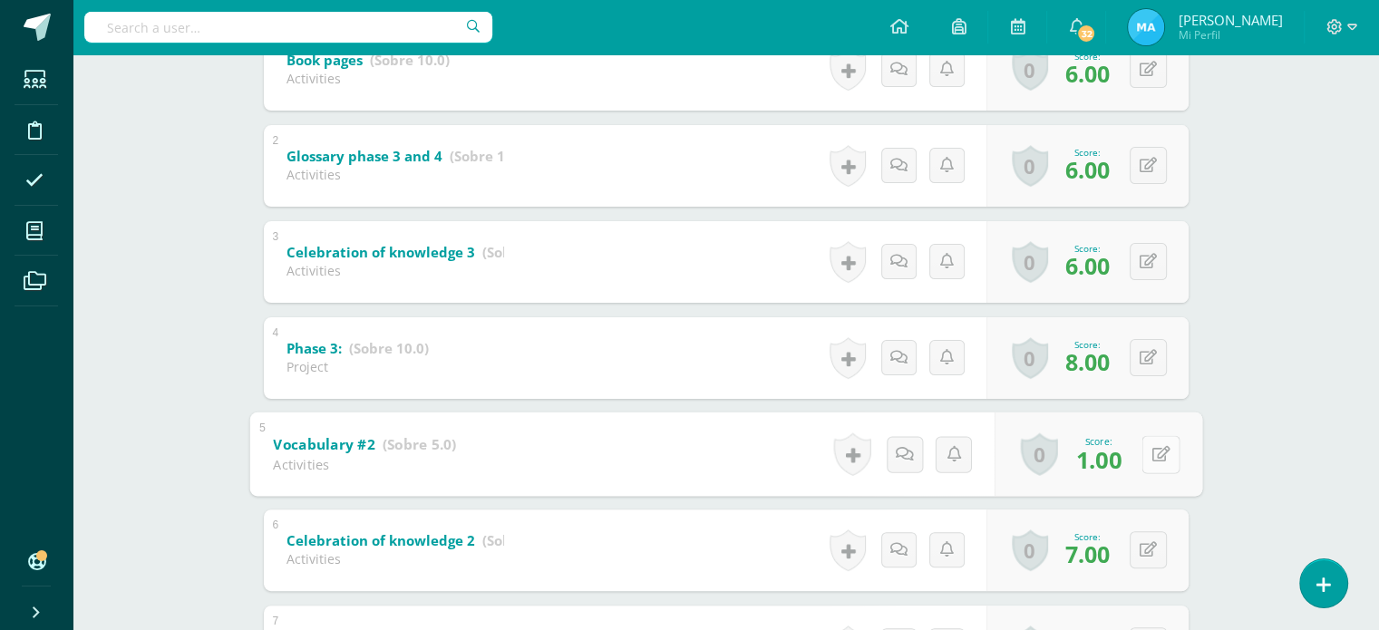
click at [1153, 444] on button at bounding box center [1160, 454] width 38 height 38
type input "3"
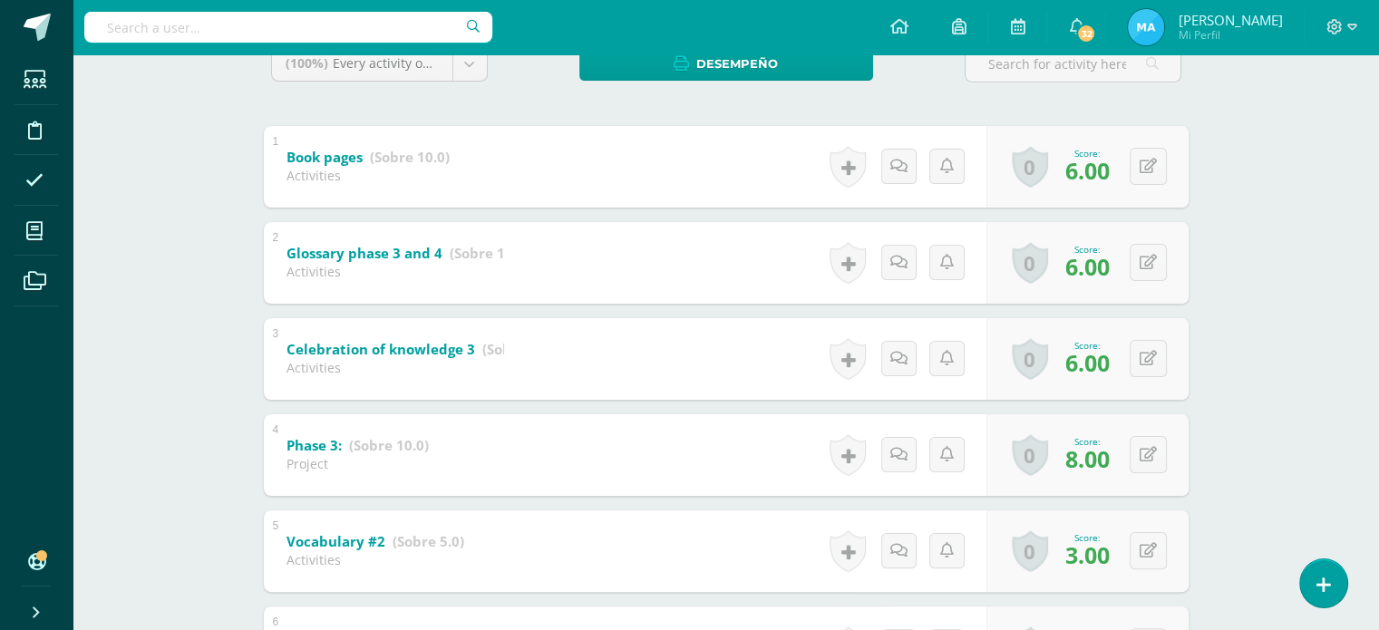
scroll to position [332, 0]
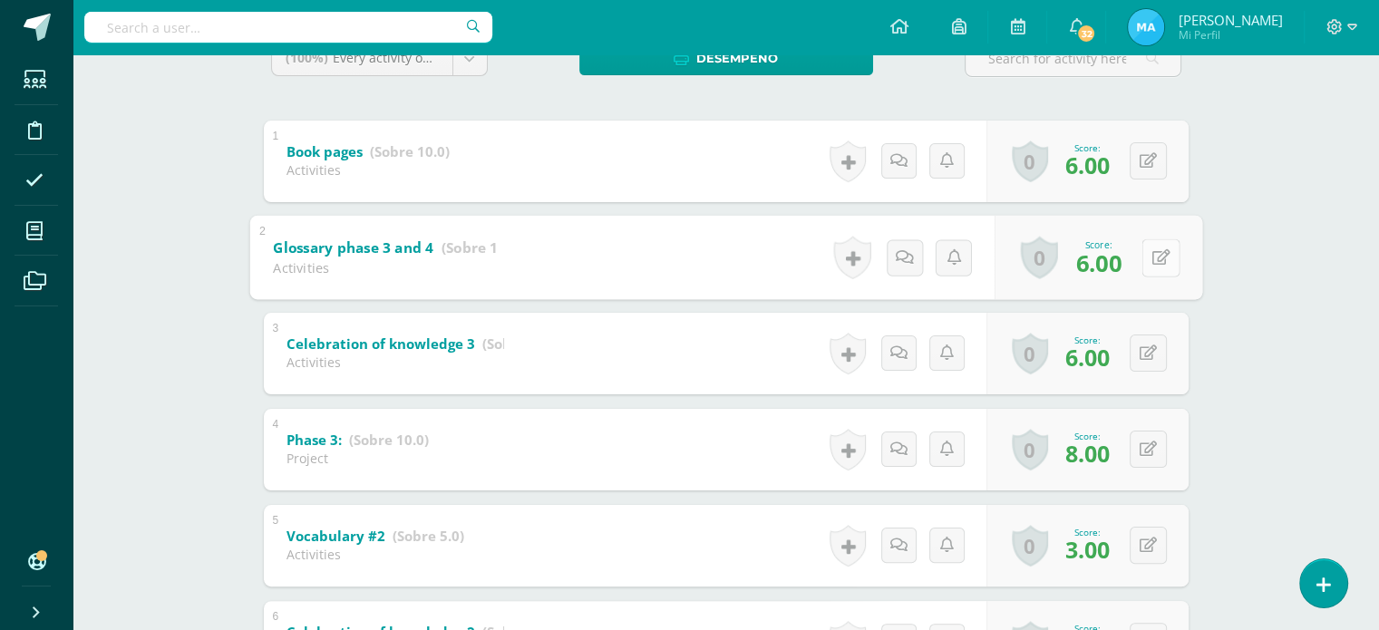
click at [1148, 248] on button at bounding box center [1160, 257] width 38 height 38
type input "7"
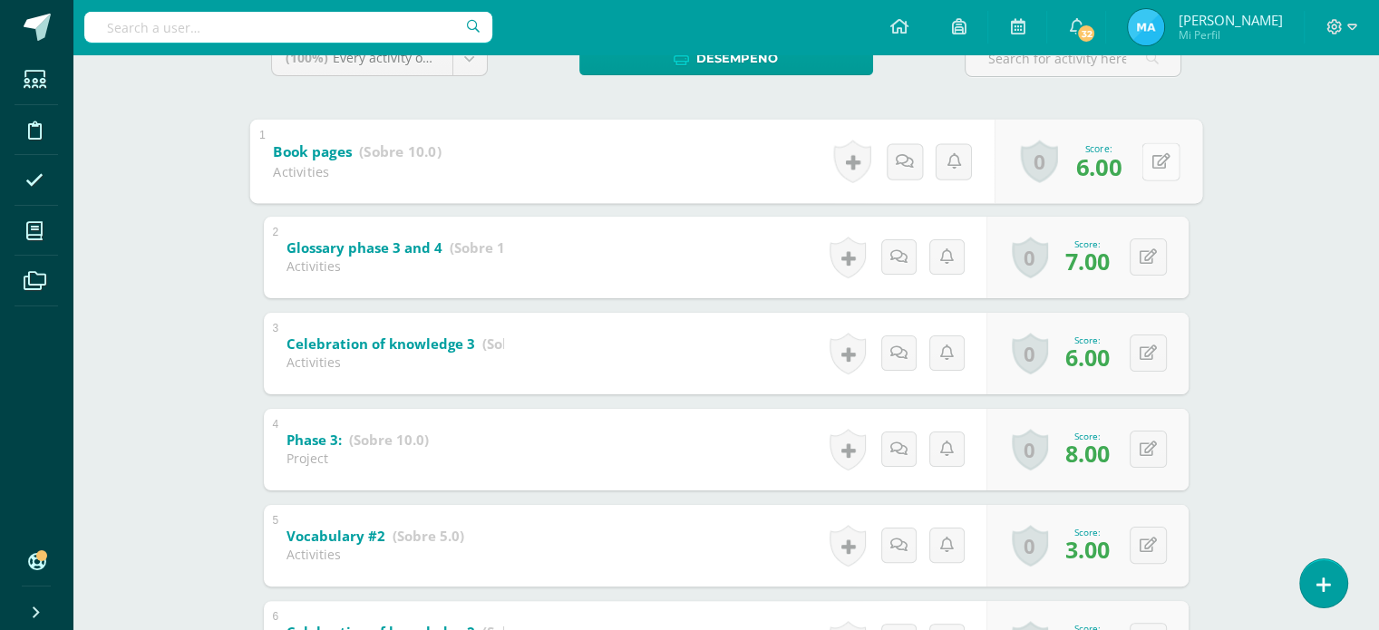
click at [1156, 150] on button at bounding box center [1160, 161] width 38 height 38
type input "7"
drag, startPoint x: 1374, startPoint y: 219, endPoint x: 1391, endPoint y: 228, distance: 19.5
click at [1379, 228] on html "Students Discipline Attendance My courses Archivos Soporte Help Reportar un pro…" at bounding box center [689, 523] width 1379 height 1711
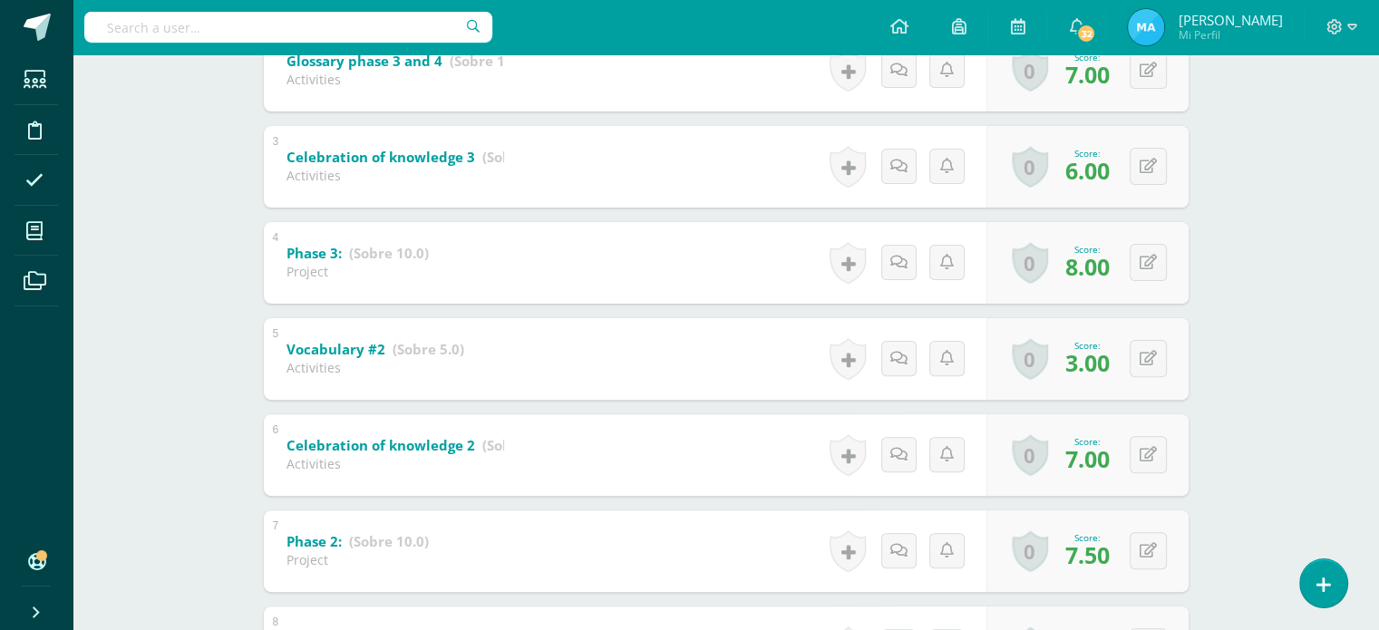
scroll to position [525, 0]
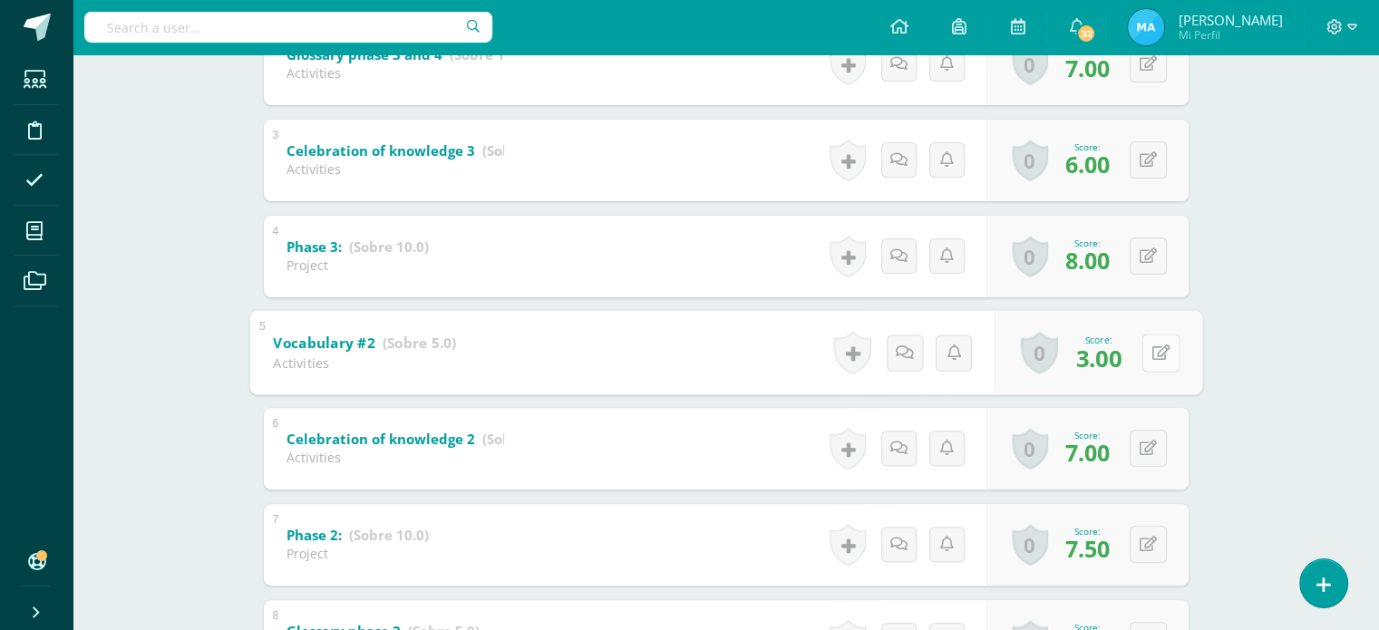
click at [1153, 341] on button at bounding box center [1160, 353] width 38 height 38
type input "4"
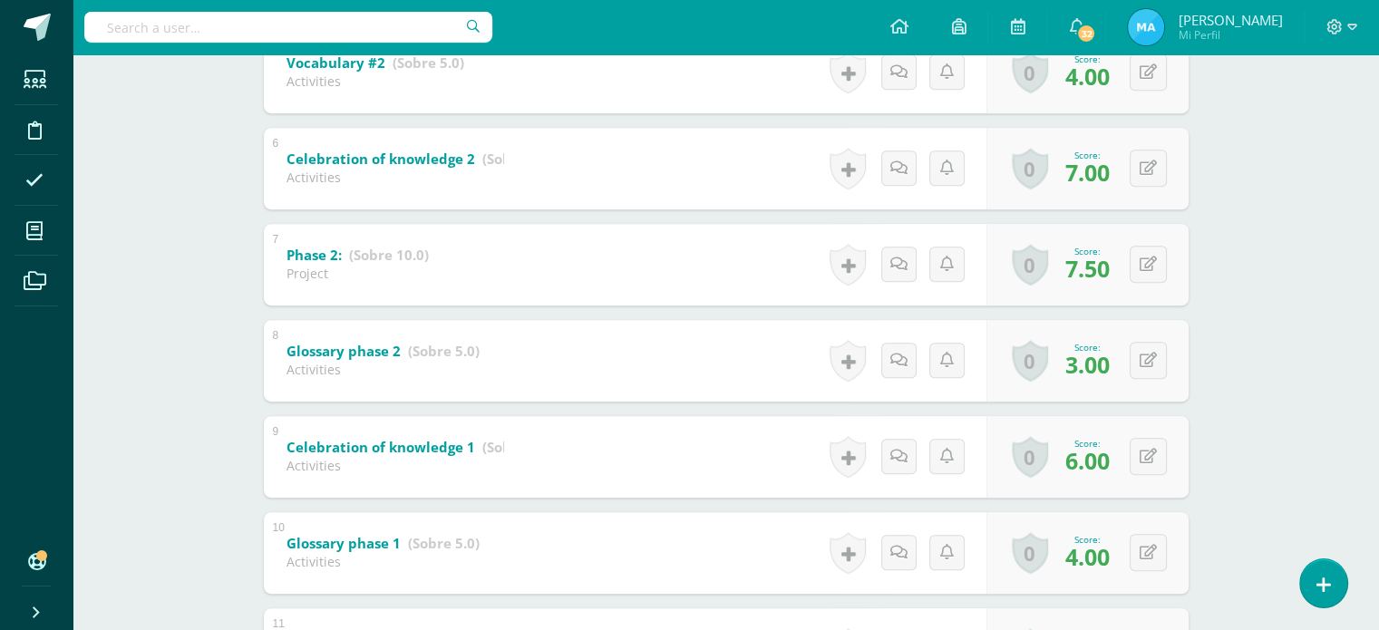
scroll to position [812, 0]
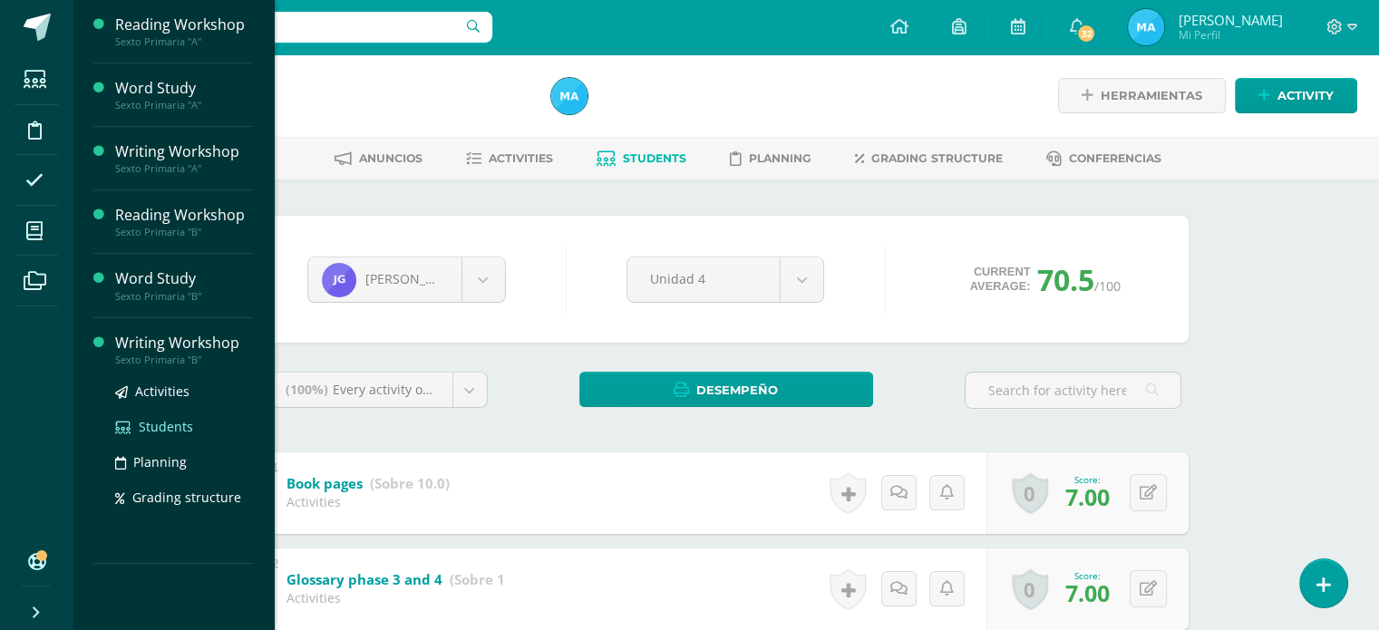
click at [157, 425] on span "Students" at bounding box center [166, 426] width 54 height 17
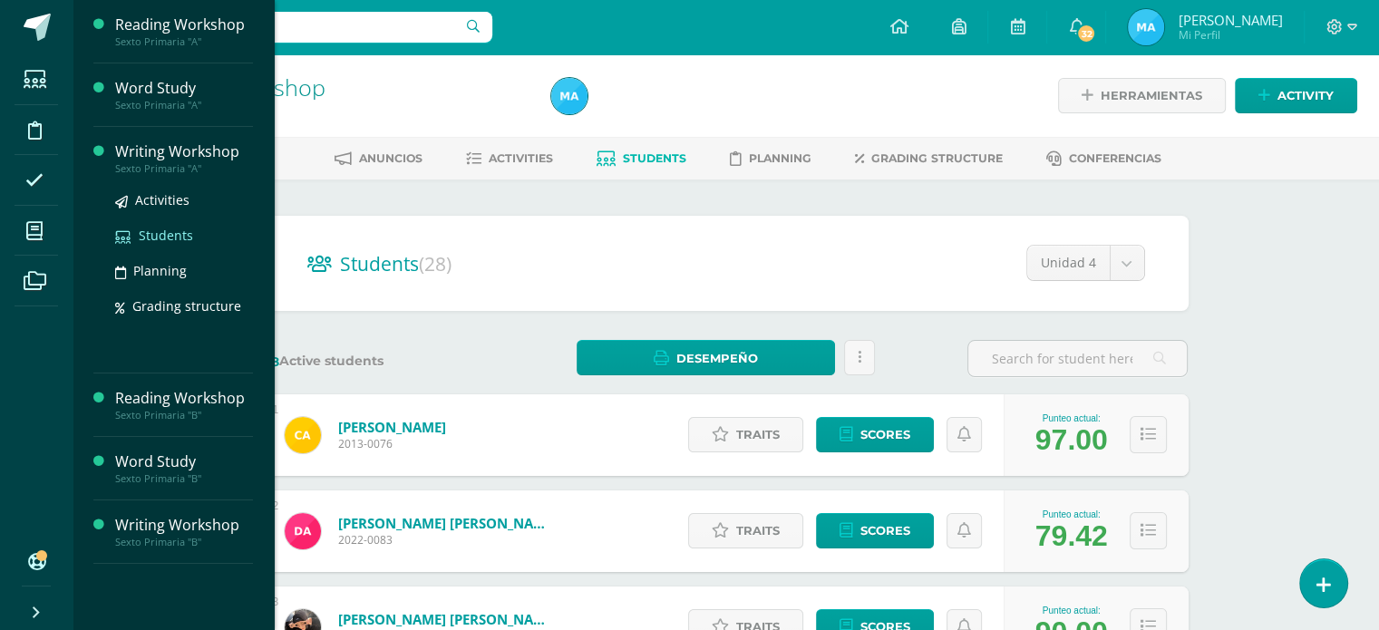
click at [158, 241] on span "Students" at bounding box center [166, 235] width 54 height 17
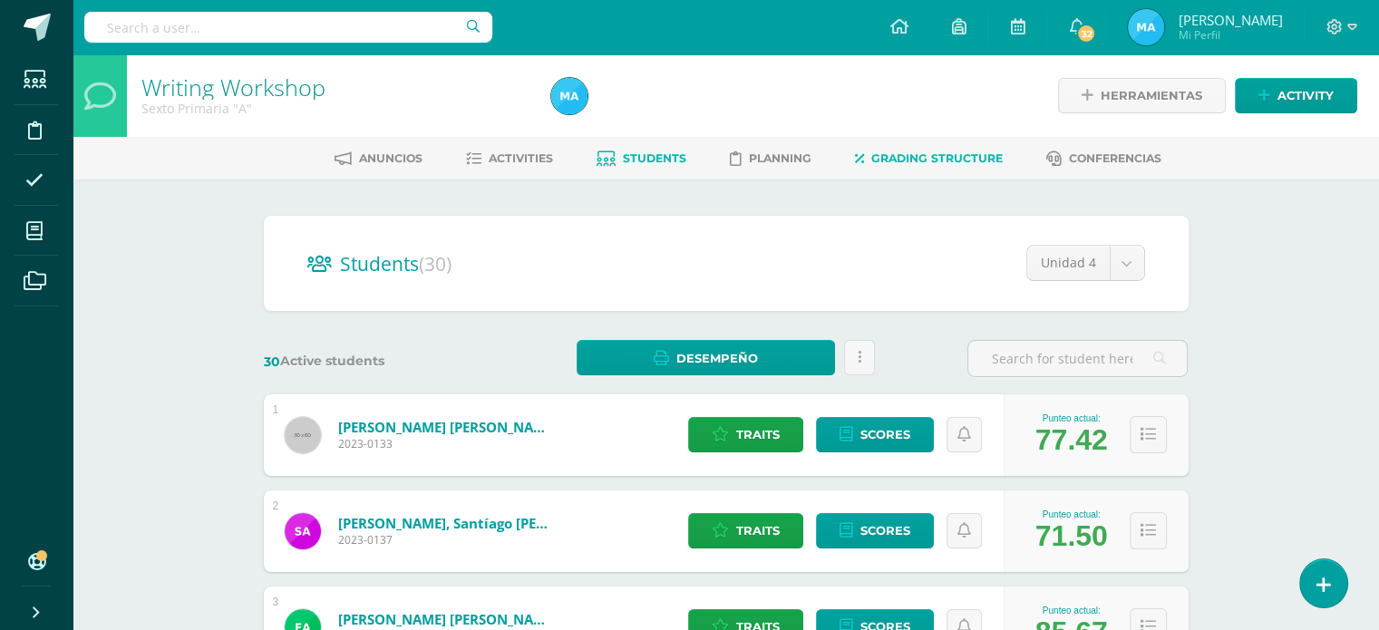
click at [905, 154] on span "Grading structure" at bounding box center [936, 158] width 131 height 14
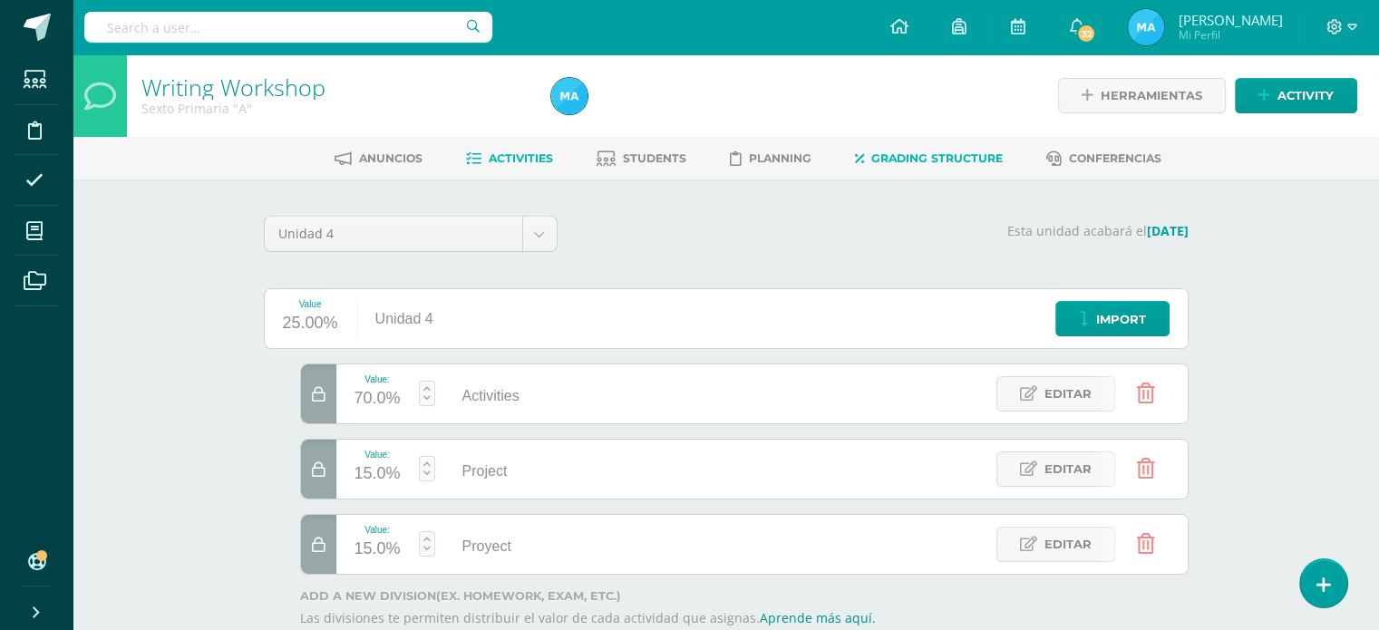
click at [537, 163] on span "Activities" at bounding box center [521, 158] width 64 height 14
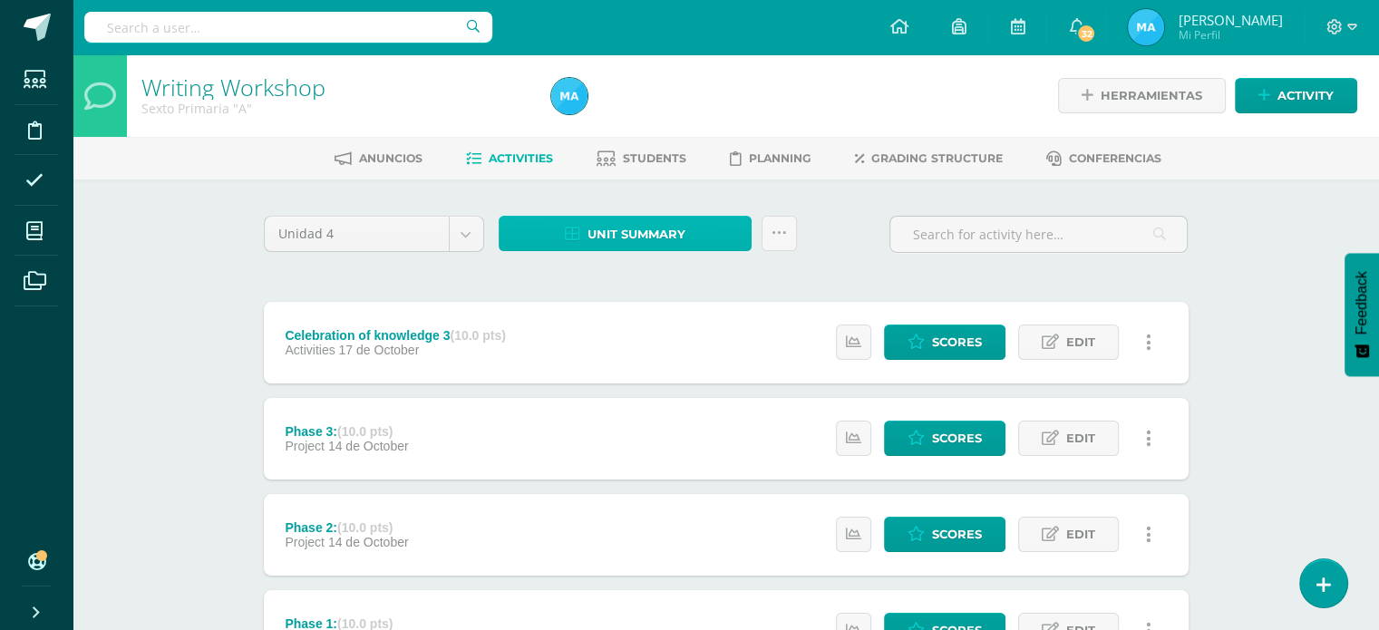
click at [662, 236] on span "Unit summary" at bounding box center [636, 235] width 98 height 34
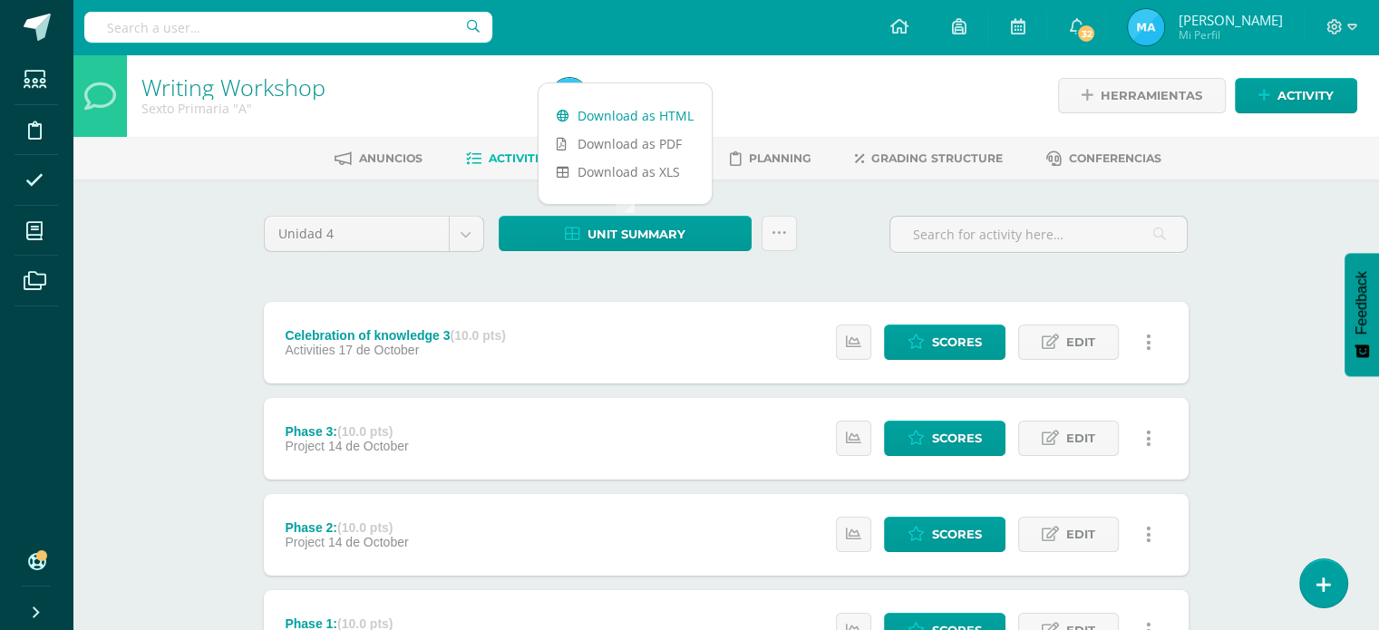
click at [639, 115] on link "Download as HTML" at bounding box center [624, 116] width 173 height 28
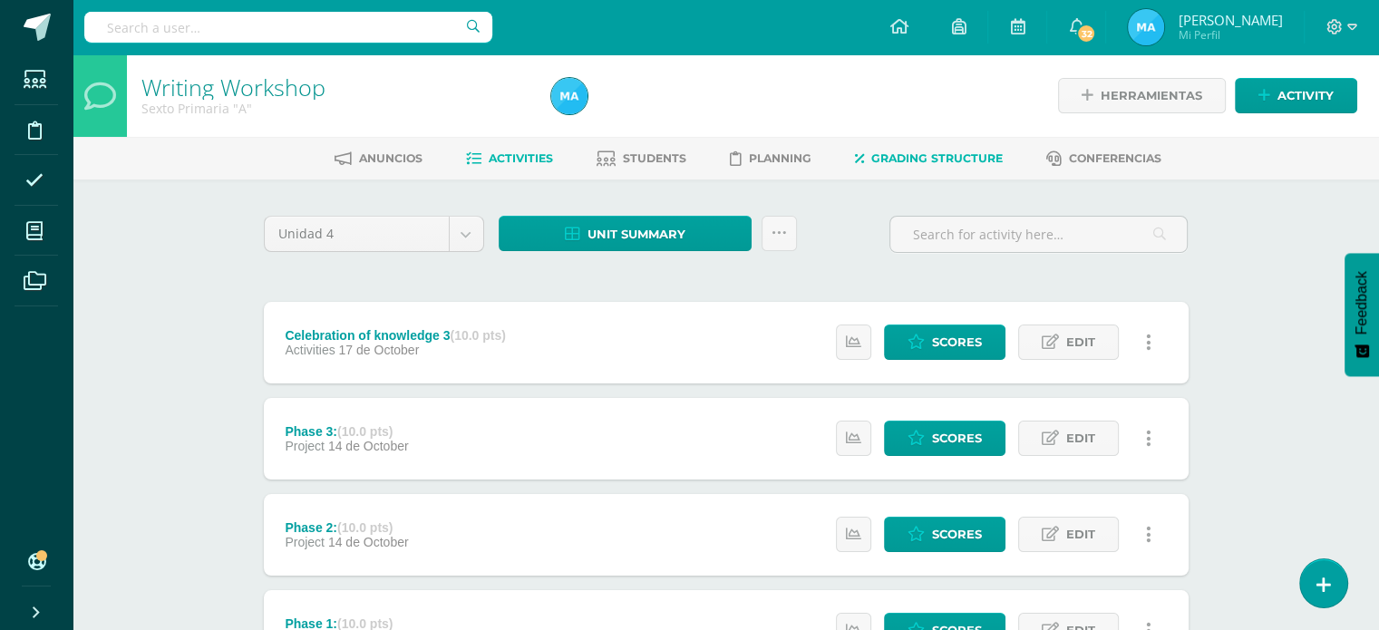
click at [917, 158] on span "Grading structure" at bounding box center [936, 158] width 131 height 14
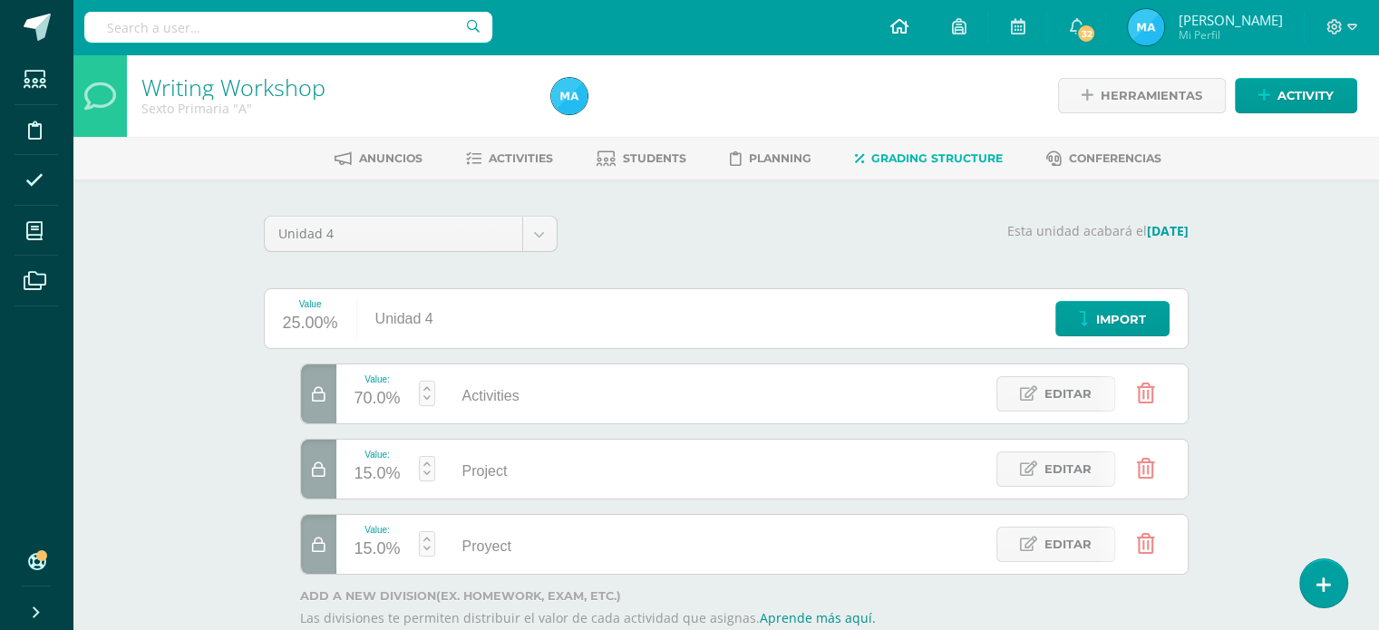
click at [907, 26] on icon at bounding box center [898, 26] width 18 height 16
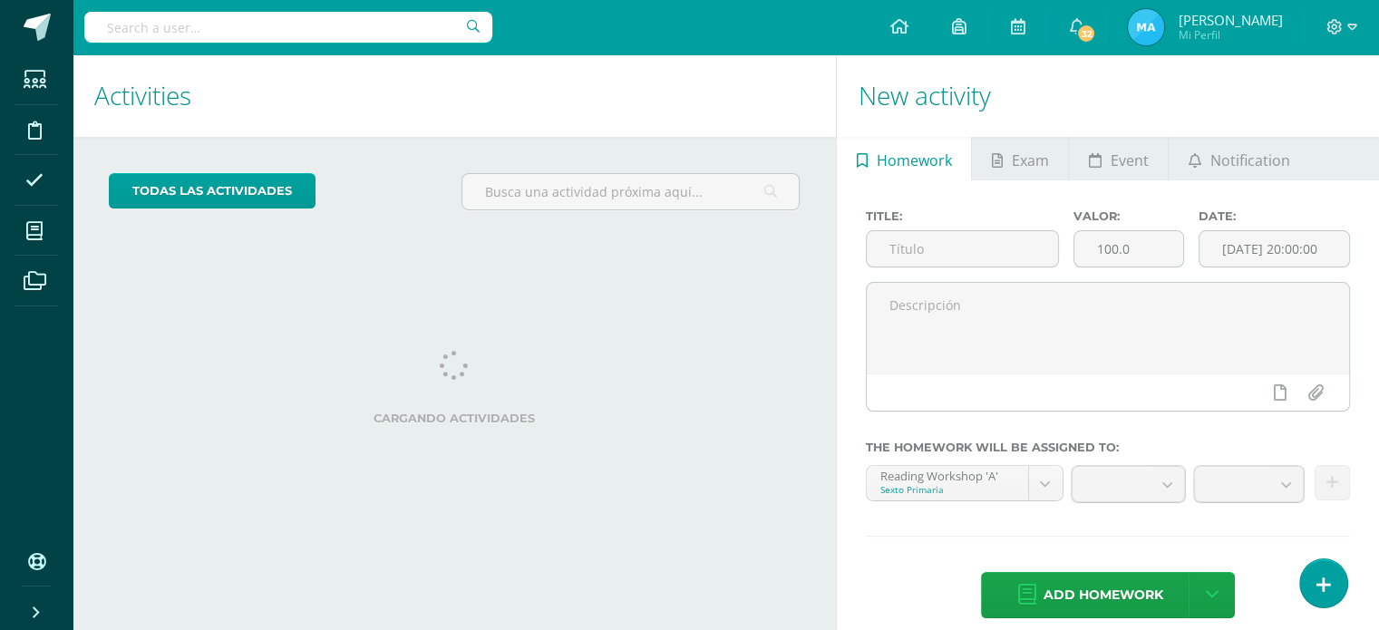
click at [1344, 22] on span at bounding box center [1341, 27] width 31 height 20
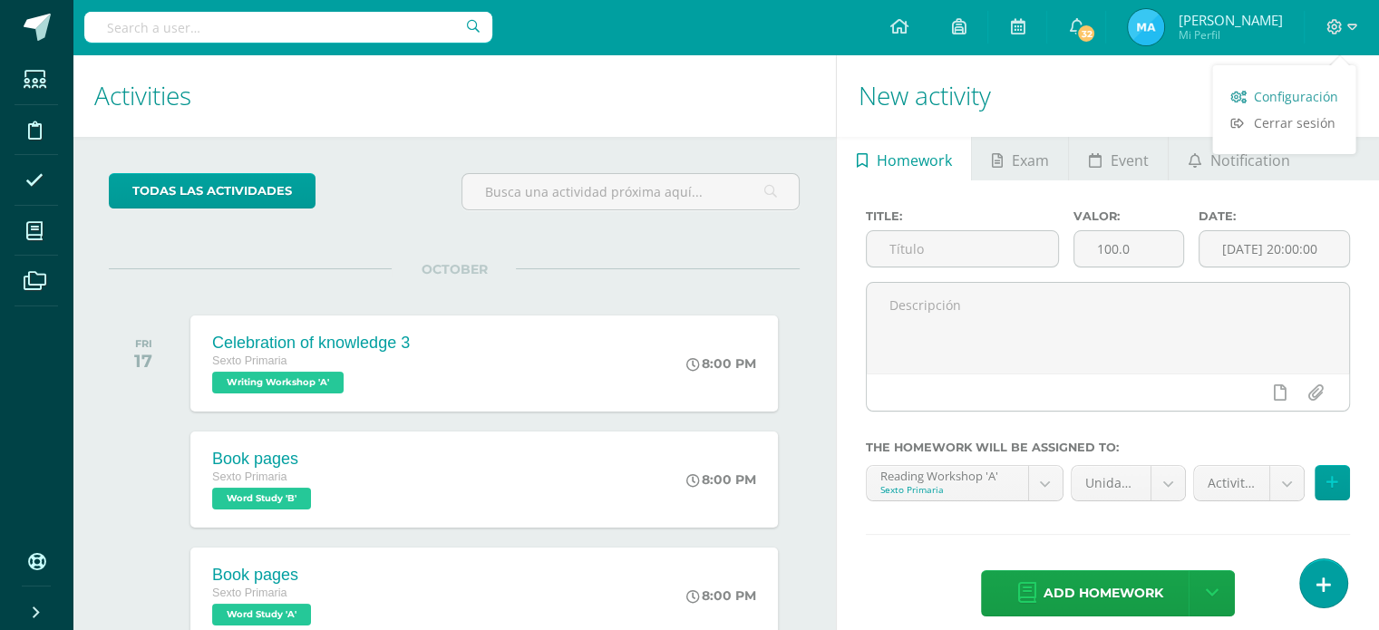
click at [1305, 95] on span "Configuración" at bounding box center [1295, 96] width 84 height 17
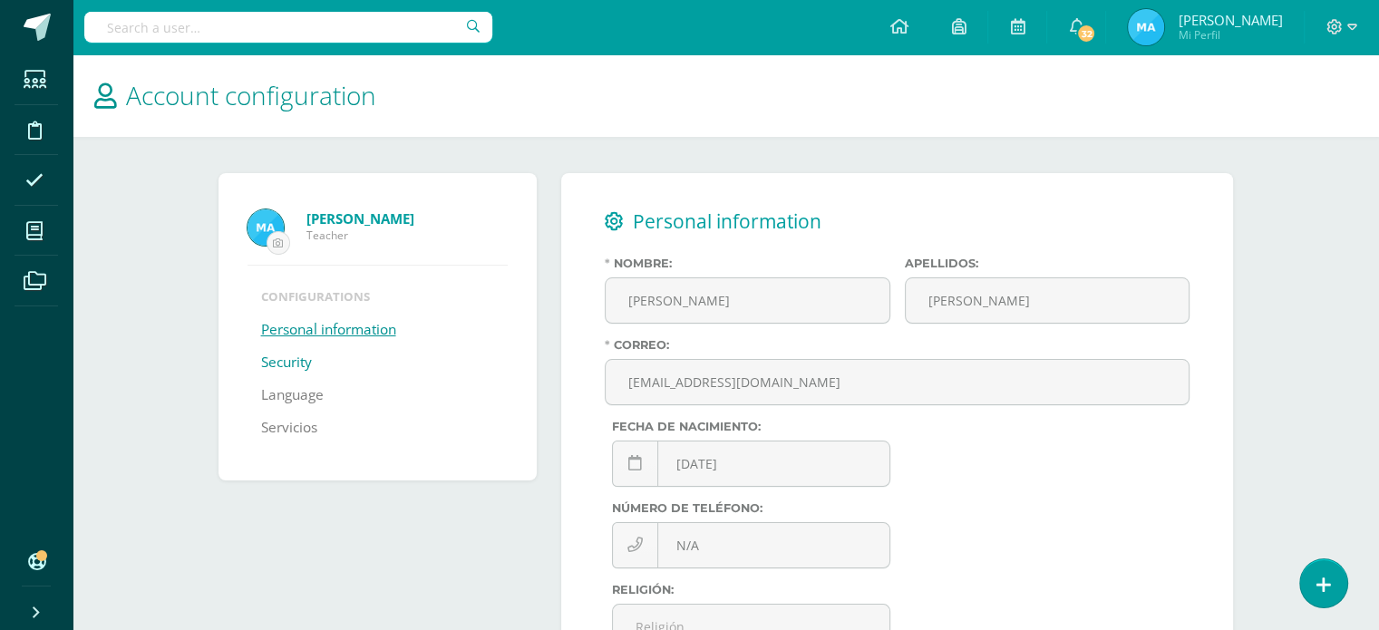
click at [286, 358] on link "Security" at bounding box center [286, 362] width 51 height 33
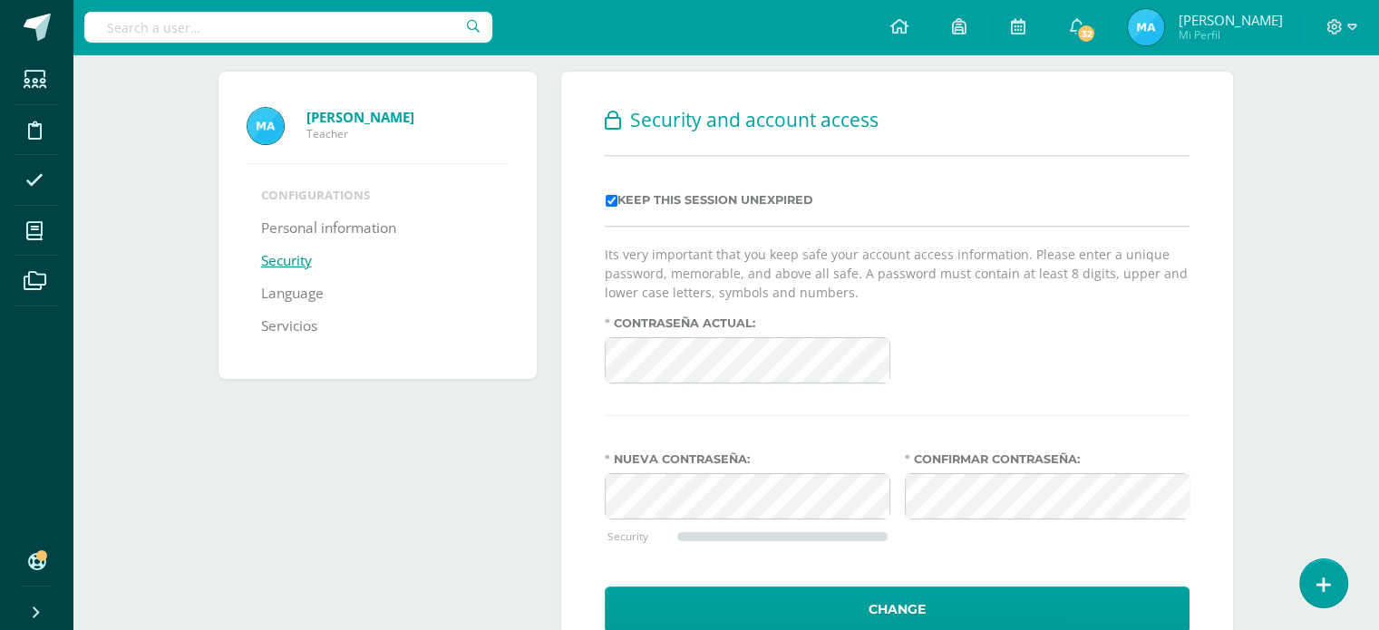
scroll to position [169, 0]
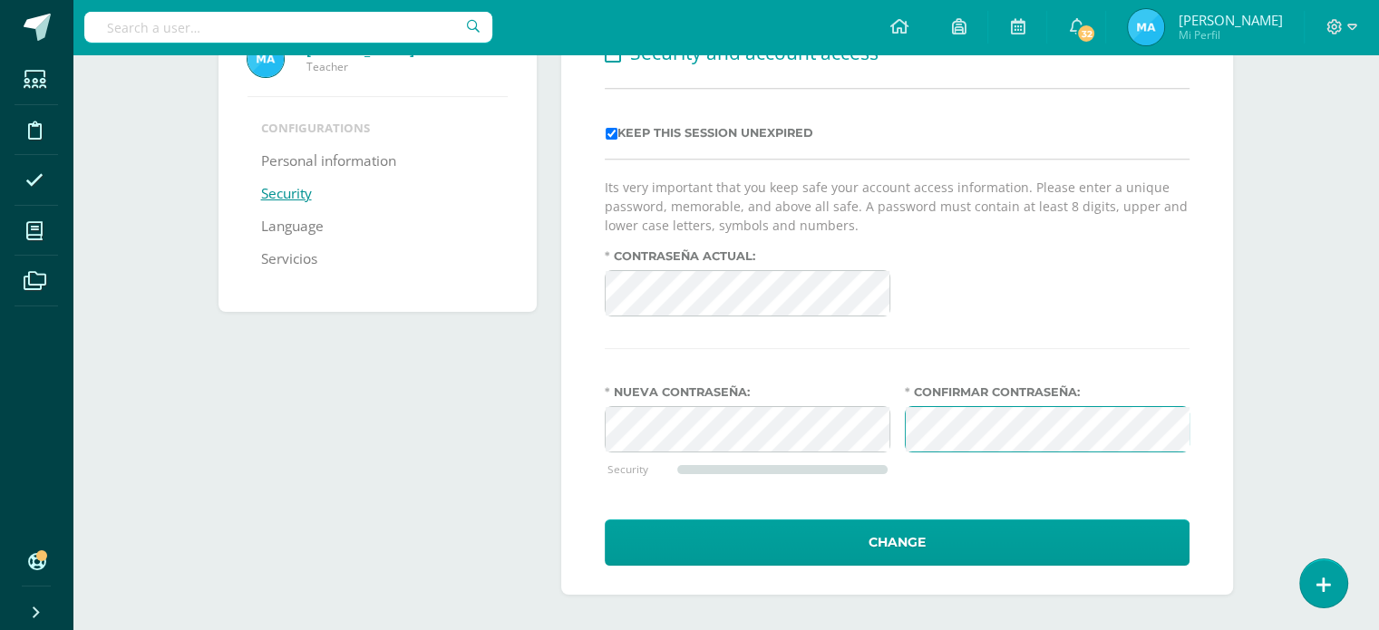
click at [605, 519] on button "Change" at bounding box center [897, 542] width 585 height 46
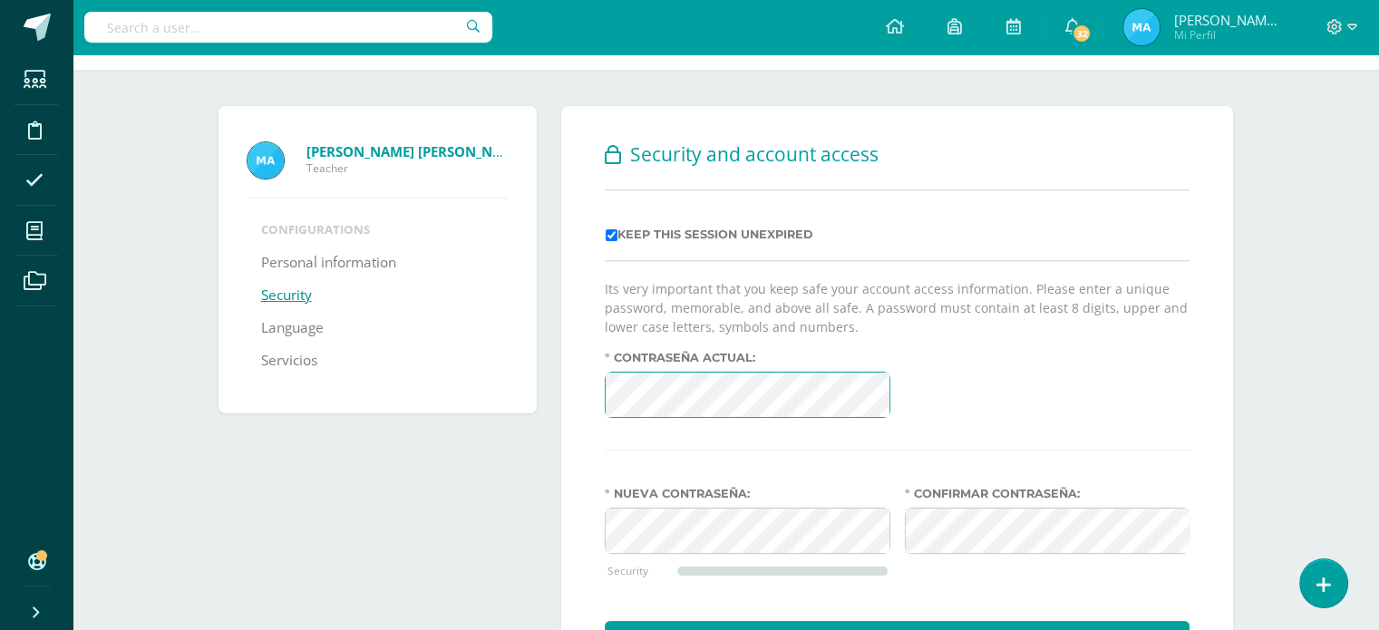
scroll to position [29, 0]
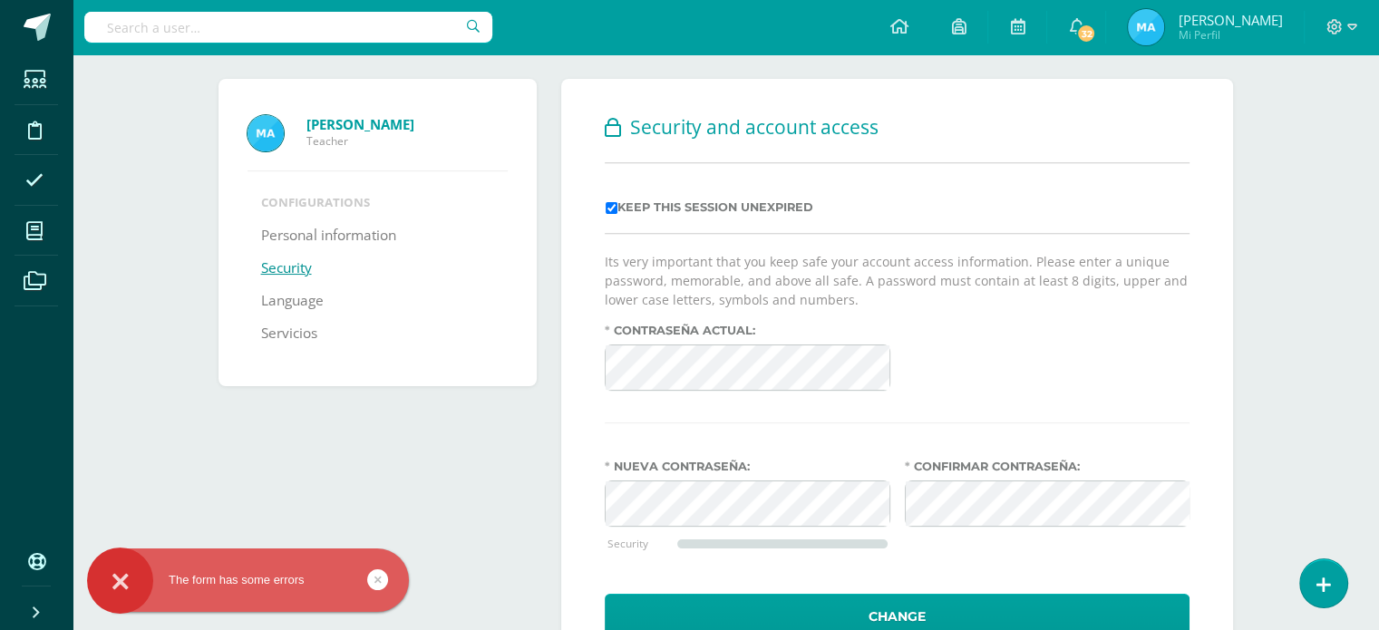
scroll to position [127, 0]
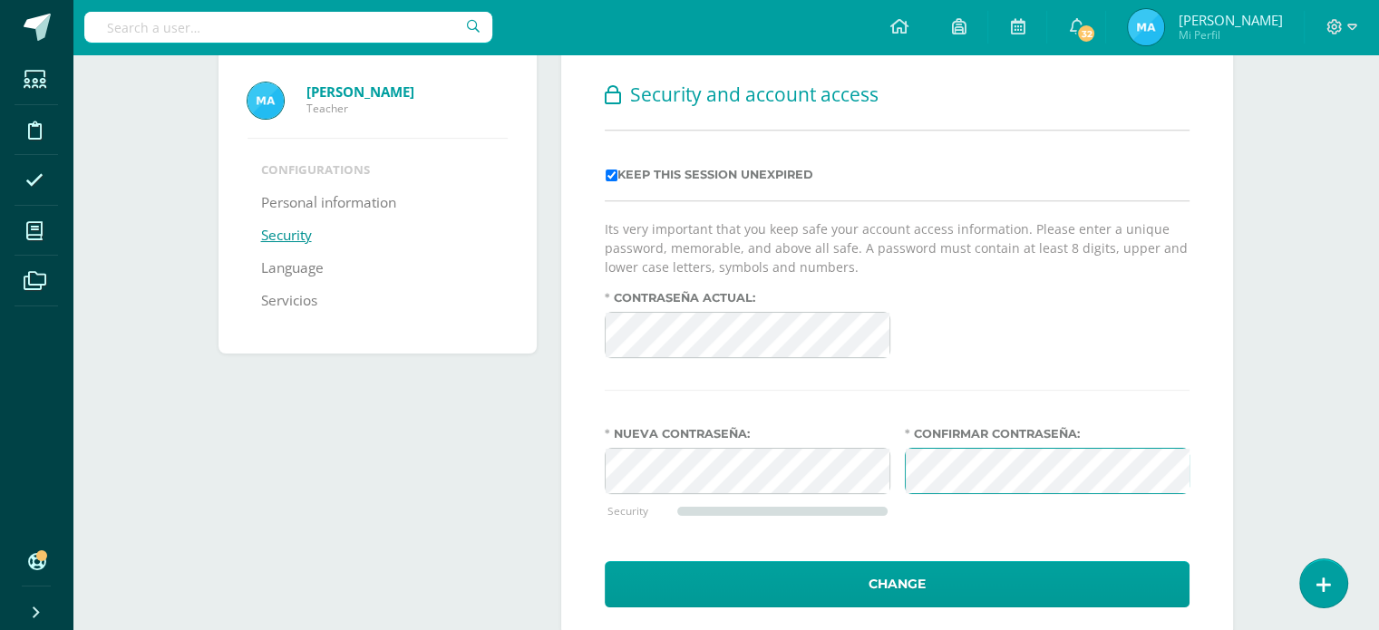
click at [605, 561] on button "Change" at bounding box center [897, 584] width 585 height 46
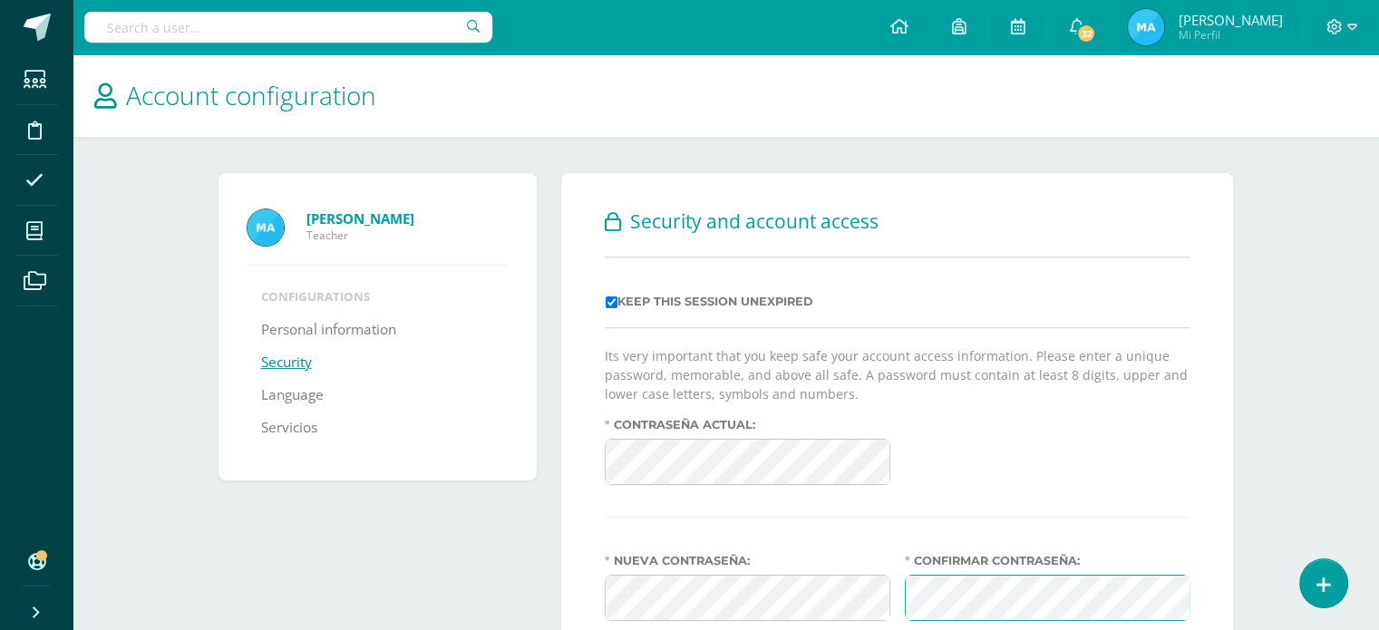
click at [374, 217] on strong "[PERSON_NAME]" at bounding box center [360, 218] width 108 height 18
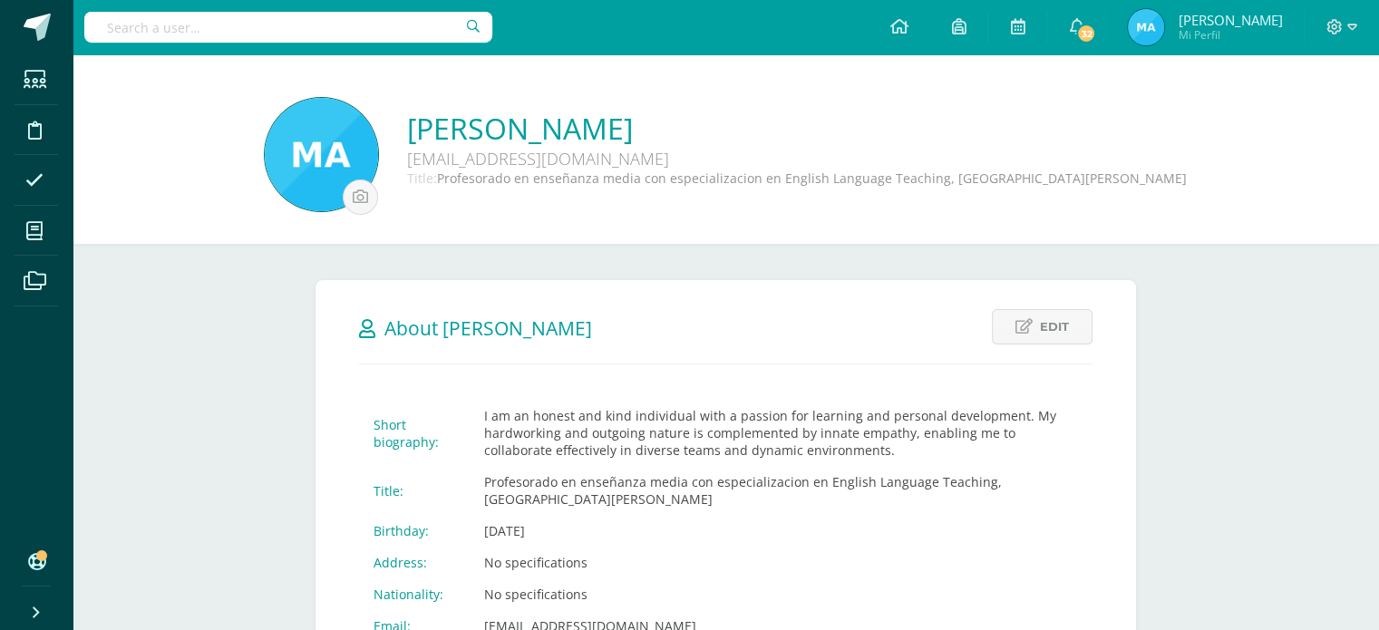
drag, startPoint x: 501, startPoint y: 179, endPoint x: 1013, endPoint y: 184, distance: 512.1
click at [1013, 184] on span "Profesorado en enseñanza media con especializacion en English Language Teaching…" at bounding box center [812, 177] width 750 height 17
click at [1012, 131] on link "[PERSON_NAME] [PERSON_NAME]" at bounding box center [796, 128] width 779 height 39
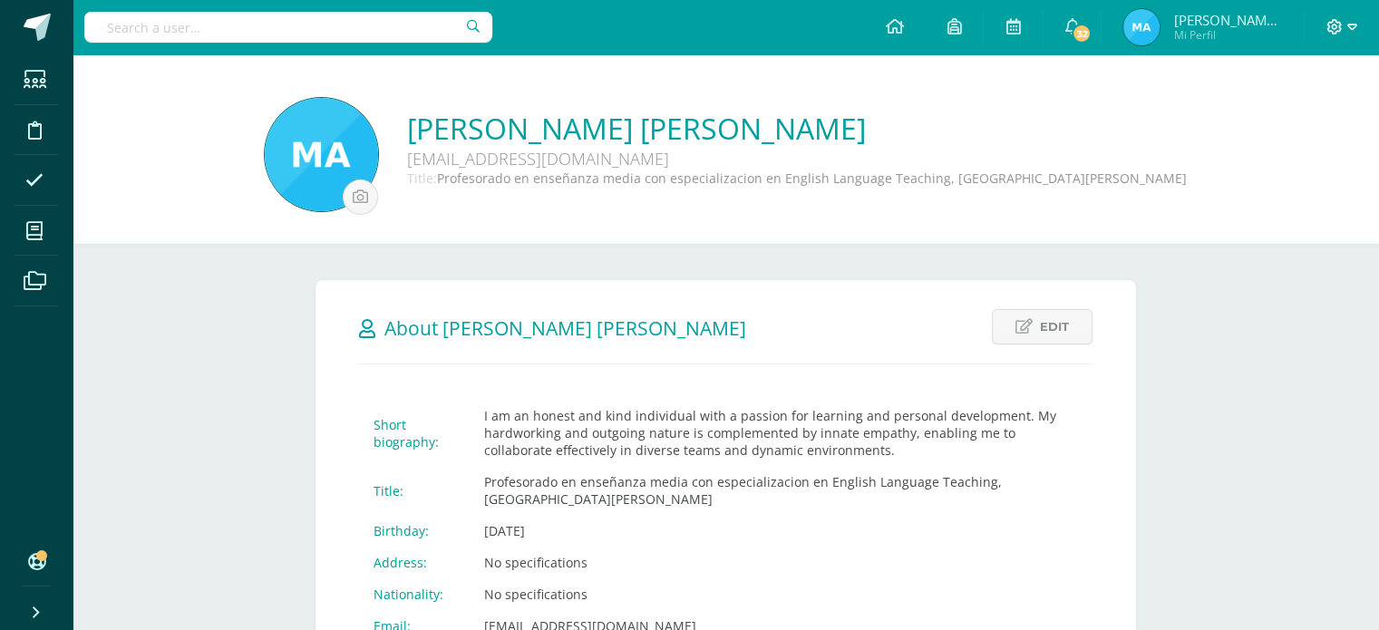
click at [1337, 17] on span at bounding box center [1341, 27] width 31 height 20
click at [1241, 32] on span "Mi Perfil" at bounding box center [1227, 34] width 109 height 15
click at [1327, 22] on icon at bounding box center [1334, 27] width 16 height 16
click at [1297, 102] on span "Configuración" at bounding box center [1295, 96] width 84 height 17
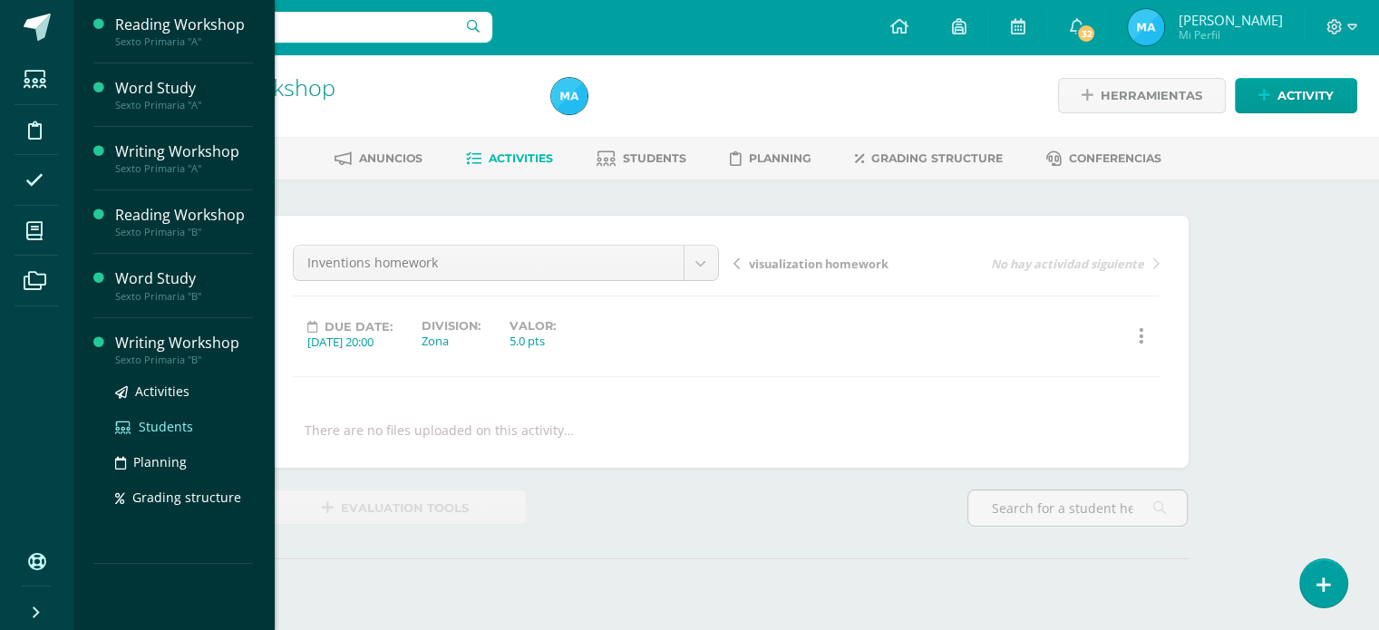
click at [171, 427] on span "Students" at bounding box center [166, 426] width 54 height 17
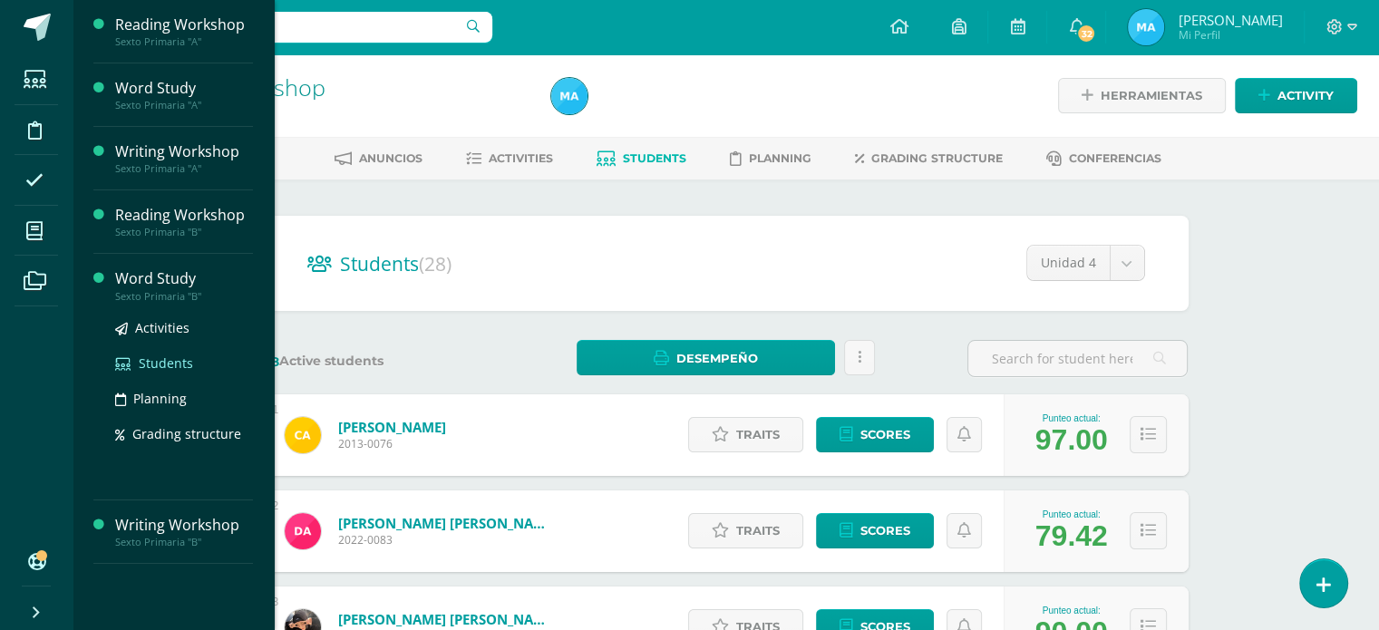
click at [163, 358] on span "Students" at bounding box center [166, 362] width 54 height 17
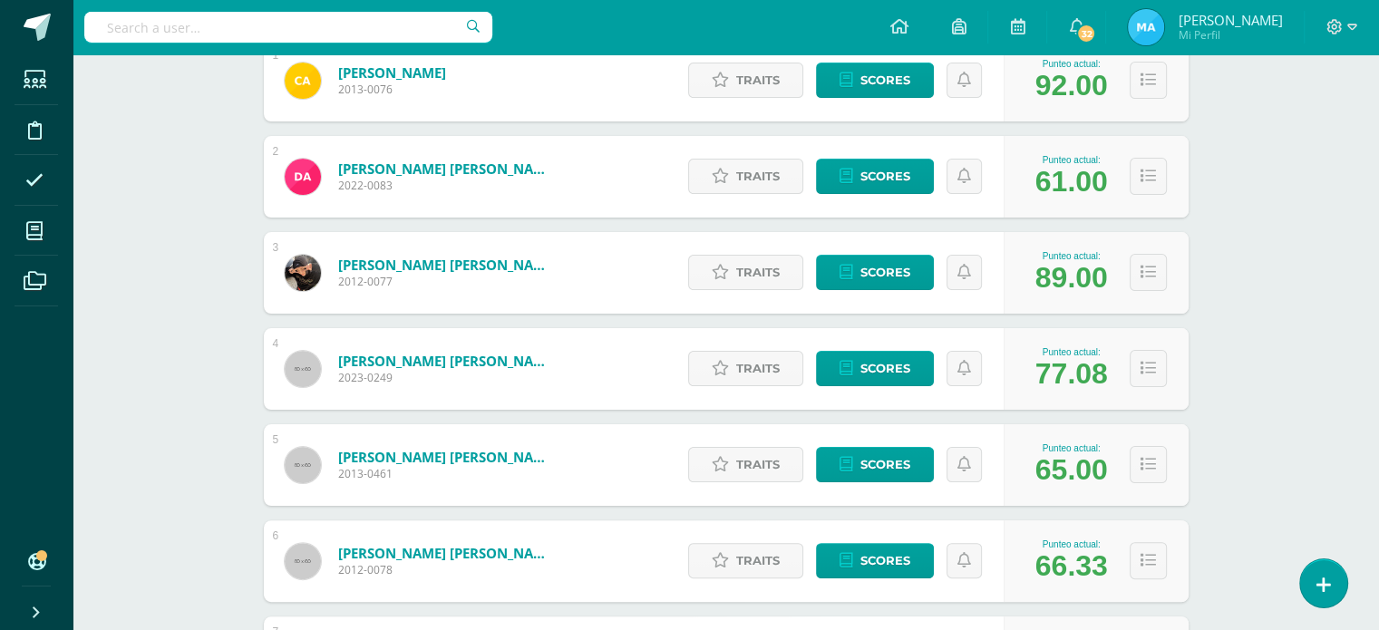
scroll to position [396, 0]
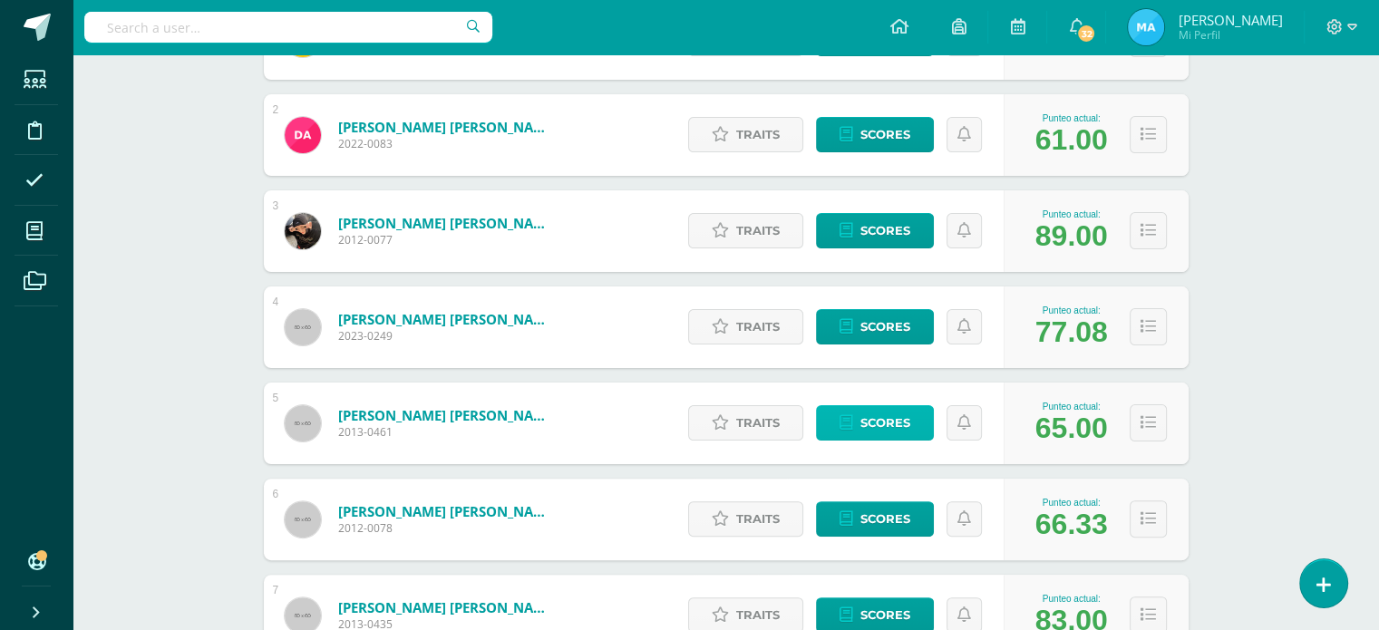
click at [852, 421] on icon at bounding box center [846, 422] width 14 height 15
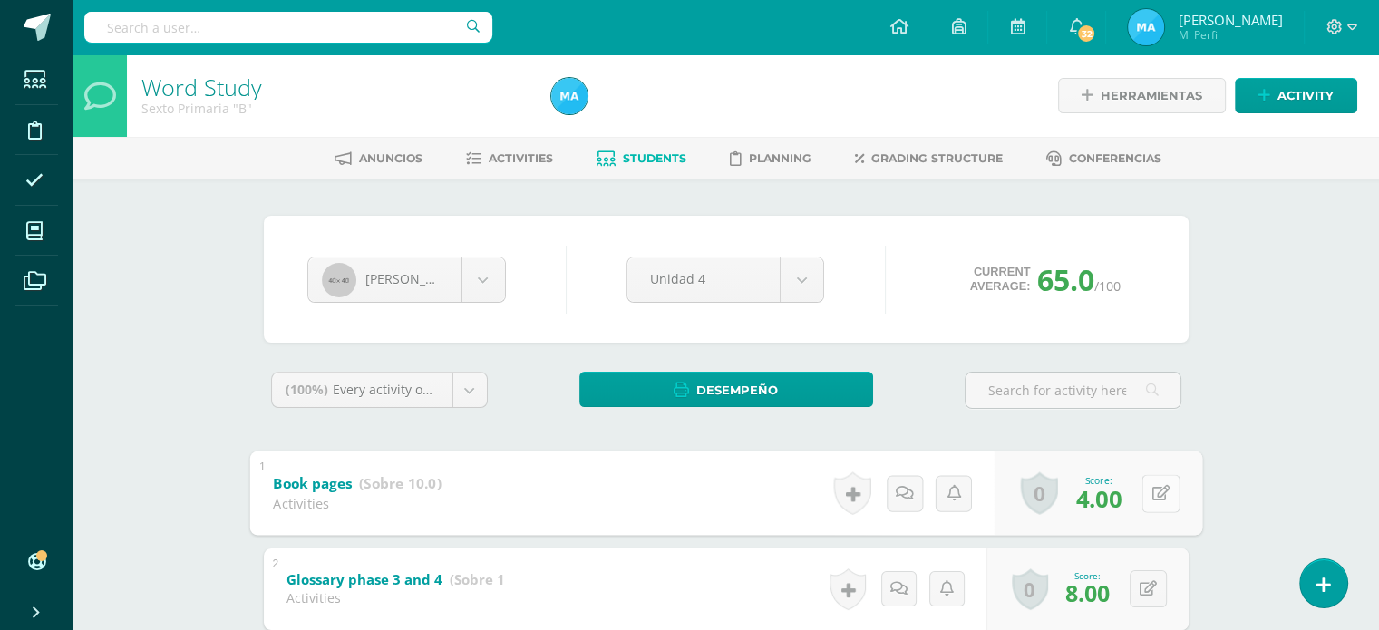
click at [1147, 498] on button at bounding box center [1160, 493] width 38 height 38
type input "6"
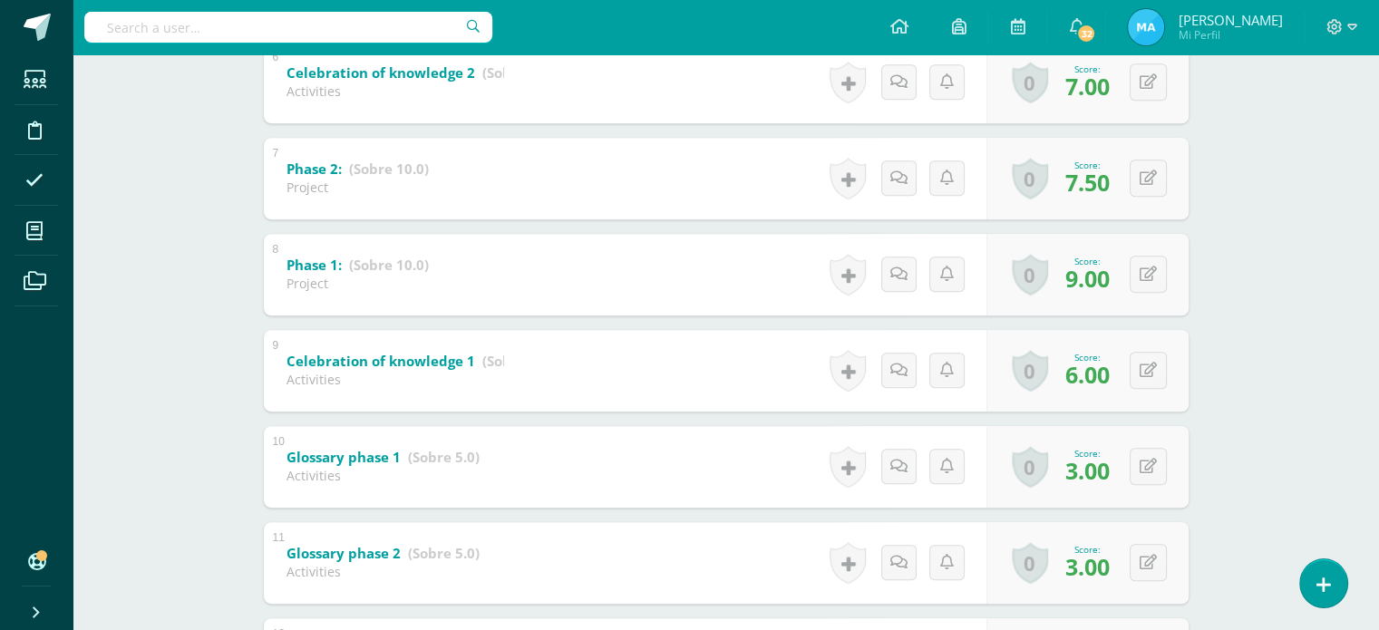
scroll to position [910, 0]
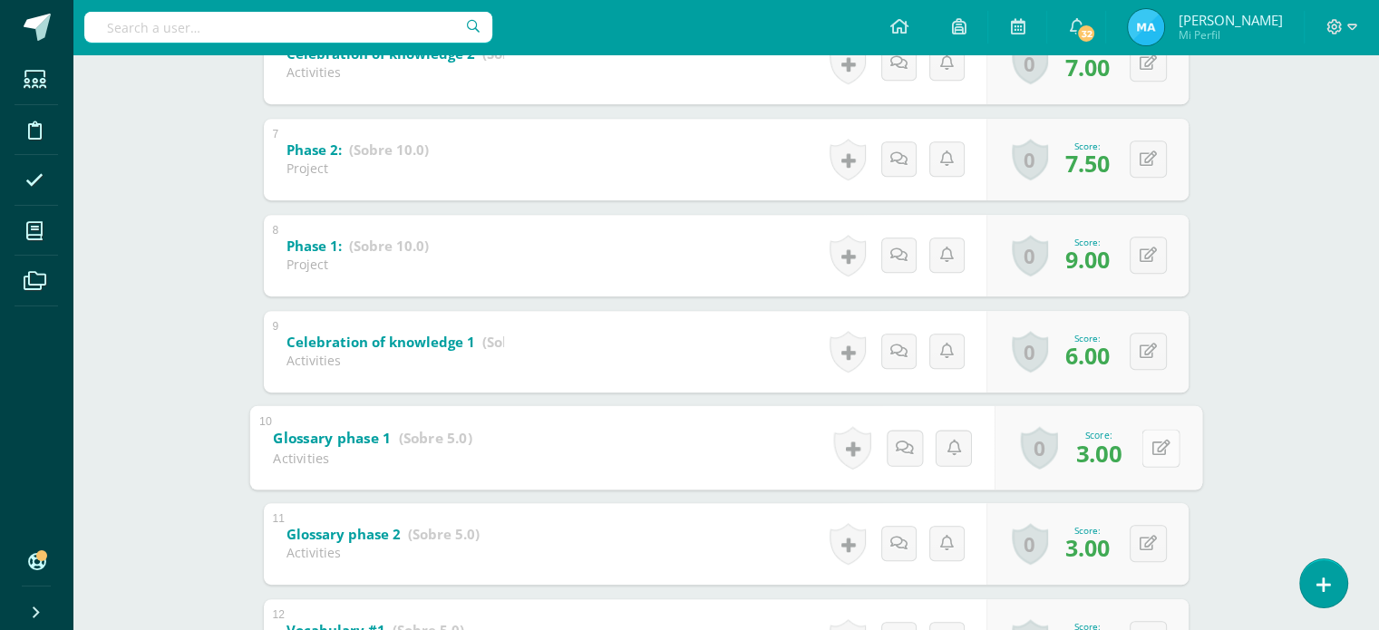
click at [1145, 445] on button at bounding box center [1160, 448] width 38 height 38
type input "4"
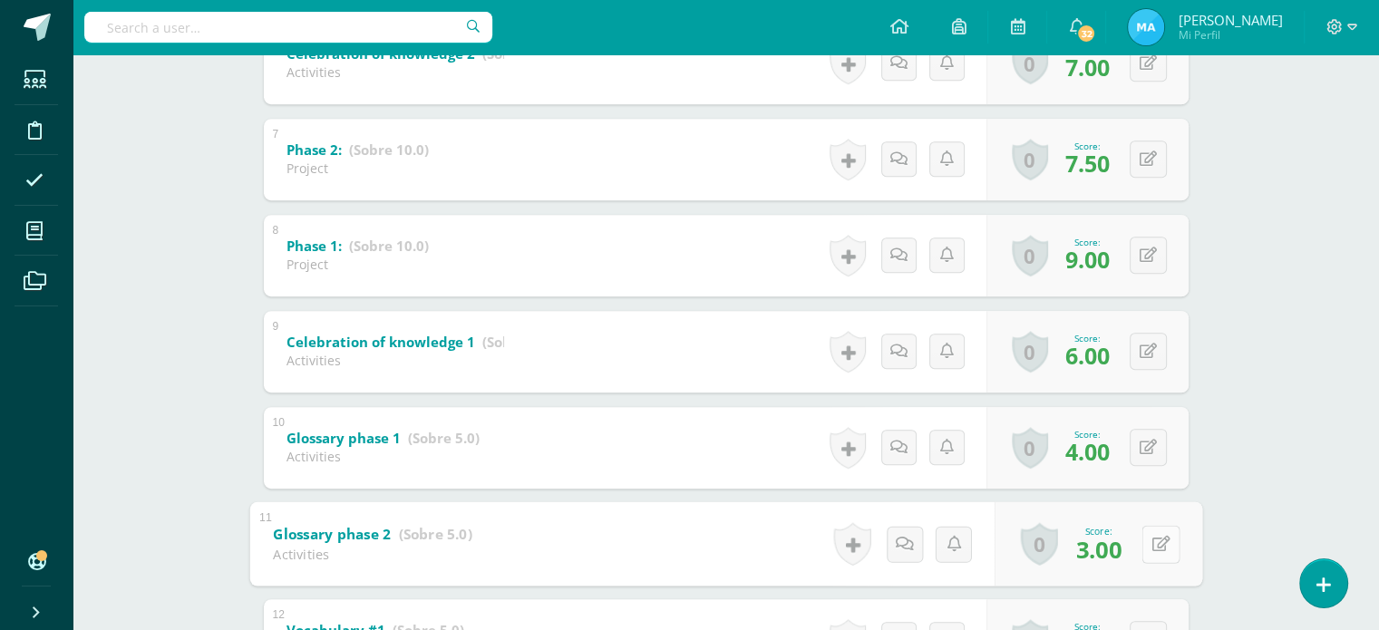
click at [1147, 542] on button at bounding box center [1160, 544] width 38 height 38
type input "4"
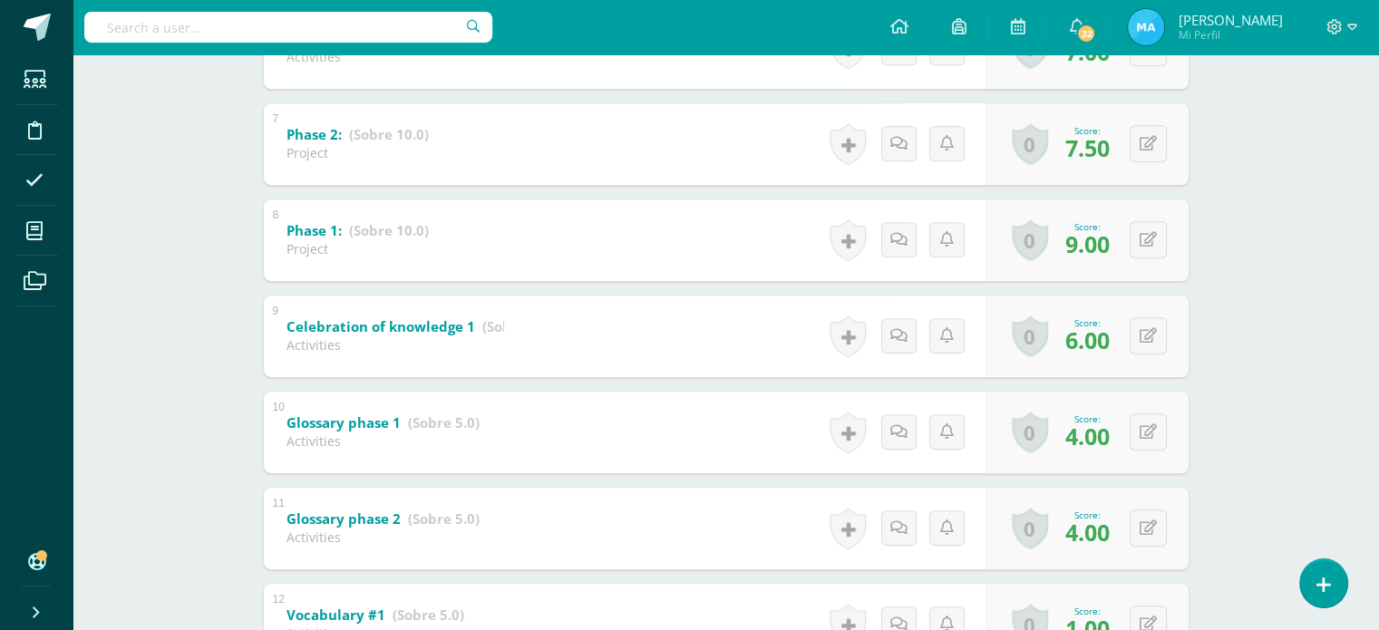
scroll to position [1080, 0]
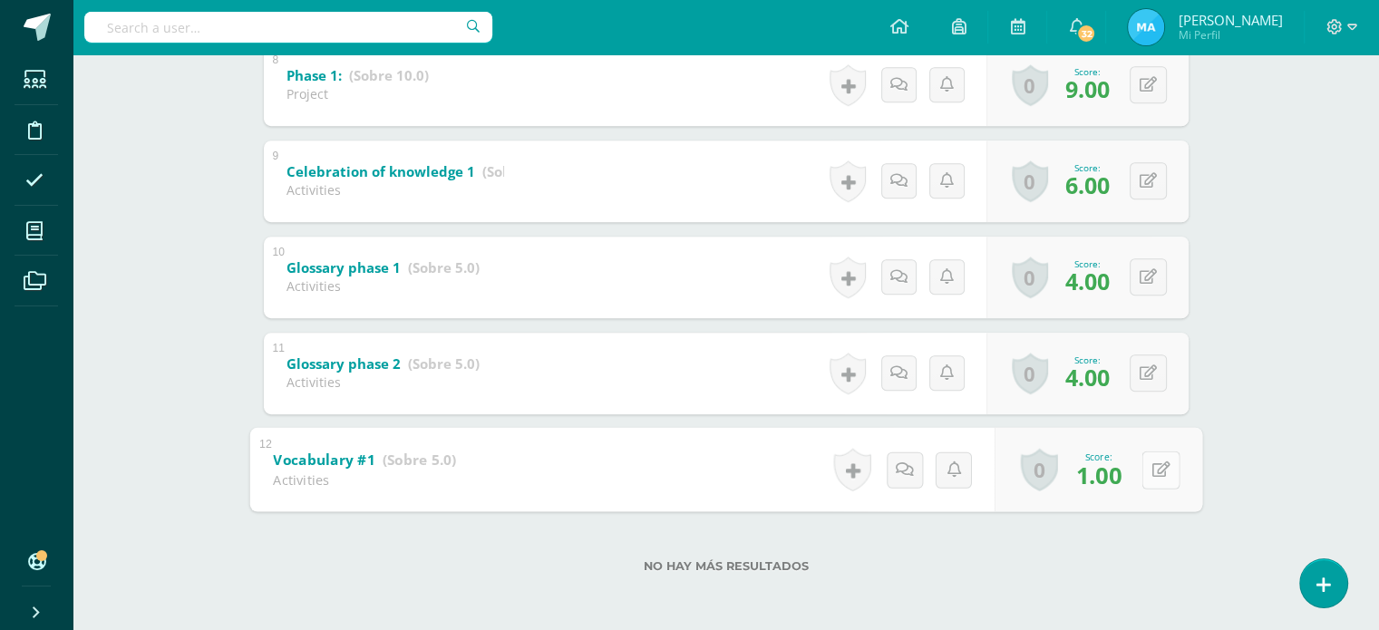
click at [1147, 466] on button at bounding box center [1160, 469] width 38 height 38
type input "2"
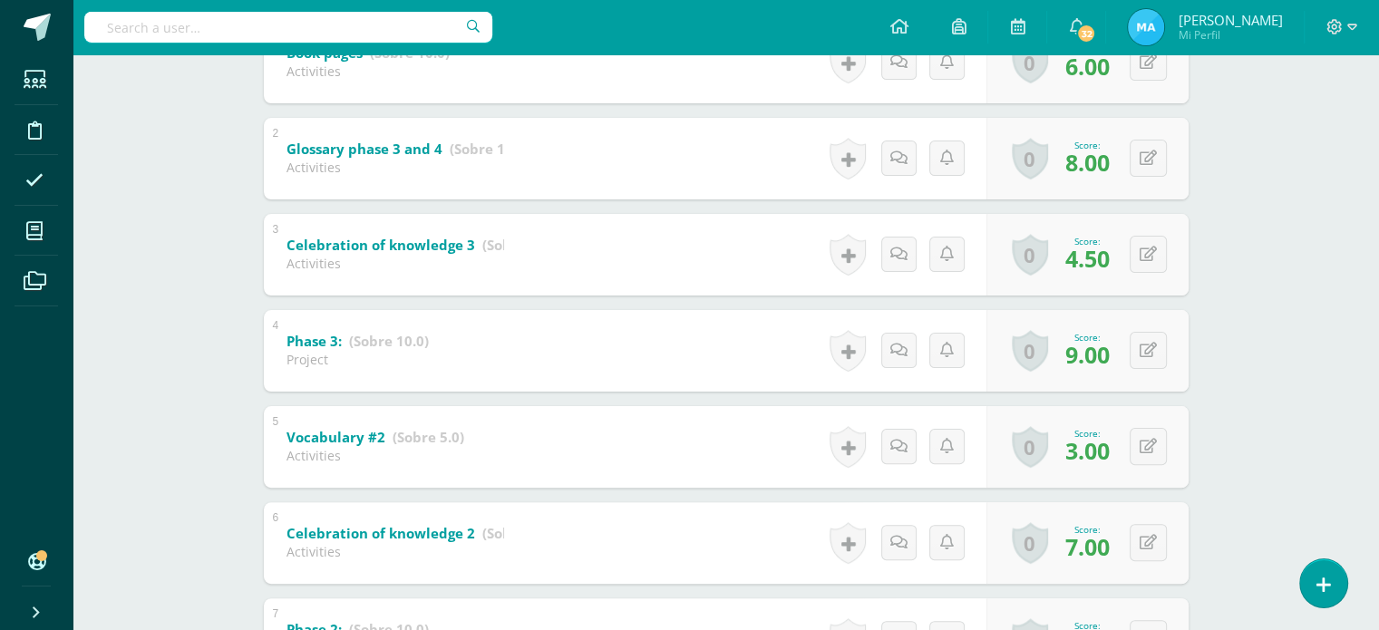
scroll to position [0, 0]
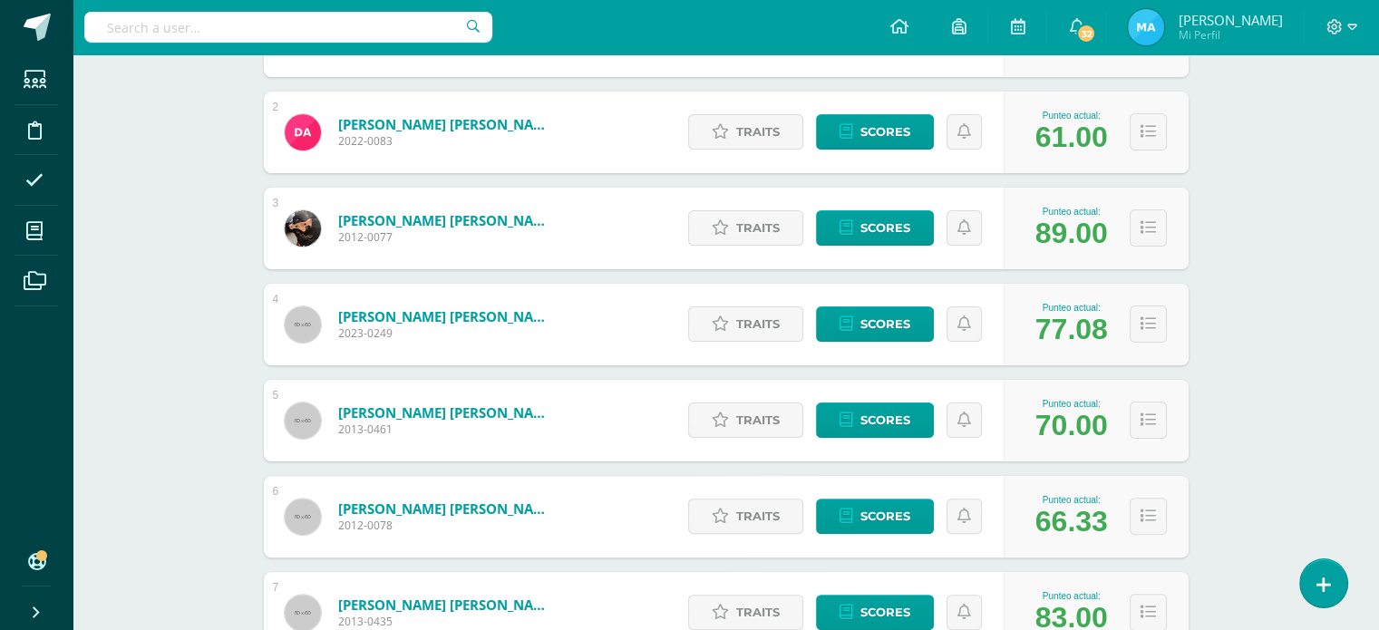
scroll to position [421, 0]
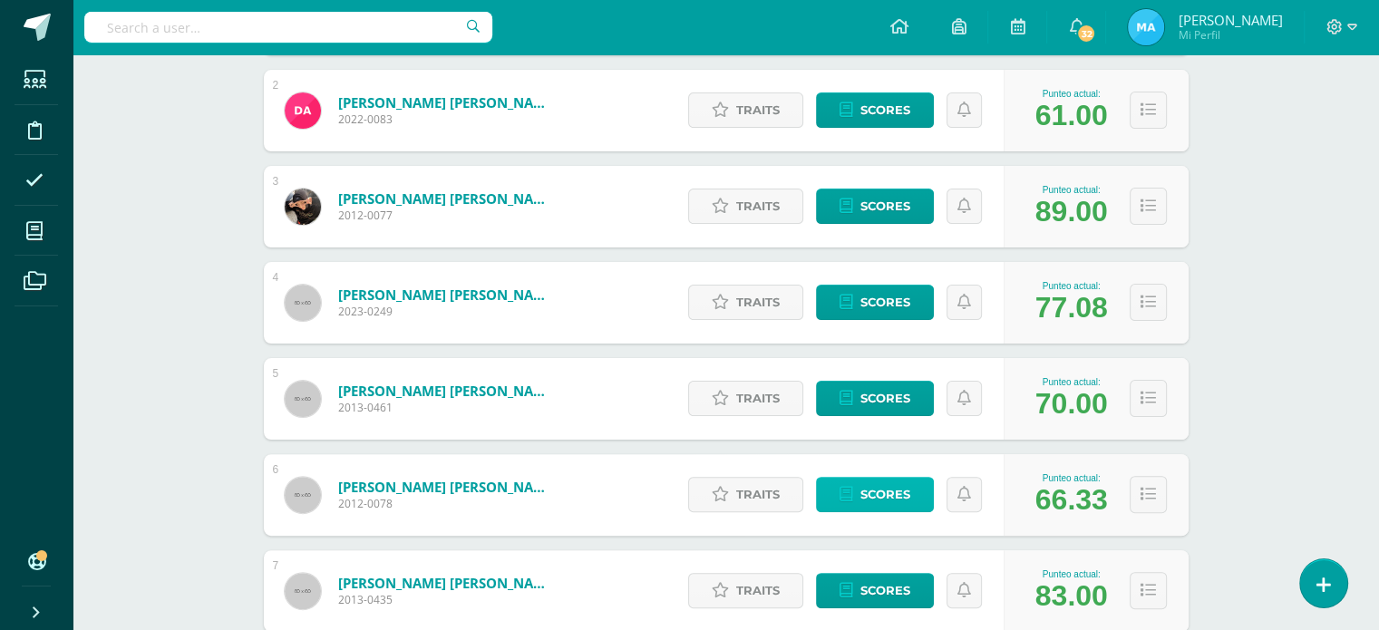
click at [902, 485] on span "Scores" at bounding box center [885, 495] width 50 height 34
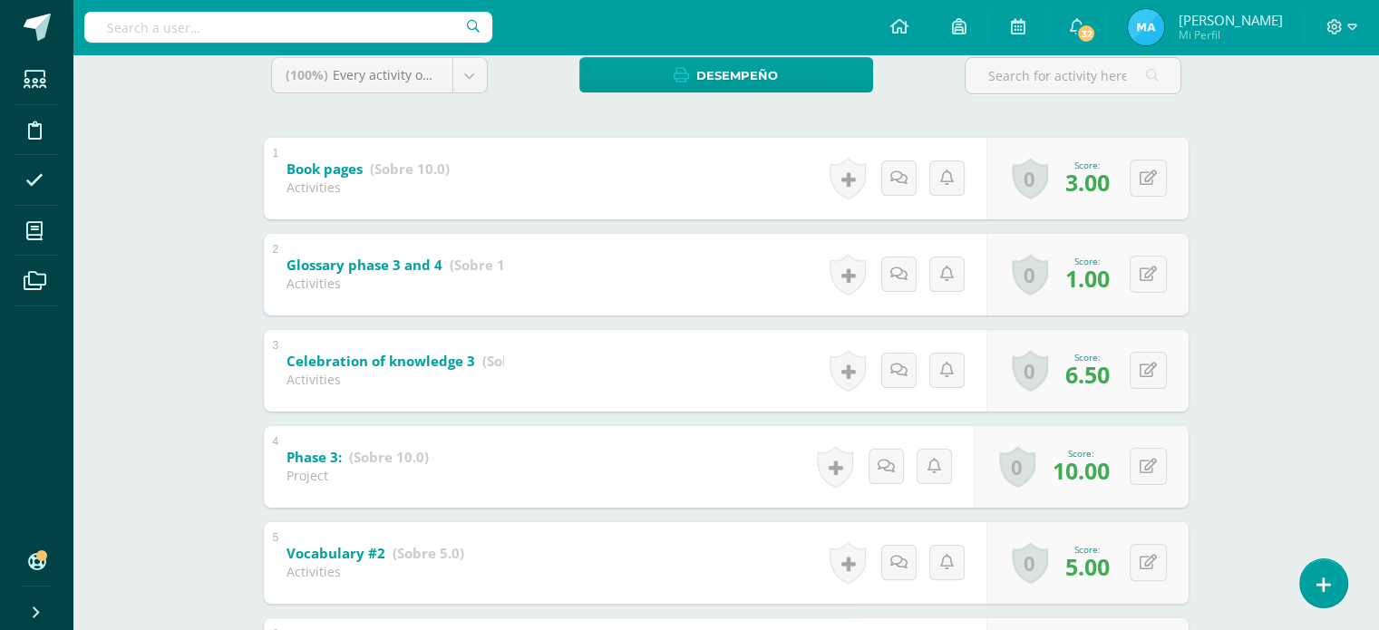
scroll to position [322, 0]
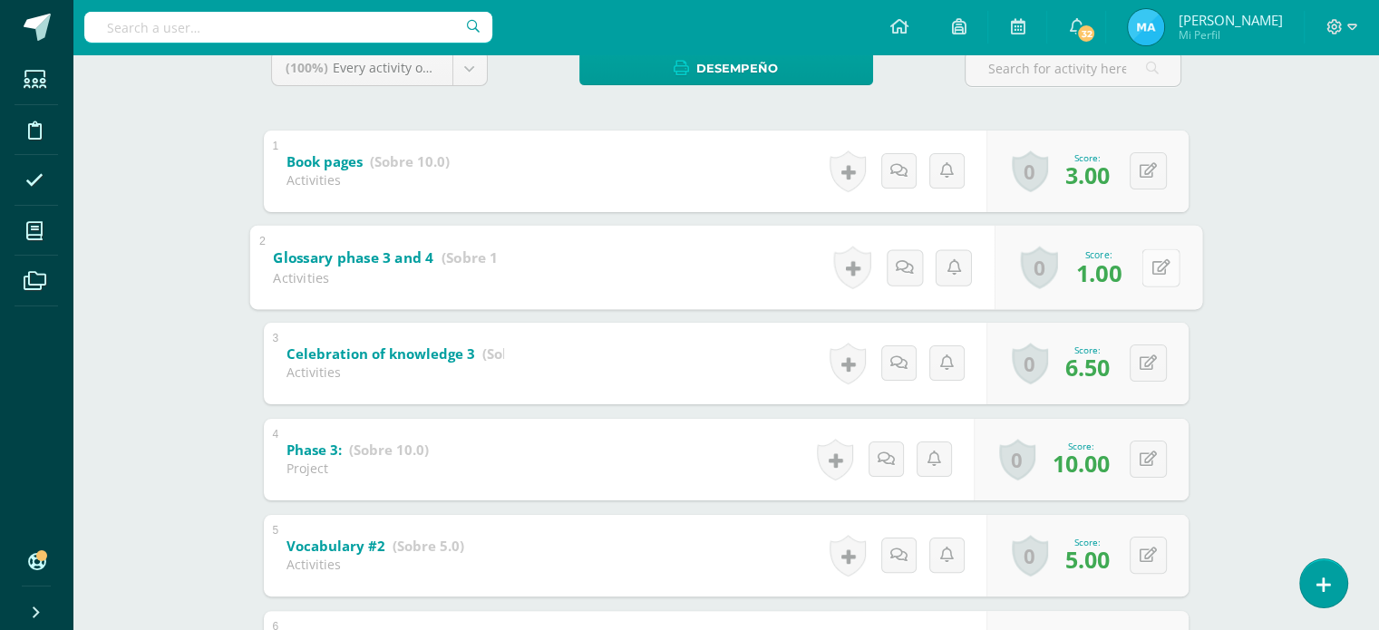
click at [1146, 260] on button at bounding box center [1160, 267] width 38 height 38
click at [1370, 222] on div "Word Study Sexto Primaria "B" Herramientas Detalle de asistencias Activity Anun…" at bounding box center [726, 561] width 1306 height 1657
drag, startPoint x: 1370, startPoint y: 222, endPoint x: 1391, endPoint y: 224, distance: 21.8
click at [1379, 224] on html "Students Discipline Attendance My courses Archivos Soporte Help Reportar un pro…" at bounding box center [689, 533] width 1379 height 1711
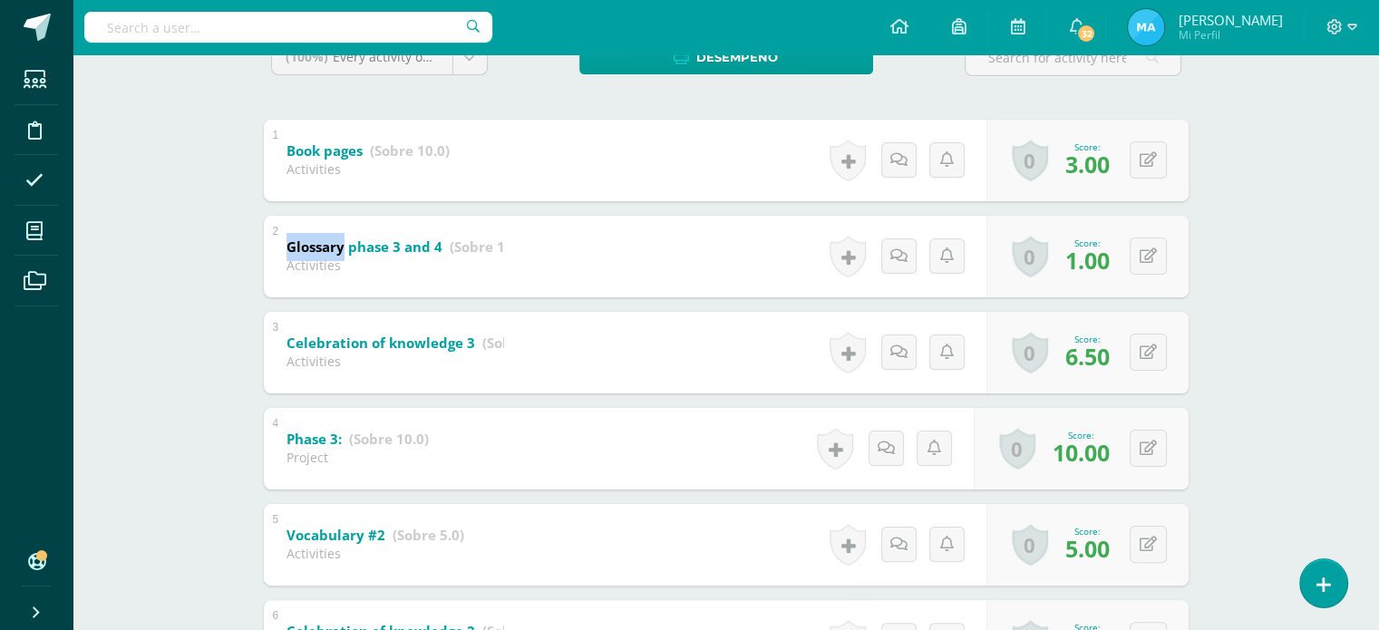
scroll to position [353, 0]
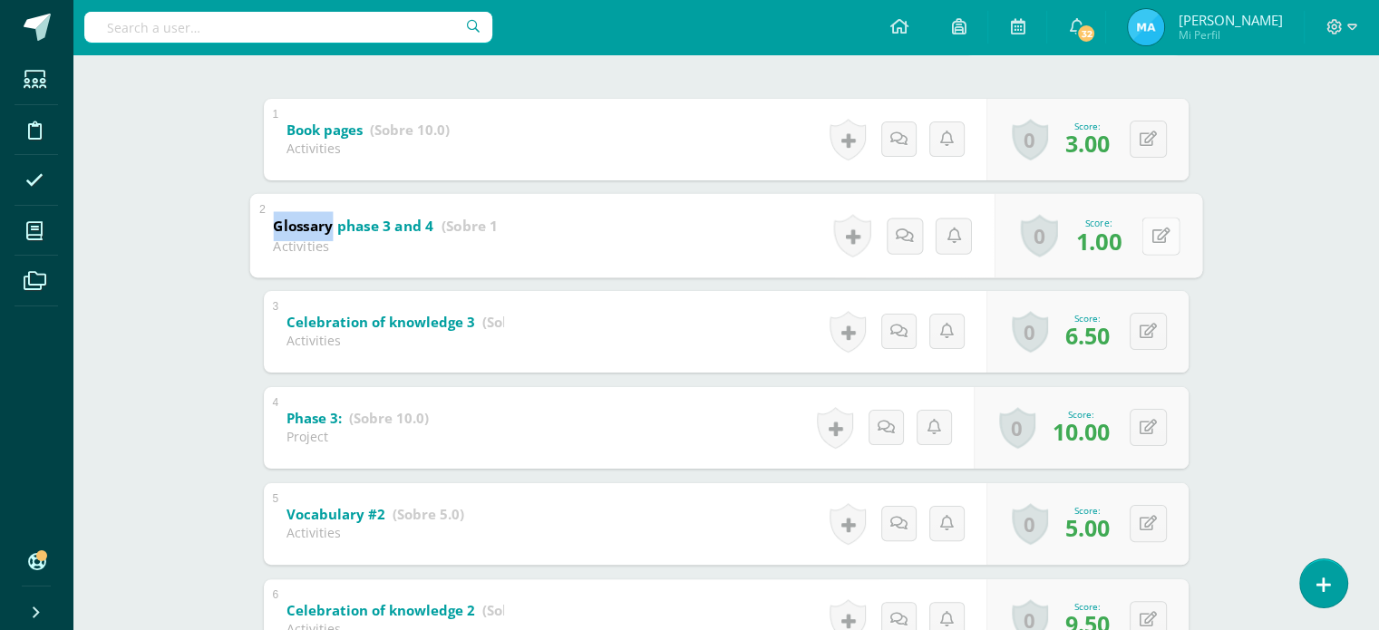
click at [1151, 229] on icon at bounding box center [1160, 235] width 18 height 15
type input "3"
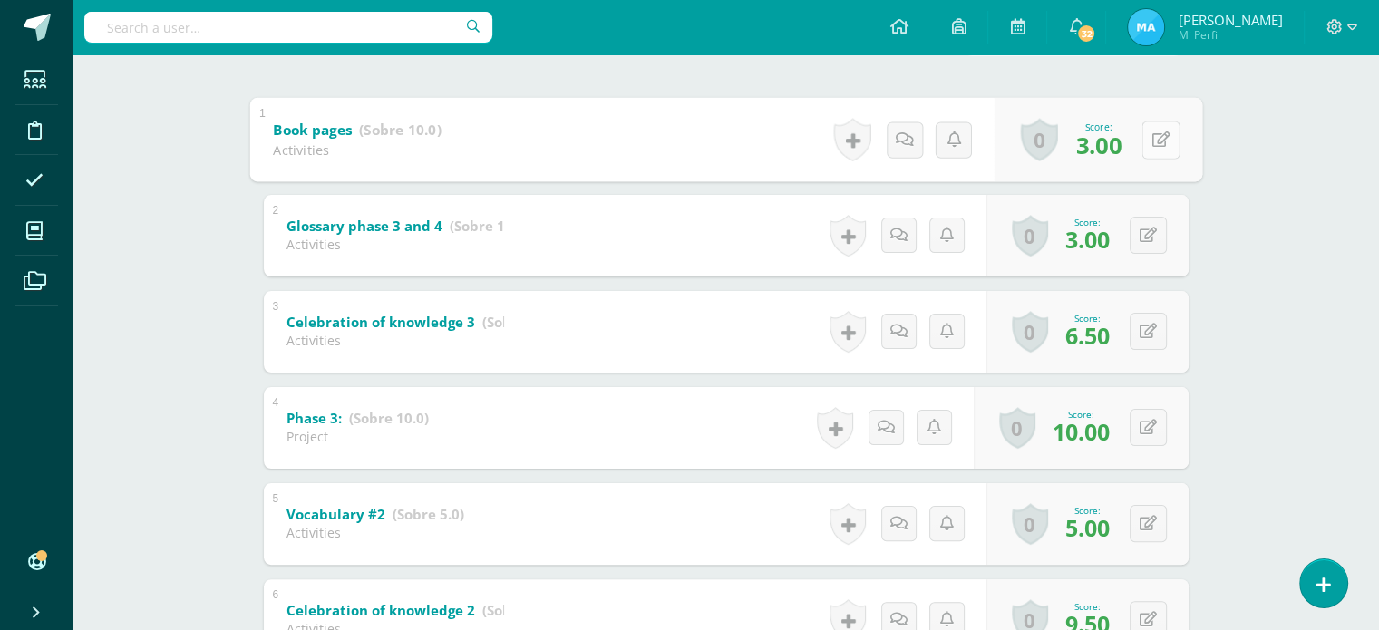
click at [1159, 146] on button at bounding box center [1160, 140] width 38 height 38
type input "5"
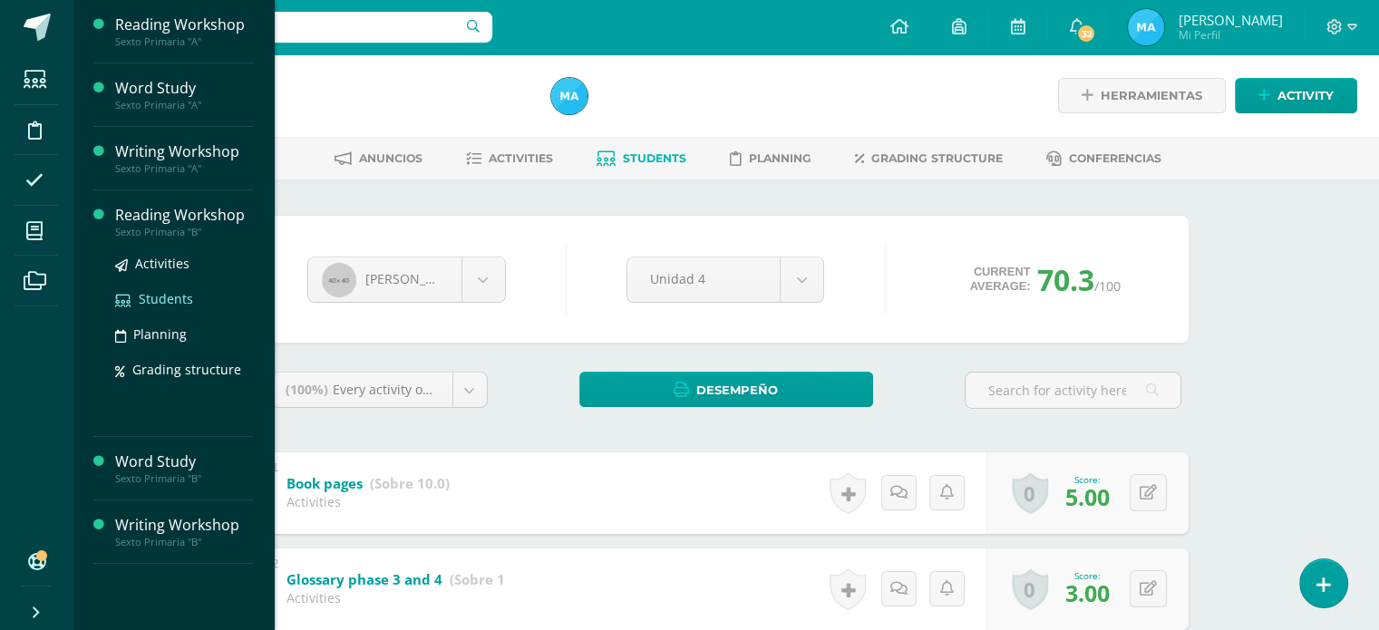
click at [163, 300] on span "Students" at bounding box center [166, 298] width 54 height 17
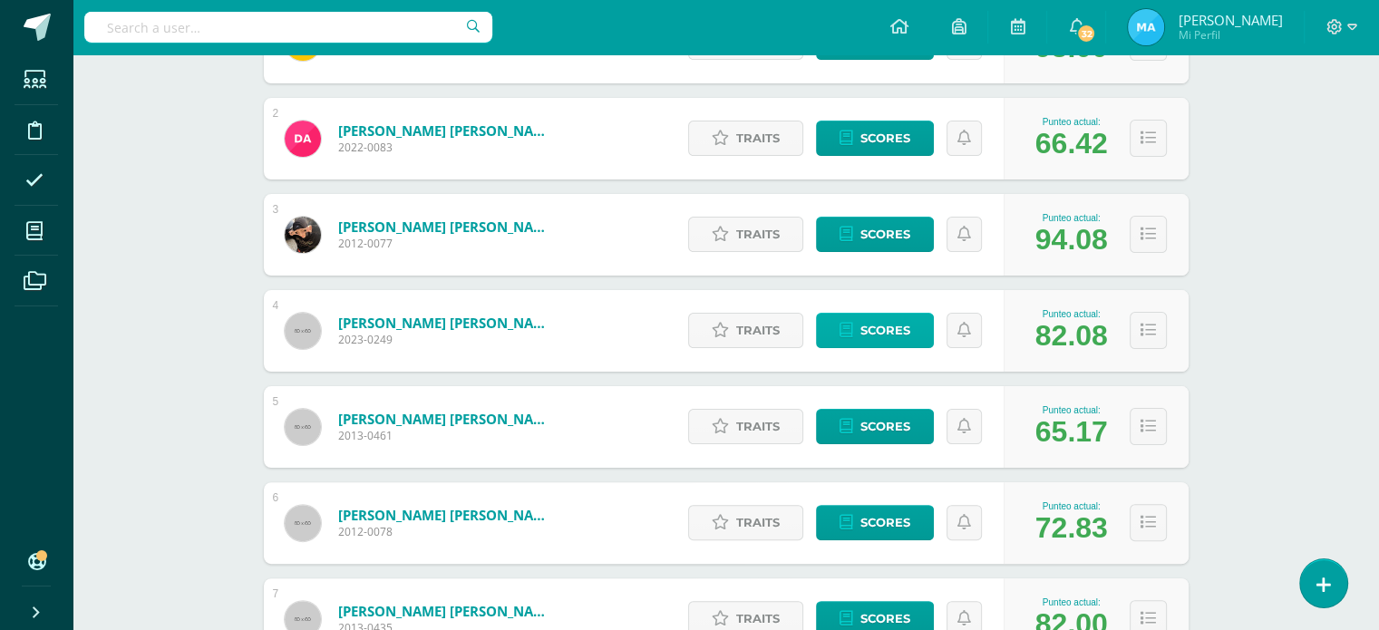
scroll to position [487, 0]
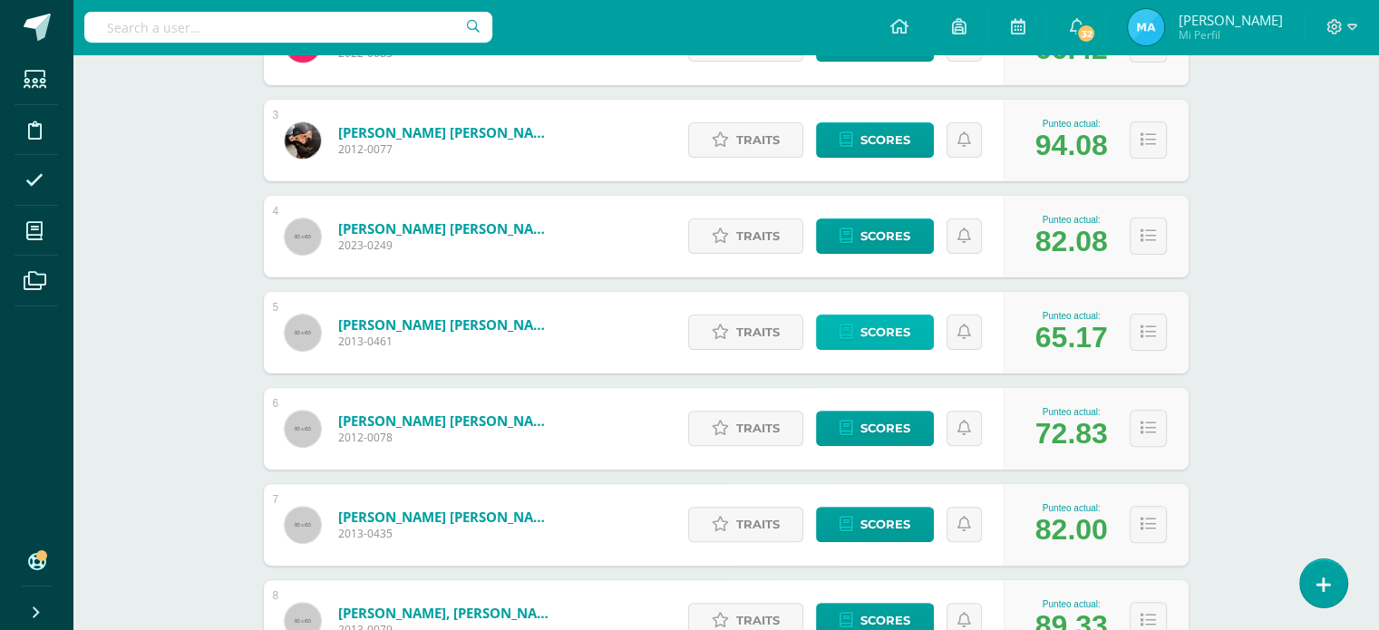
click at [898, 329] on span "Scores" at bounding box center [885, 332] width 50 height 34
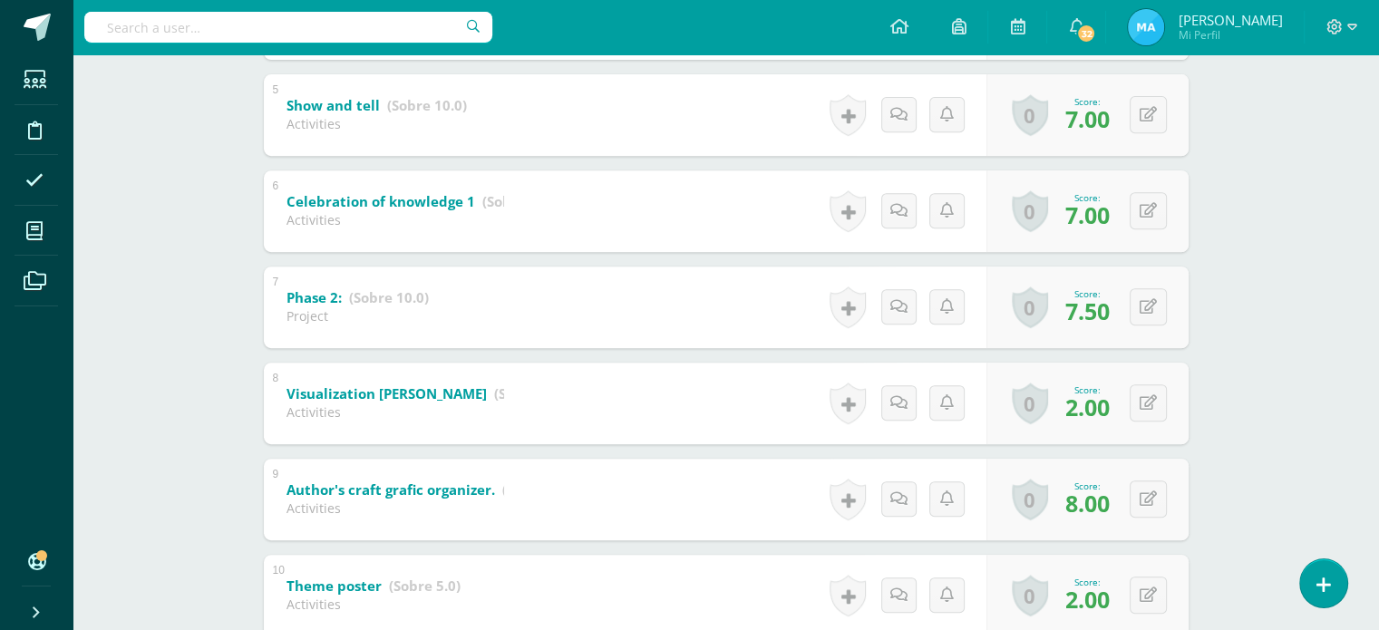
scroll to position [765, 0]
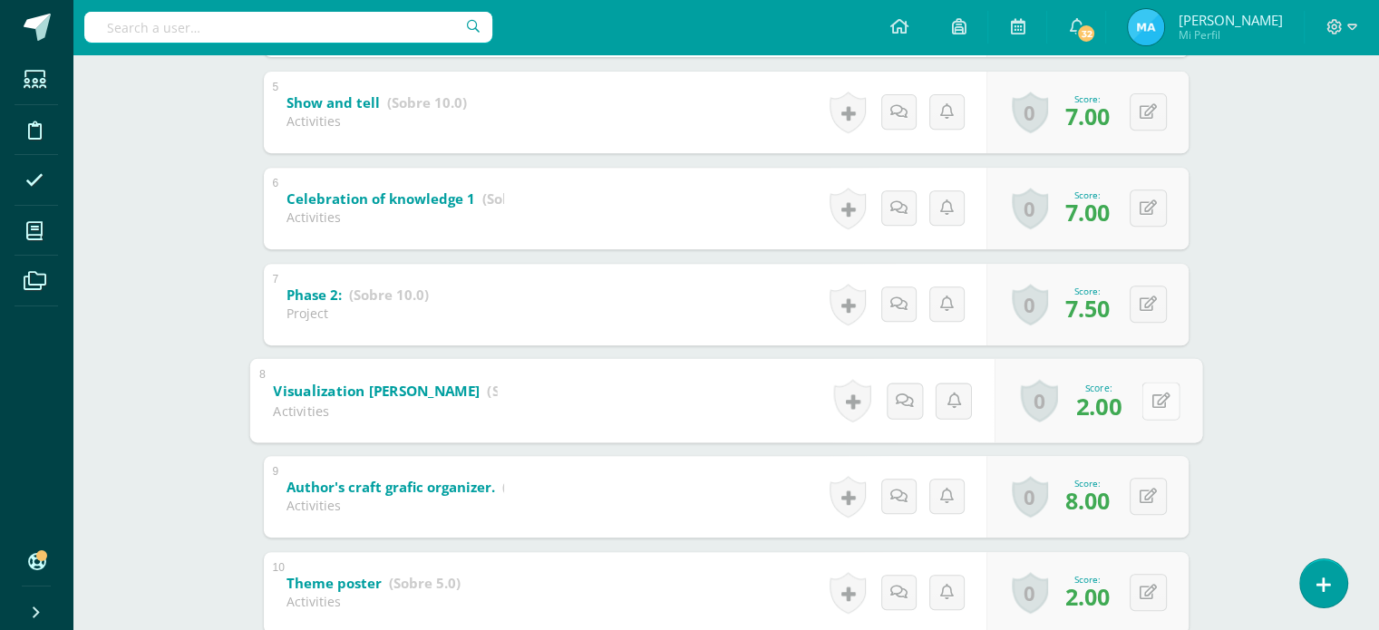
click at [1141, 395] on button at bounding box center [1160, 401] width 38 height 38
type input "4"
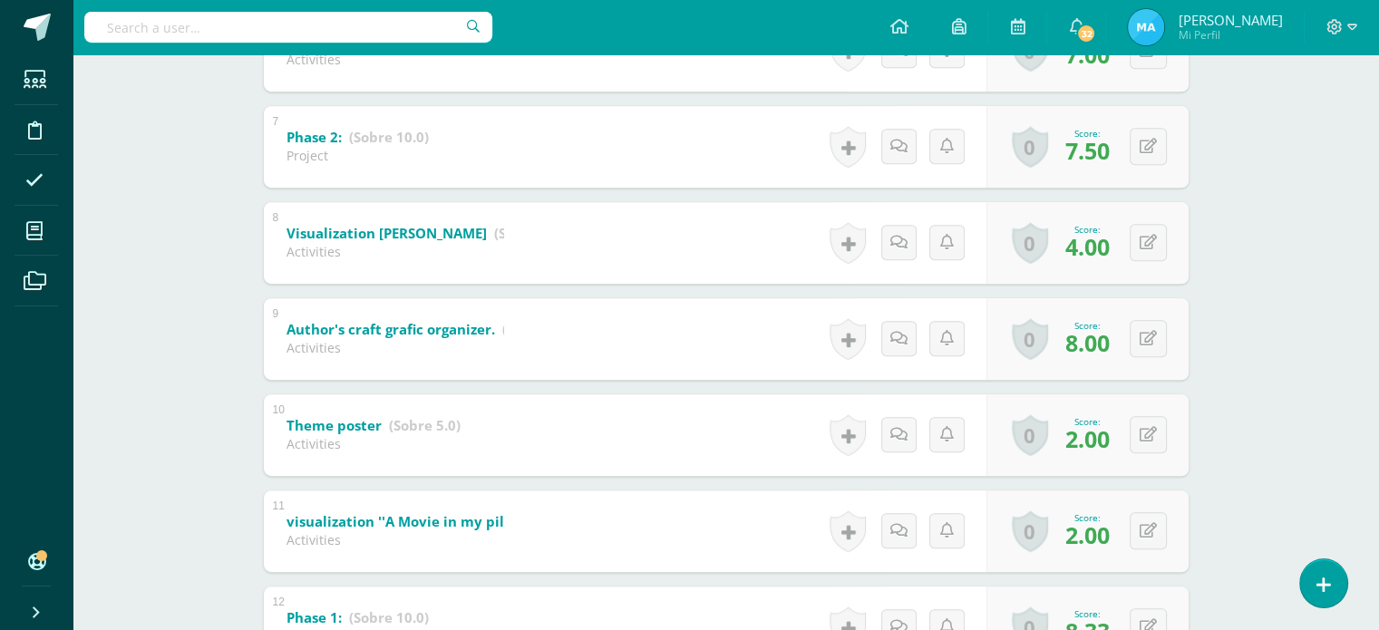
scroll to position [944, 0]
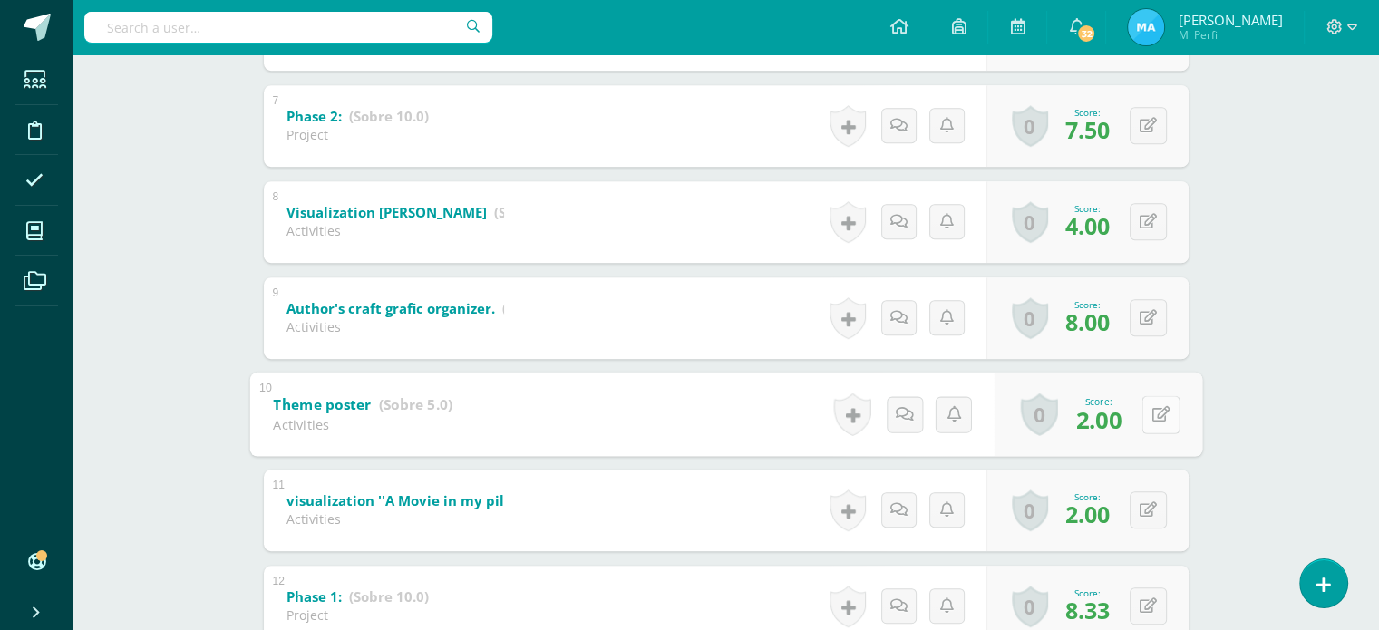
click at [1147, 409] on button at bounding box center [1160, 414] width 38 height 38
type input "3"
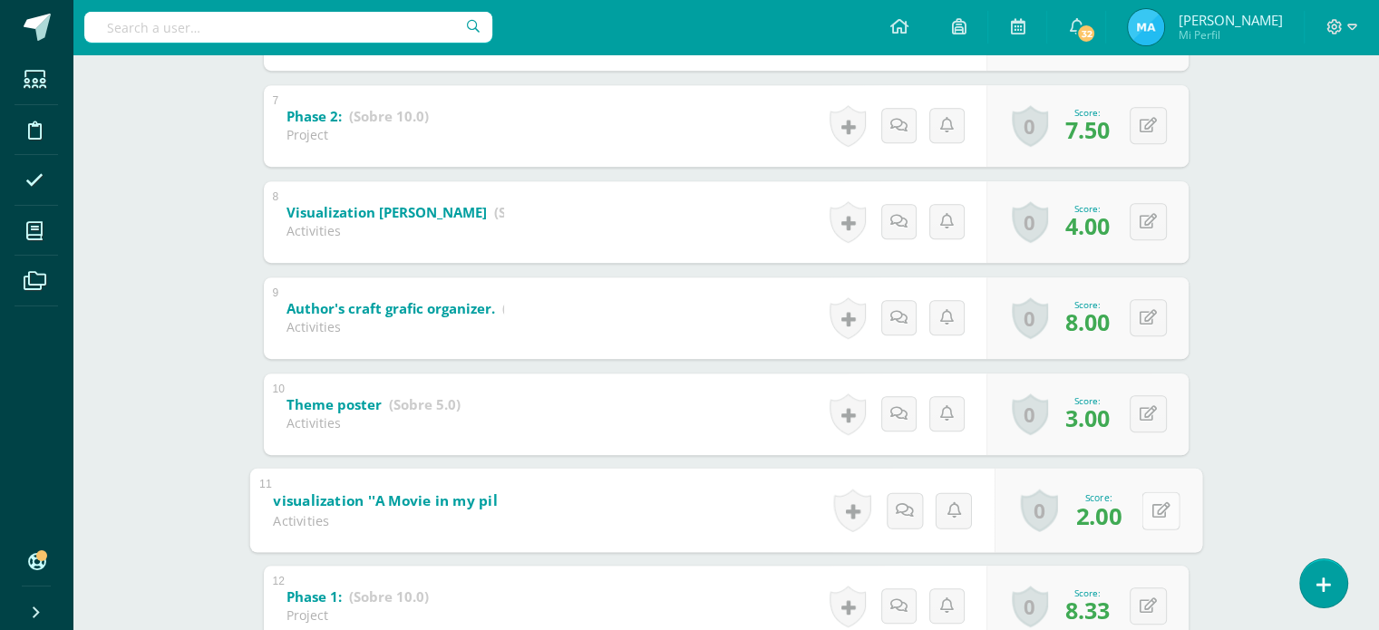
click at [1157, 515] on button at bounding box center [1160, 510] width 38 height 38
type input "3"
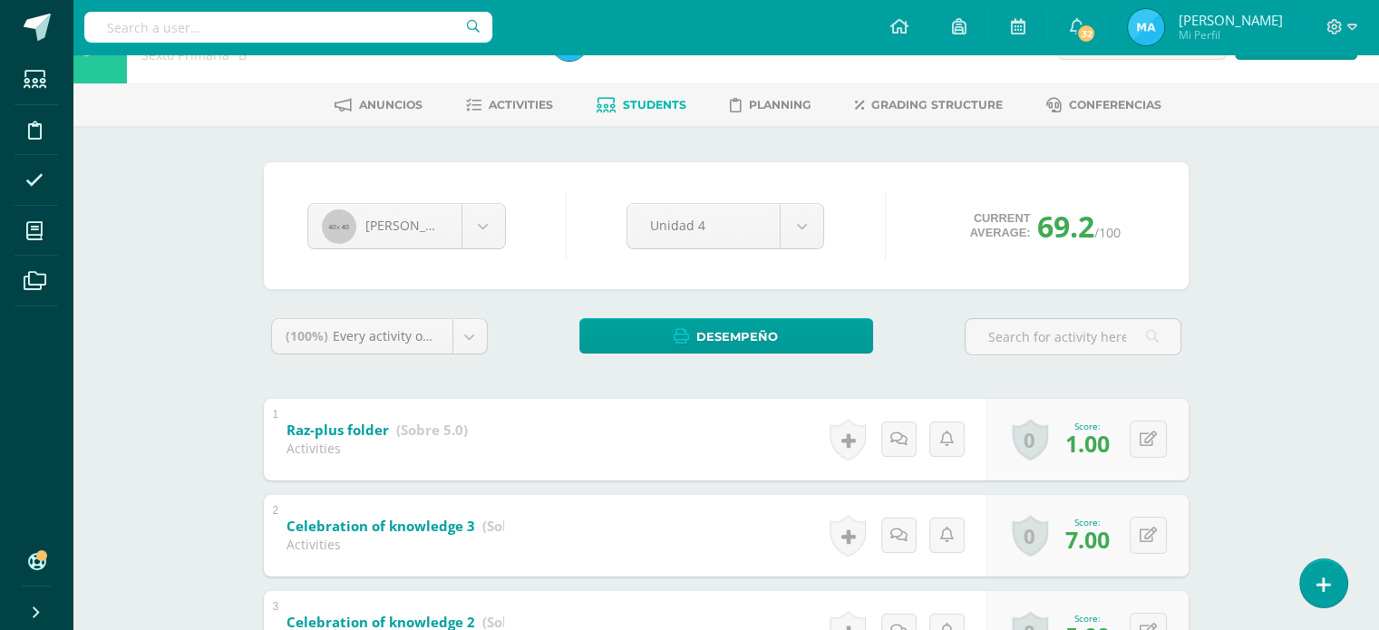
scroll to position [55, 0]
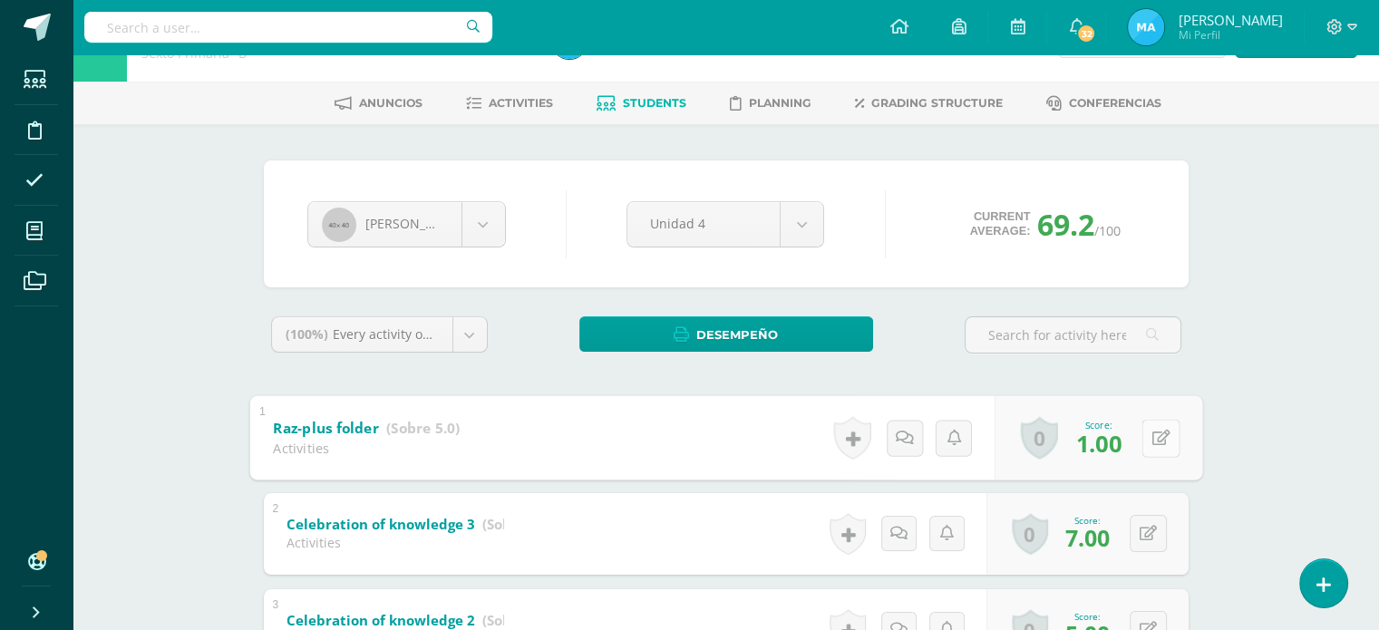
click at [1164, 441] on button at bounding box center [1160, 438] width 38 height 38
type input "2"
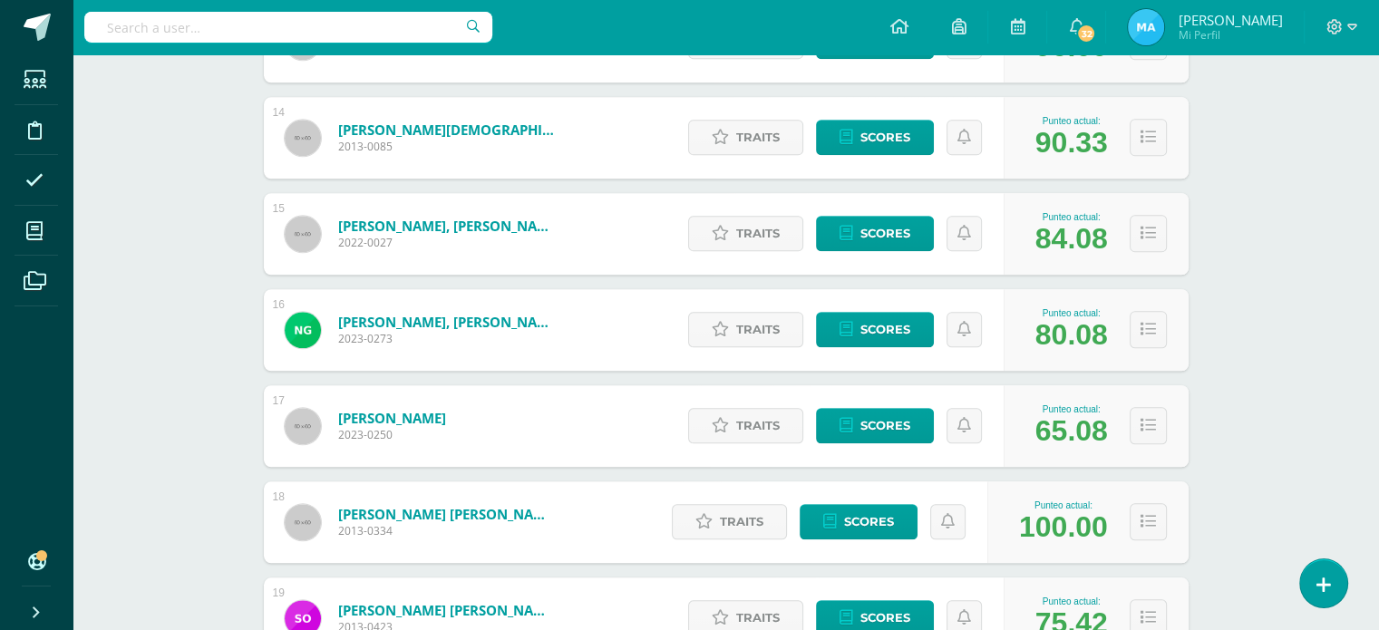
scroll to position [1748, 0]
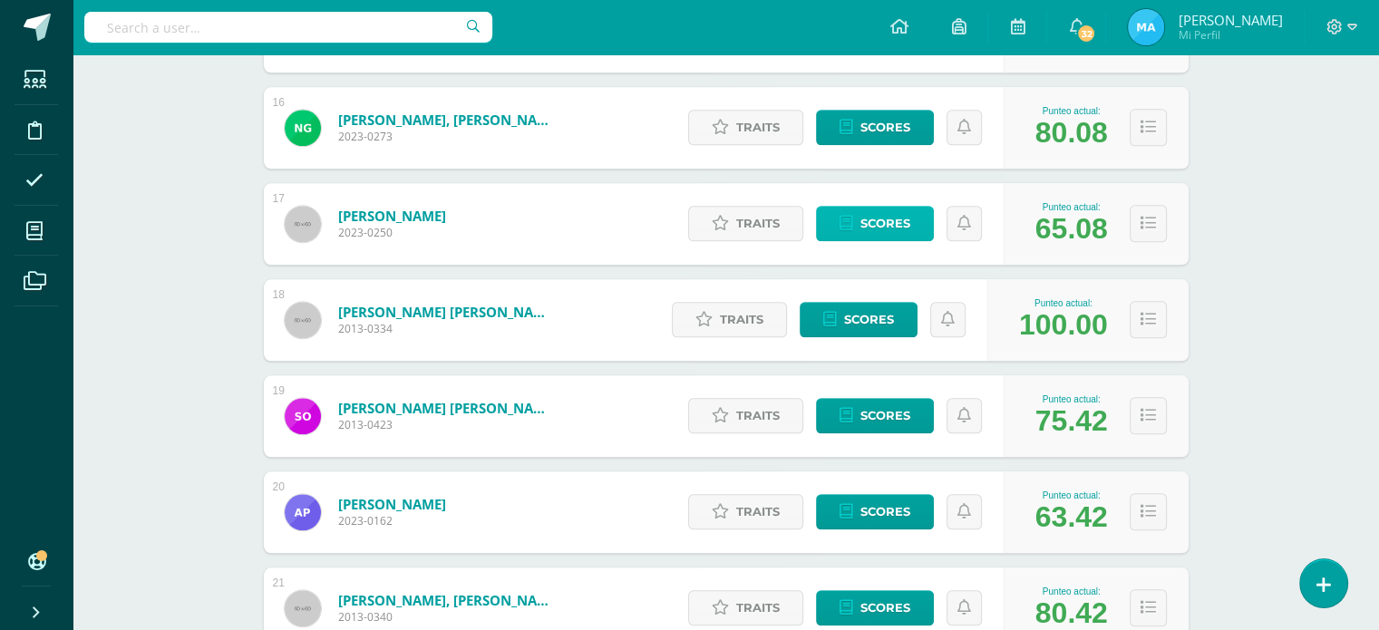
click at [881, 215] on span "Scores" at bounding box center [885, 224] width 50 height 34
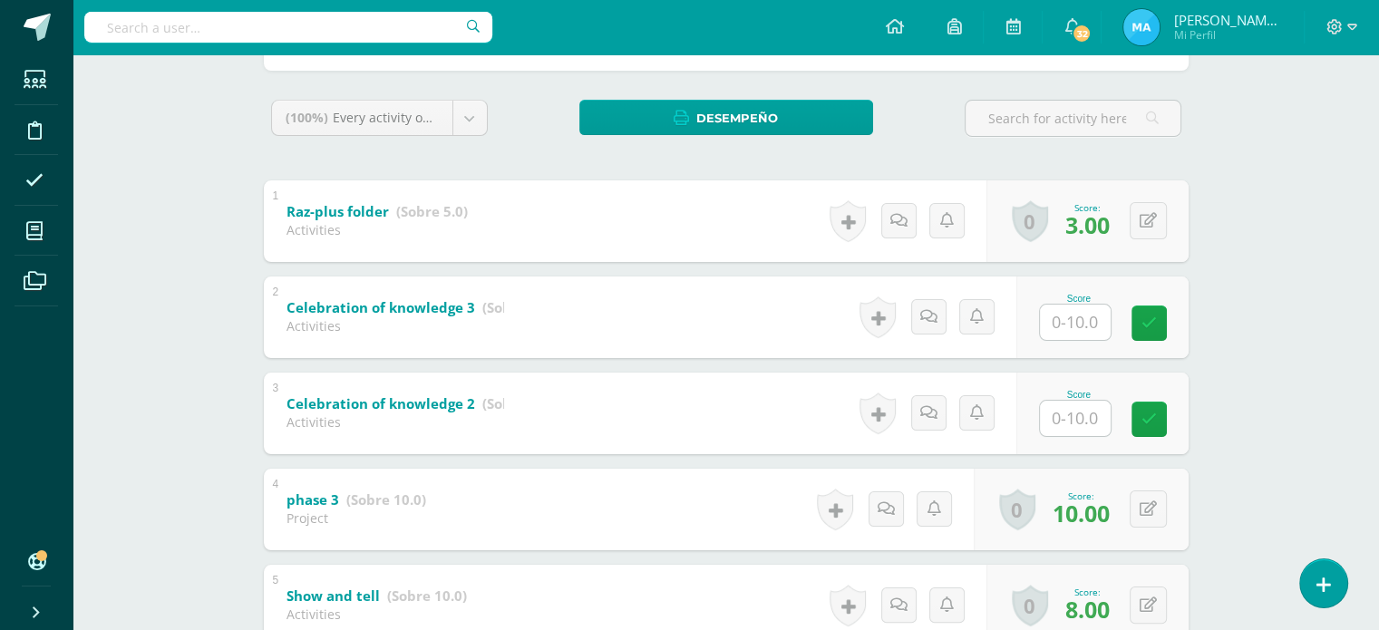
scroll to position [276, 0]
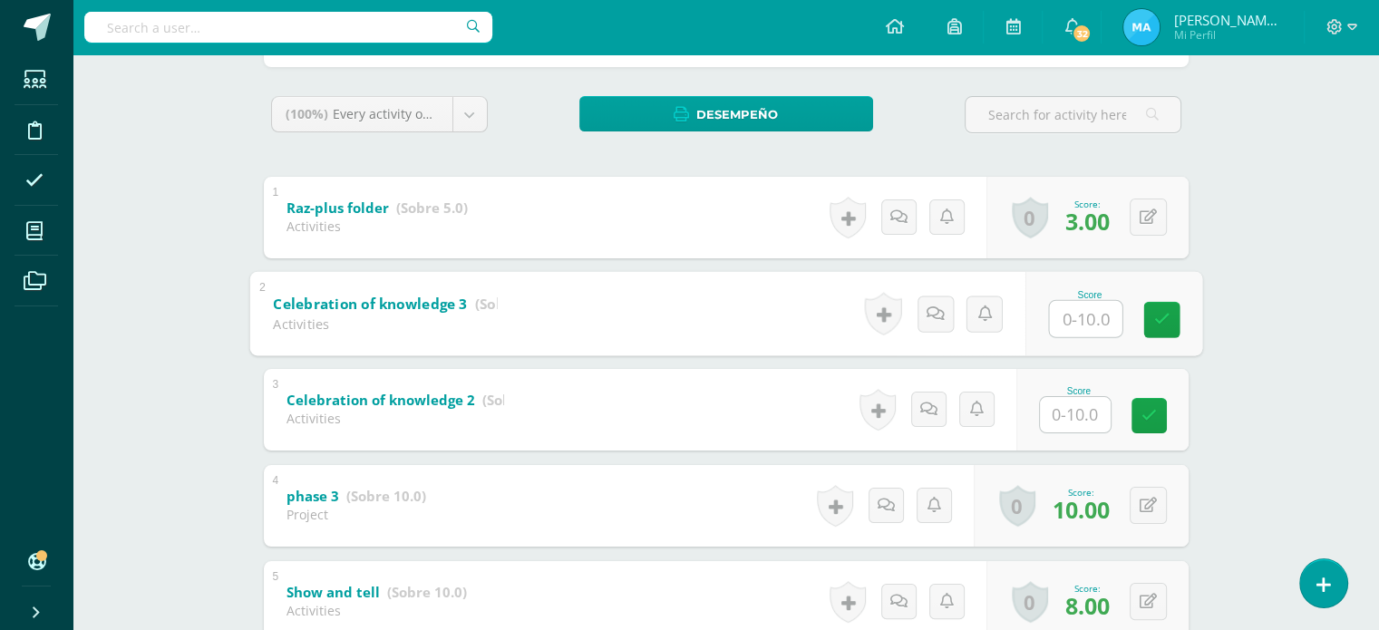
click at [1090, 321] on input "text" at bounding box center [1085, 318] width 73 height 36
type input "7"
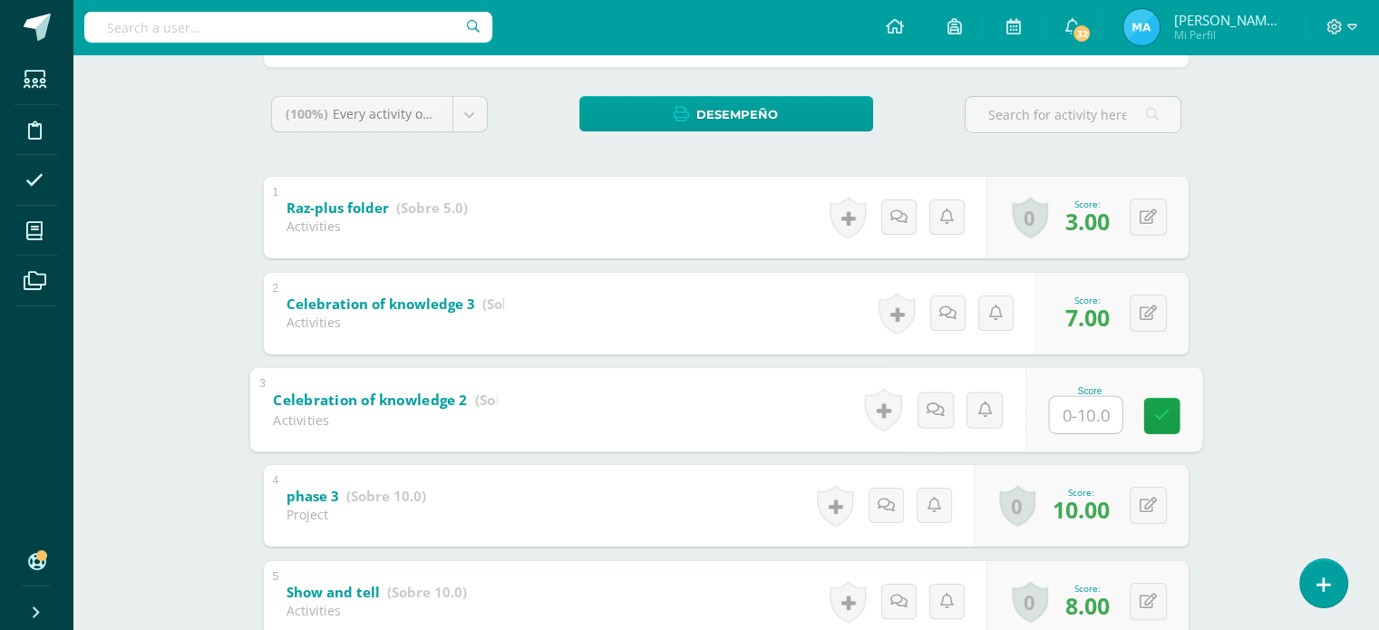
type input "8"
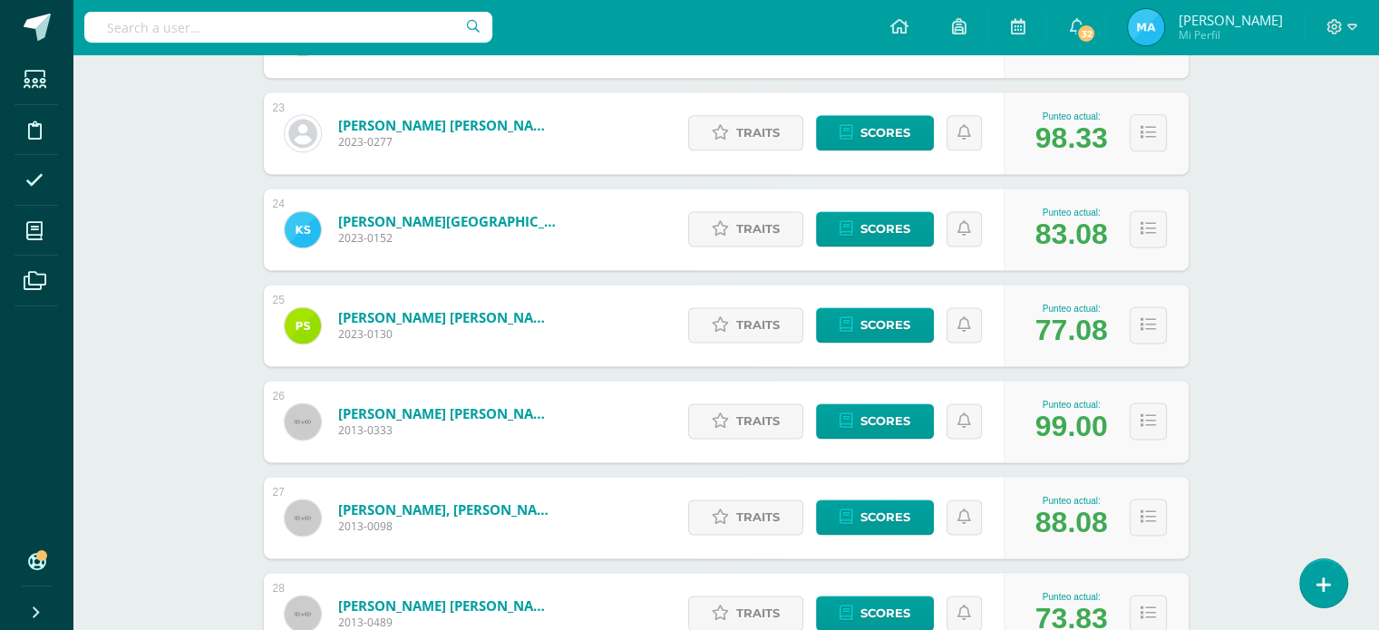
scroll to position [2389, 0]
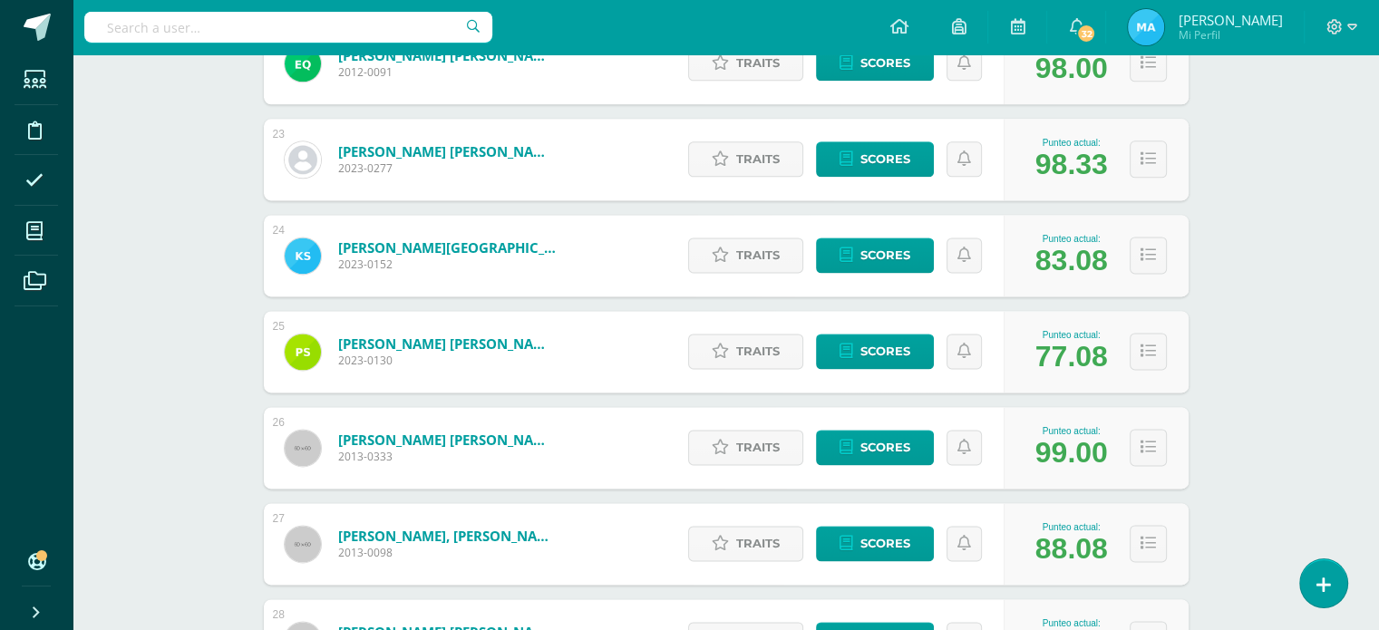
click at [907, 278] on div "Traits Scores" at bounding box center [841, 256] width 324 height 82
click at [900, 256] on span "Scores" at bounding box center [885, 255] width 50 height 34
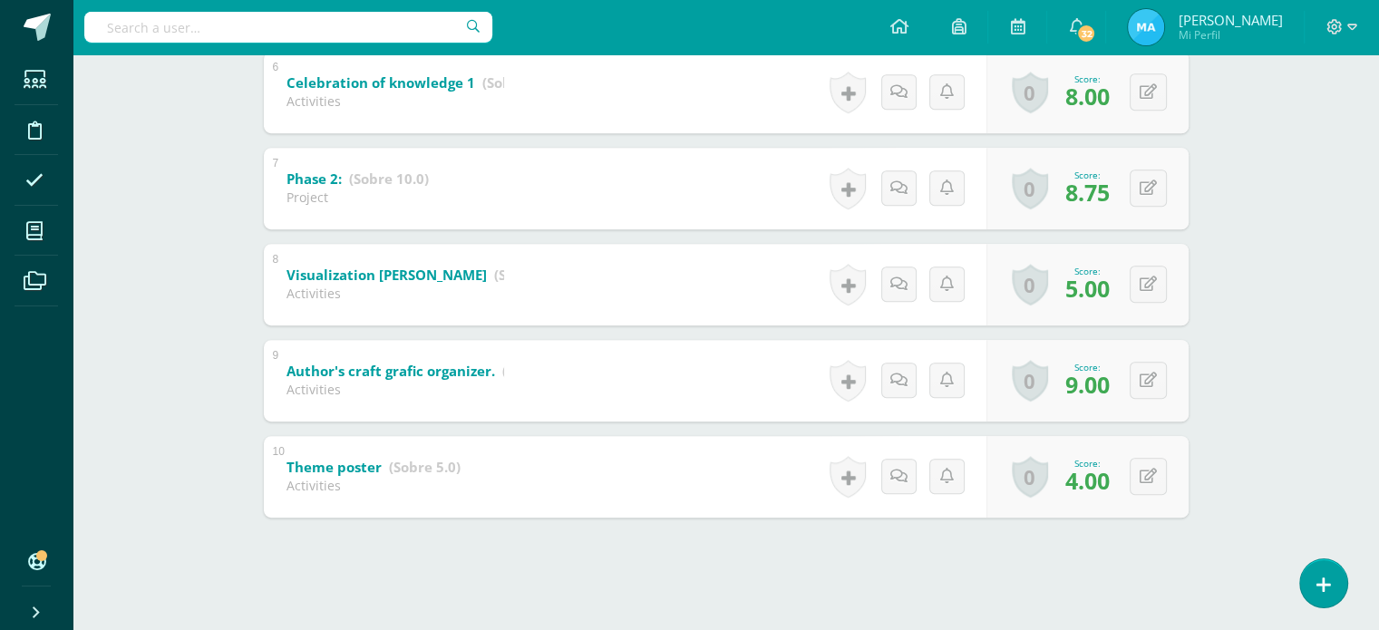
scroll to position [882, 0]
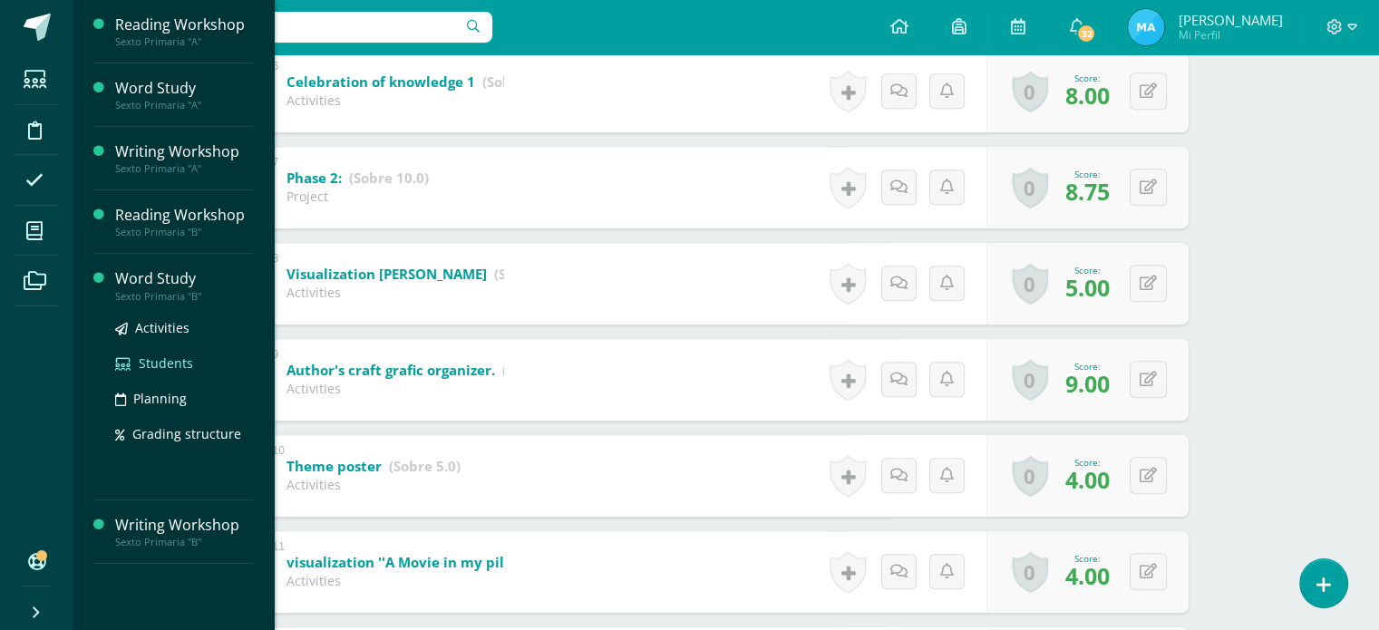
click at [160, 368] on span "Students" at bounding box center [166, 362] width 54 height 17
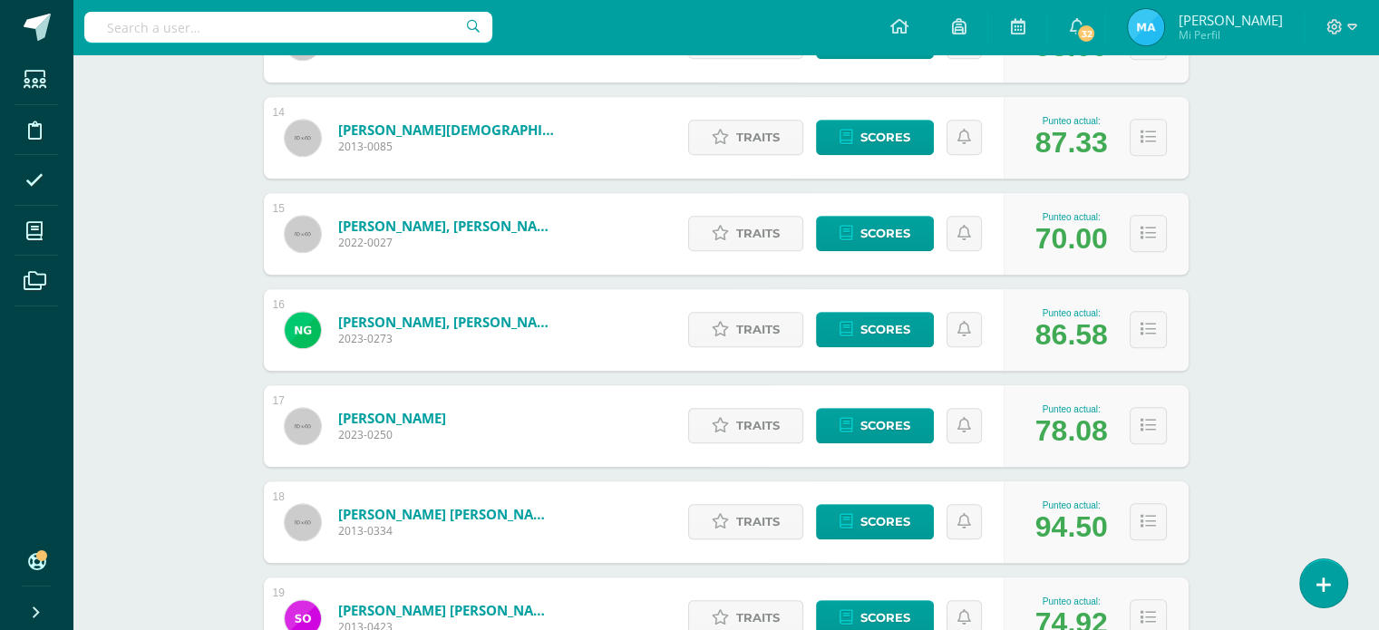
scroll to position [1550, 0]
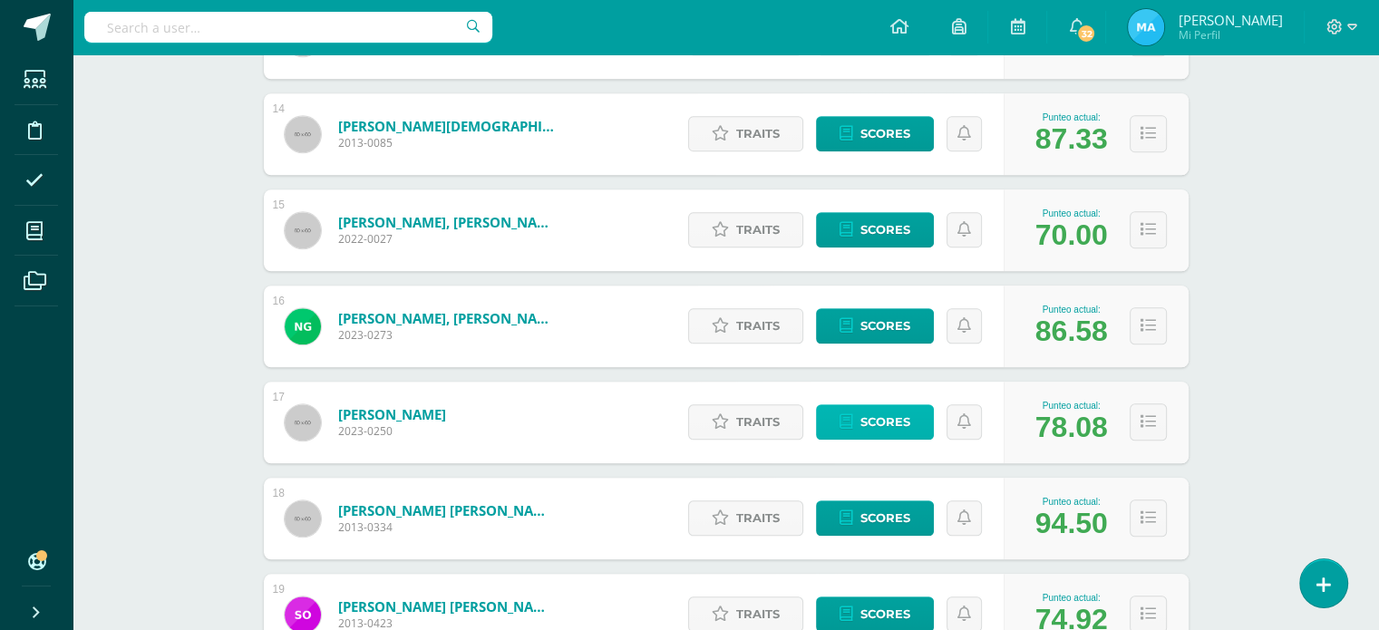
click at [875, 415] on span "Scores" at bounding box center [885, 422] width 50 height 34
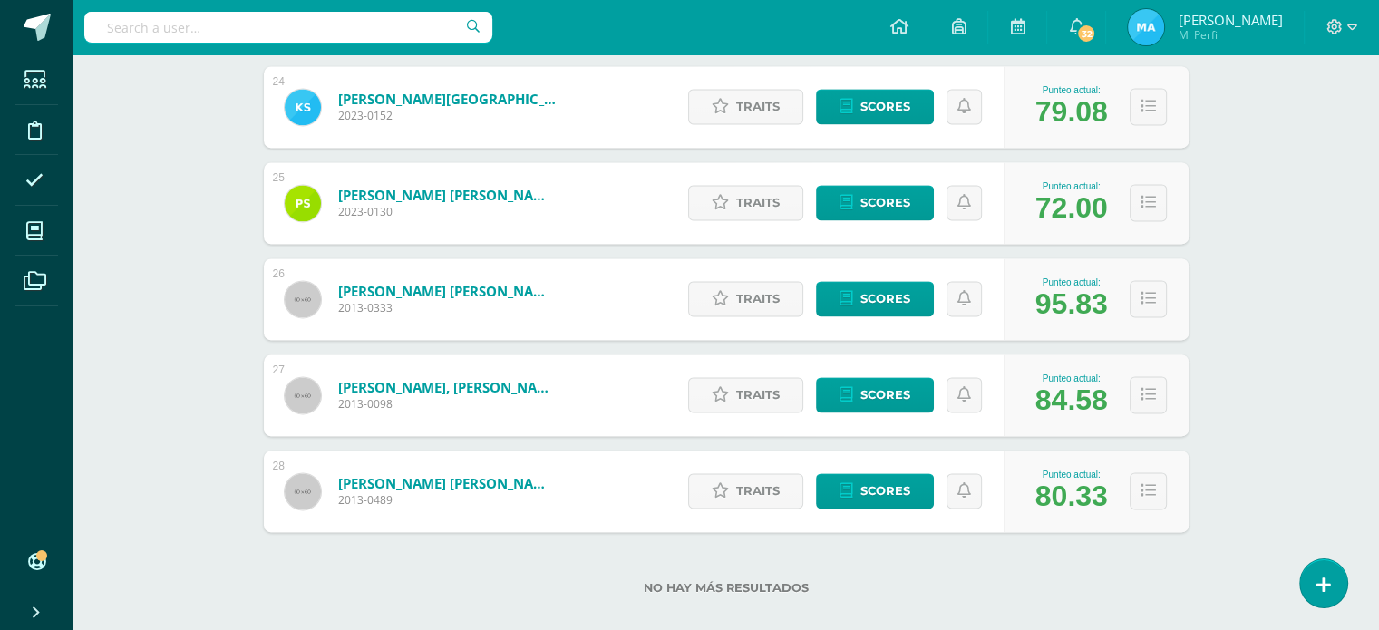
scroll to position [2560, 0]
